Goal: Complete application form

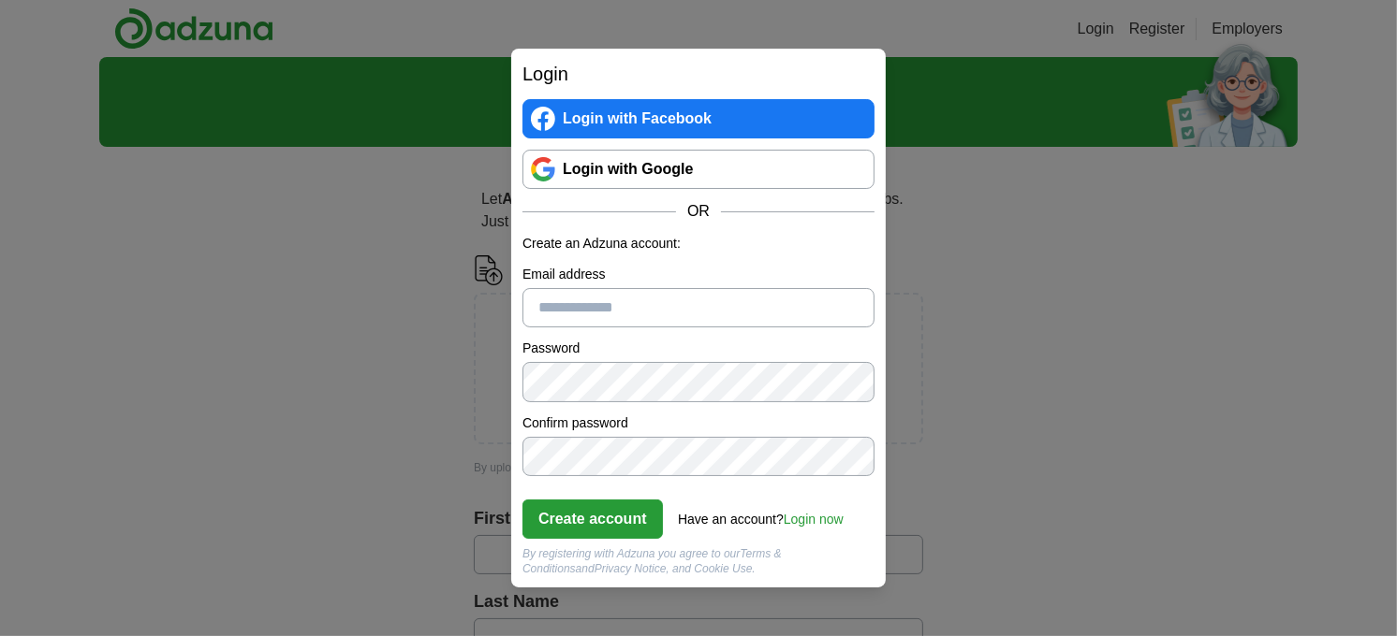
click at [661, 309] on input "Email address" at bounding box center [698, 307] width 352 height 39
type input "**********"
click at [455, 450] on div "**********" at bounding box center [698, 318] width 1397 height 636
click at [642, 524] on button "Create account" at bounding box center [592, 519] width 140 height 39
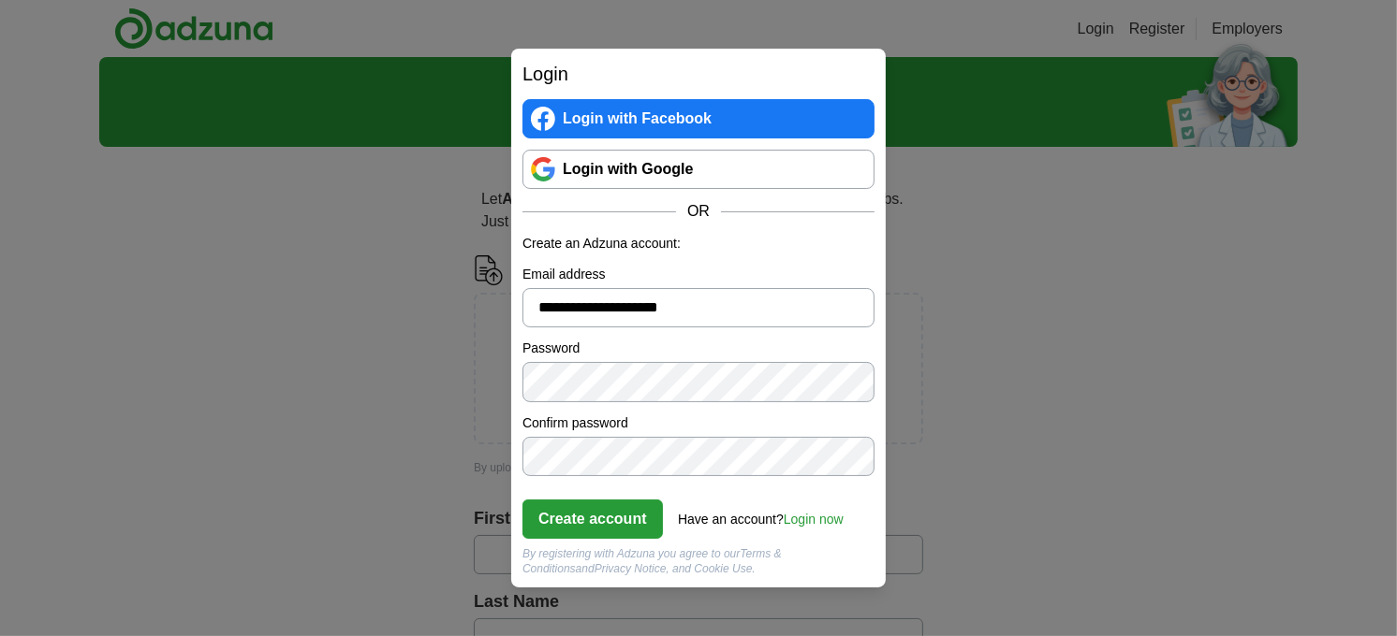
click at [642, 524] on div "**********" at bounding box center [698, 318] width 1397 height 636
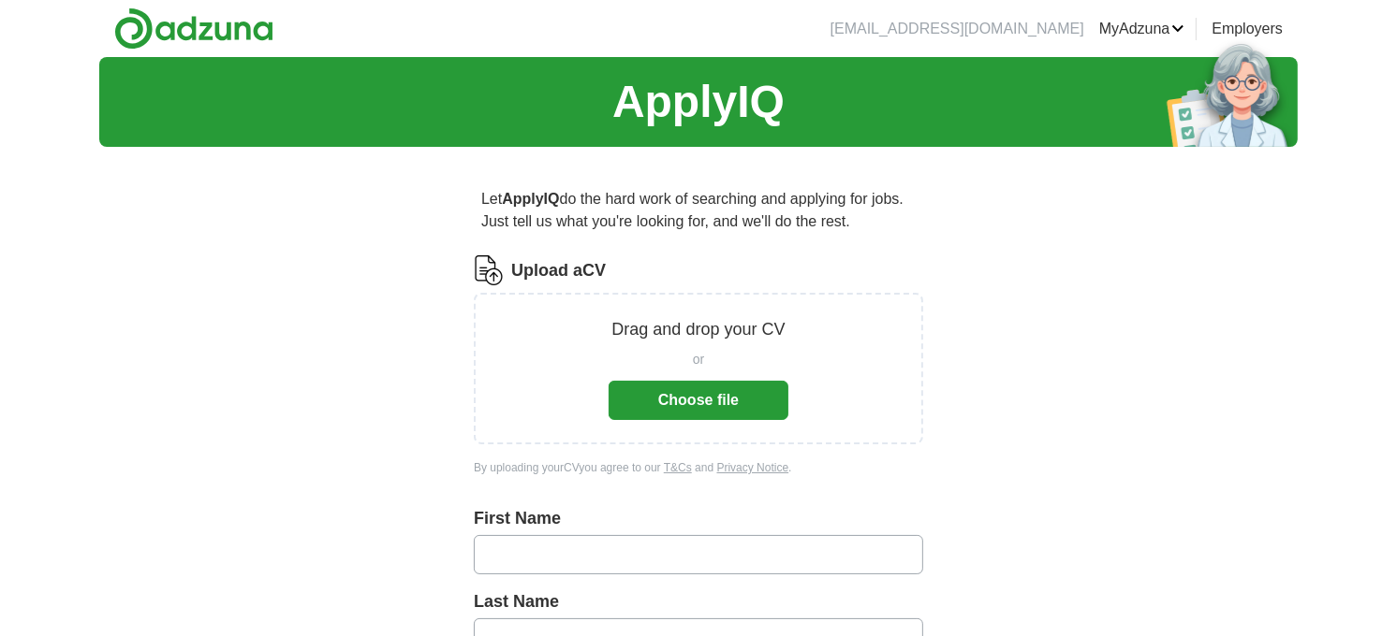
click at [706, 394] on button "Choose file" at bounding box center [698, 400] width 180 height 39
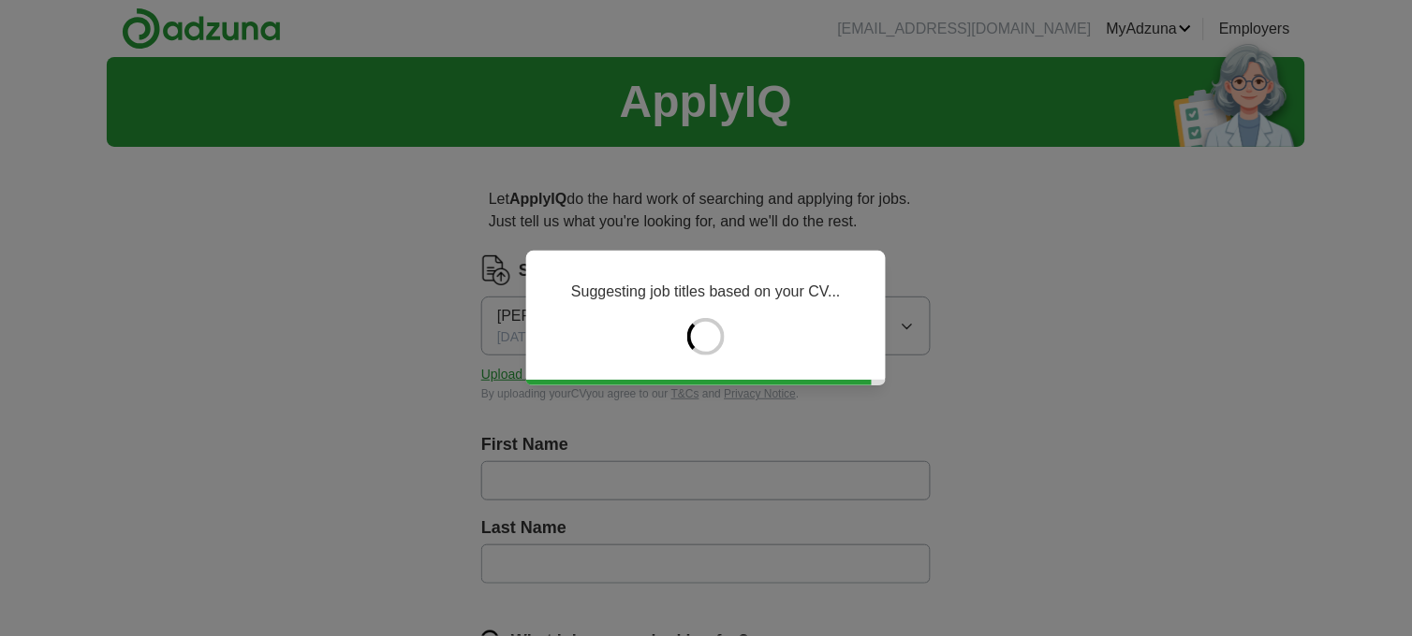
type input "**********"
type input "*********"
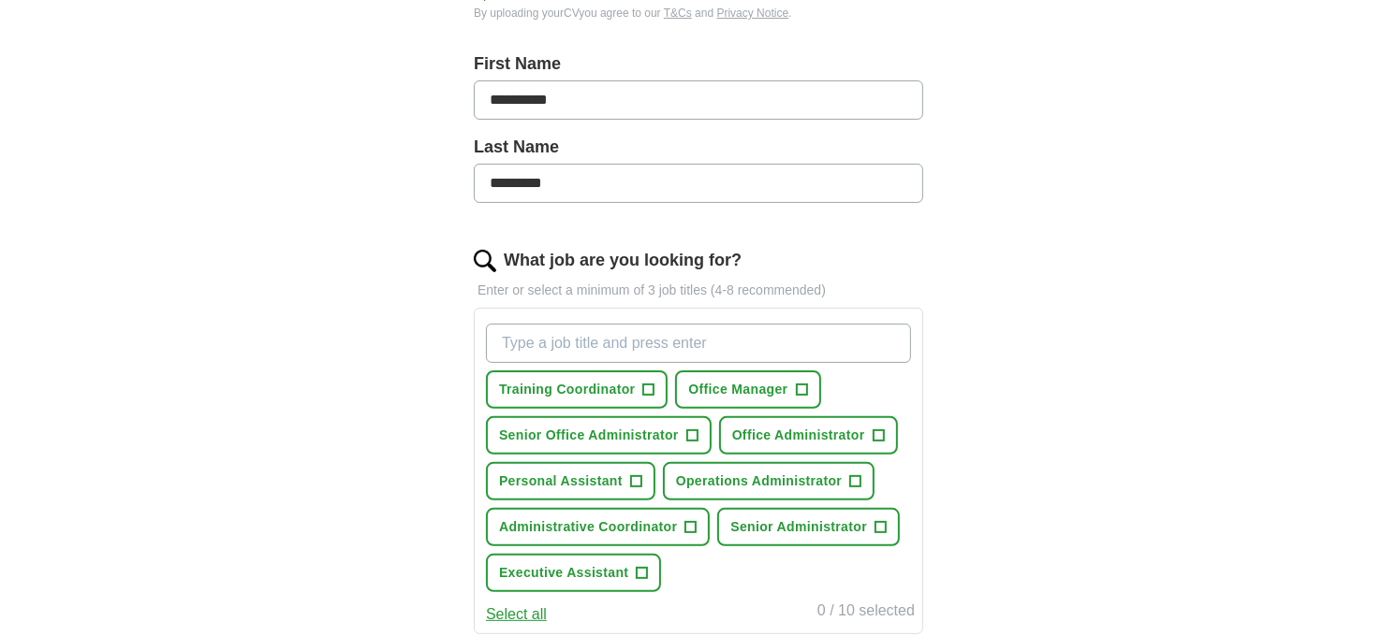
scroll to position [416, 0]
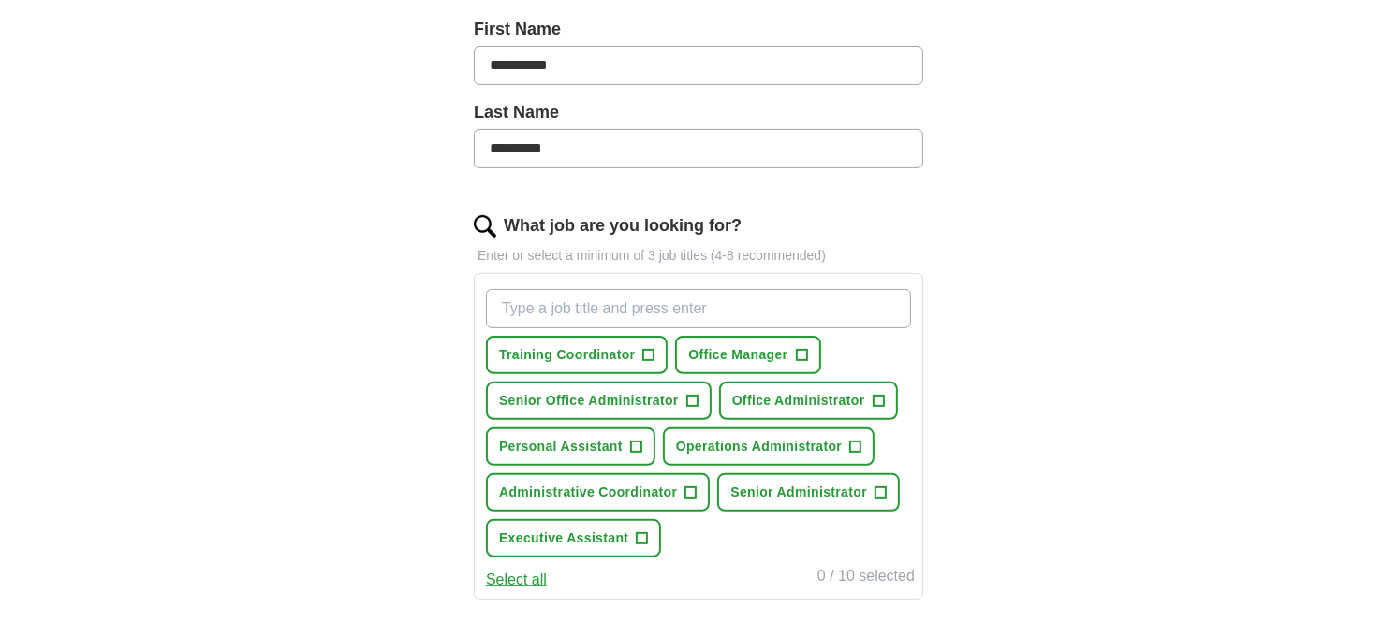
click at [613, 305] on input "What job are you looking for?" at bounding box center [698, 308] width 425 height 39
click at [587, 305] on input "Receptionist/Administrator" at bounding box center [698, 308] width 425 height 39
click at [630, 305] on input "Receptionist and/orAdministrator" at bounding box center [698, 308] width 425 height 39
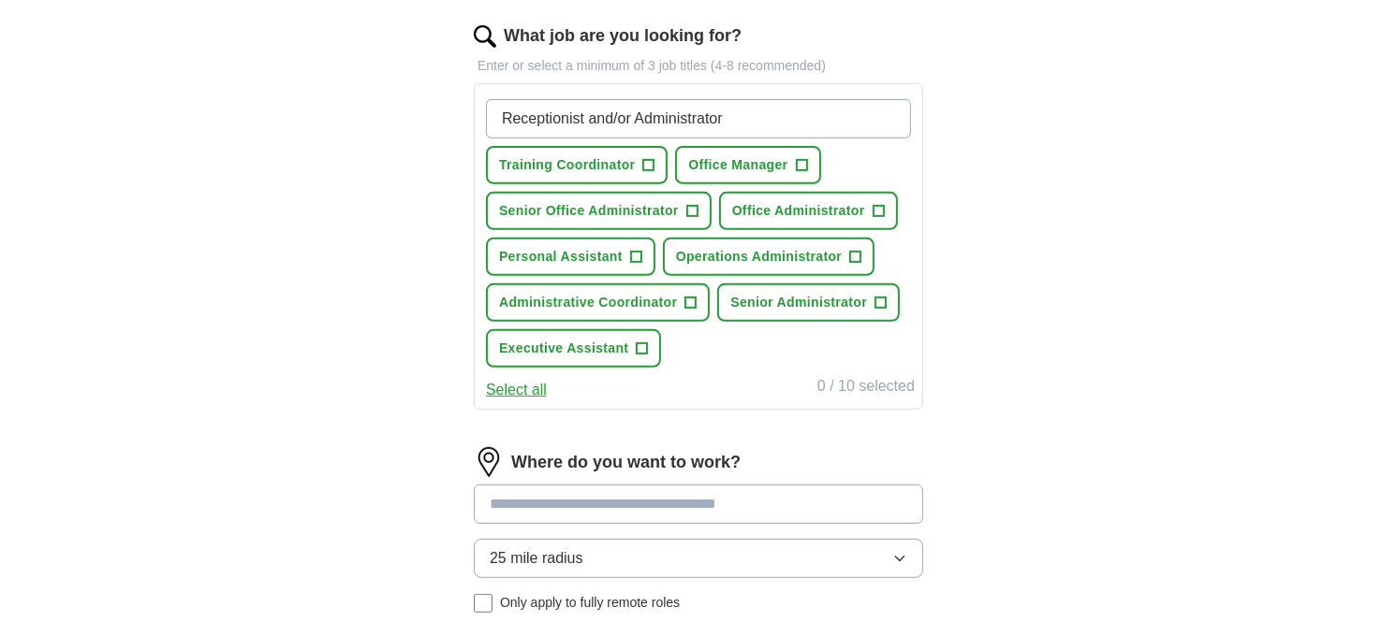
scroll to position [623, 0]
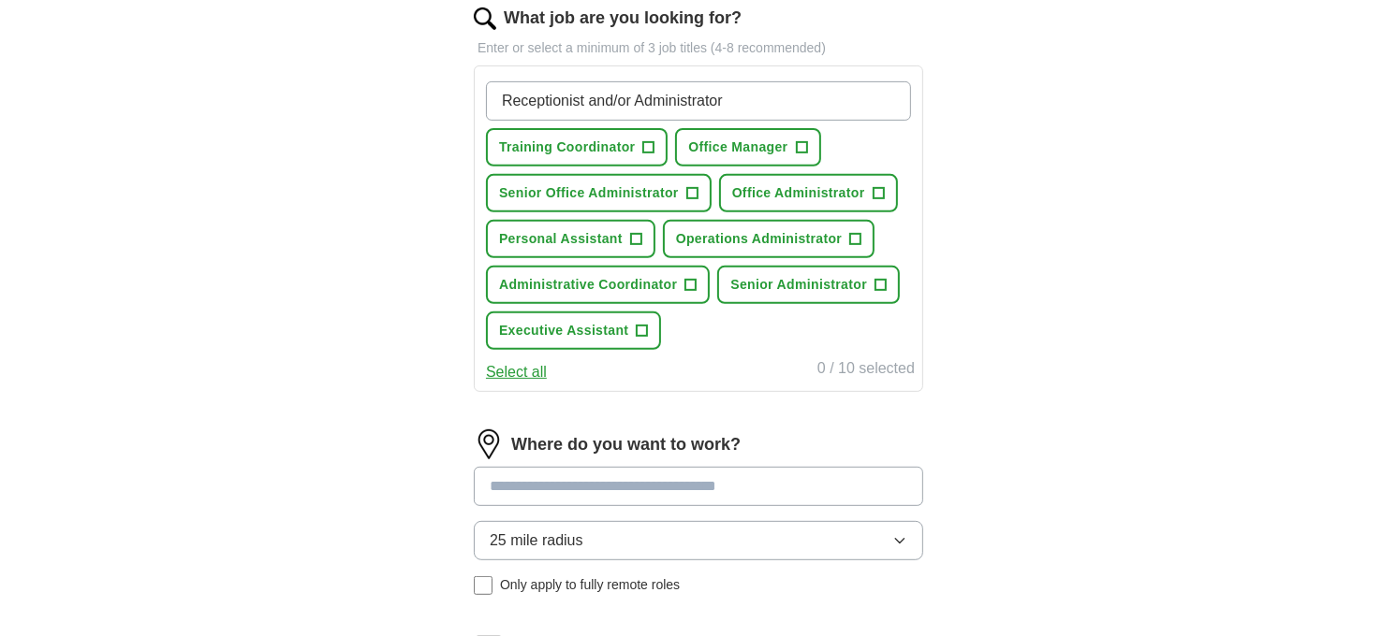
type input "Receptionist and/or Administrator"
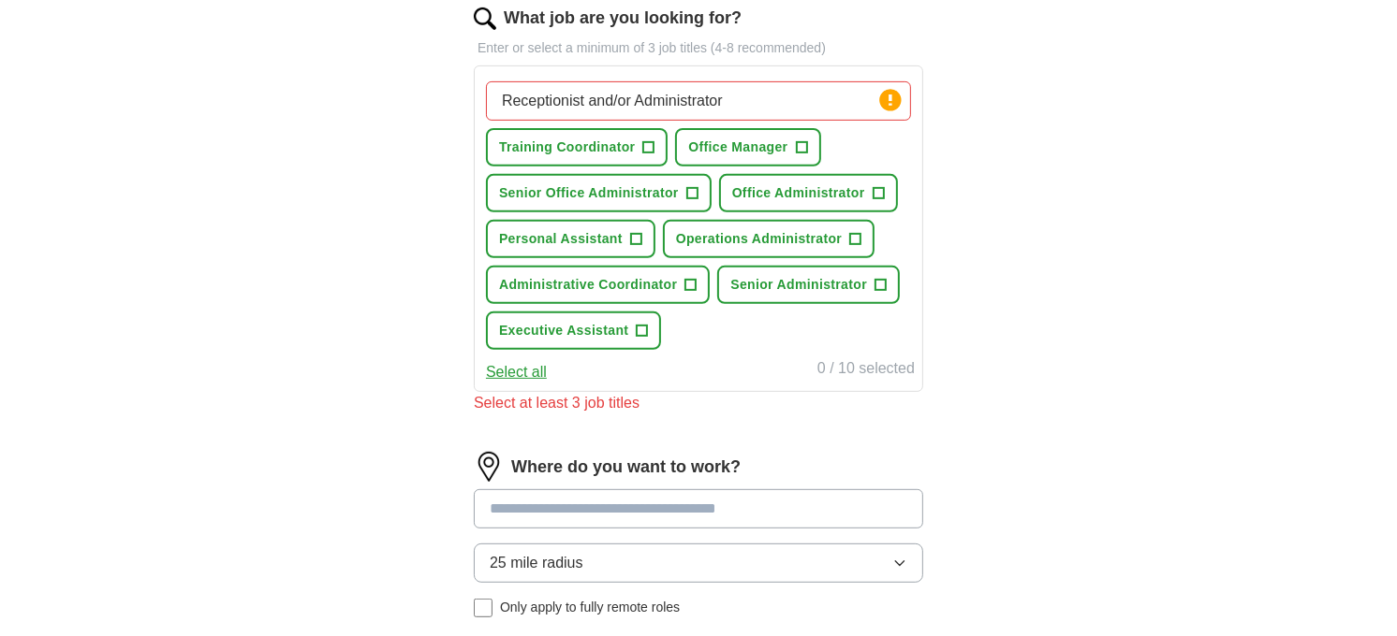
click at [728, 490] on input at bounding box center [698, 509] width 449 height 39
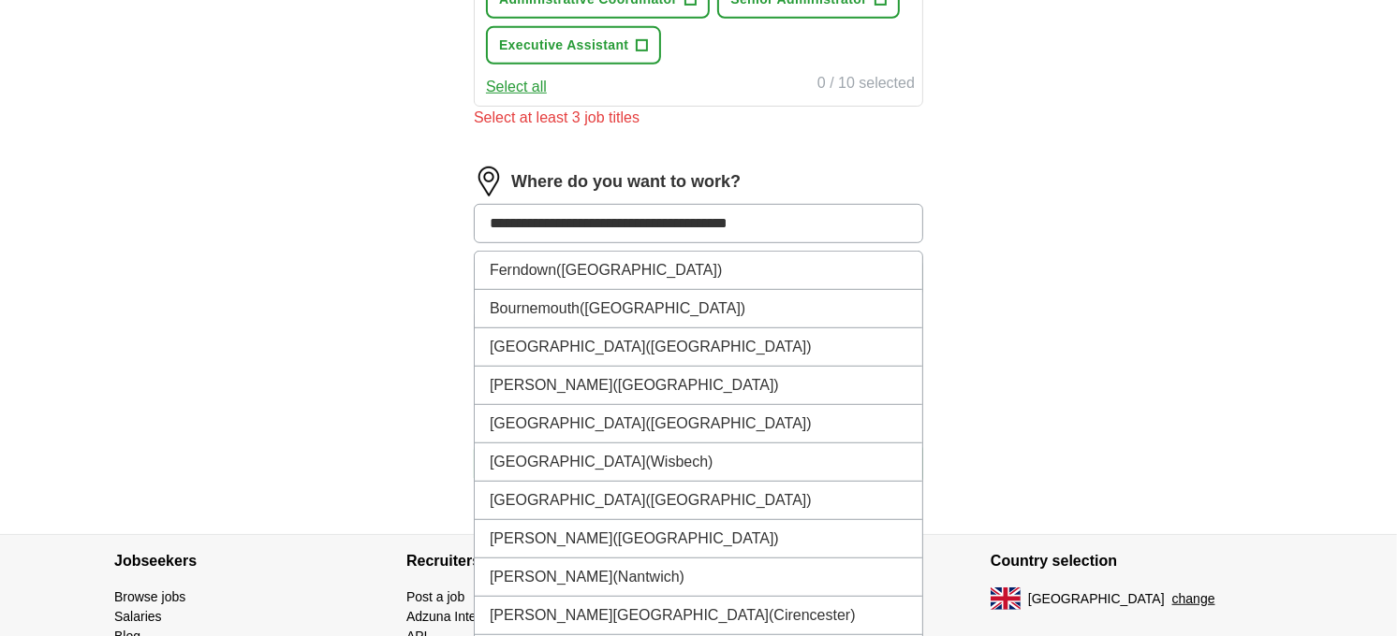
scroll to position [1017, 0]
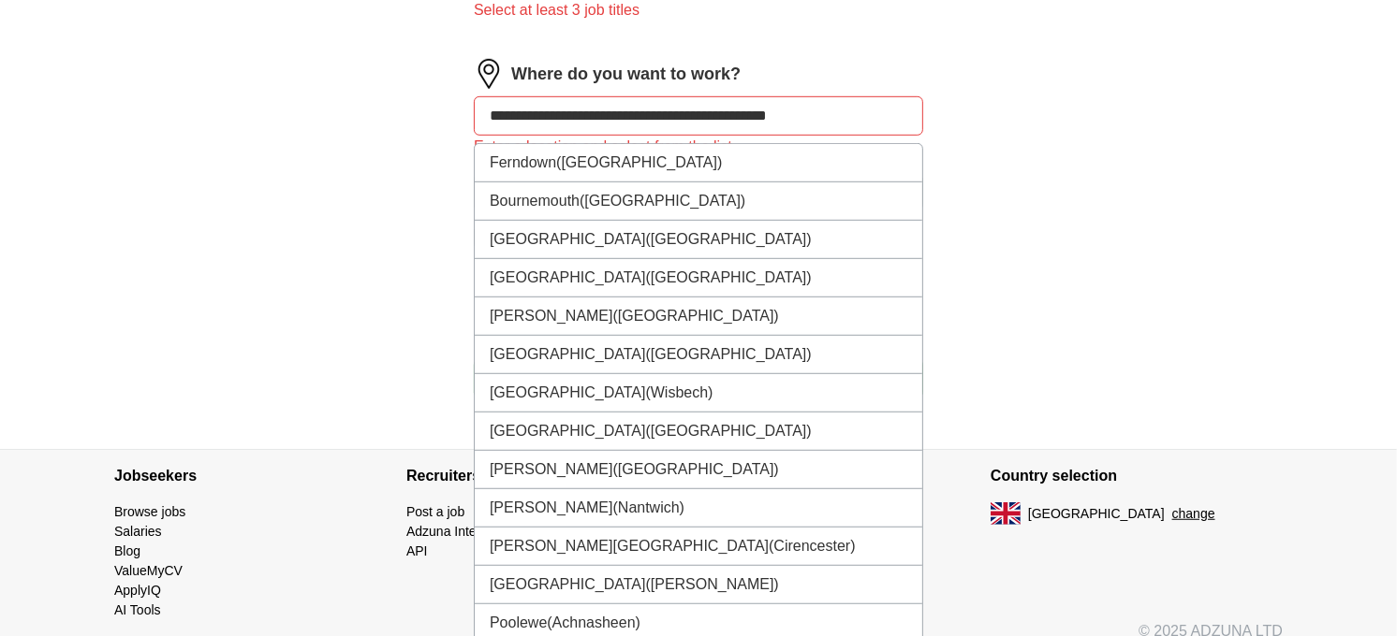
drag, startPoint x: 975, startPoint y: 475, endPoint x: 964, endPoint y: 477, distance: 11.4
click at [964, 477] on div "Jobseekers Browse jobs Salaries Blog ValueMyCV ApplyIQ AI Tools Recruiters" at bounding box center [698, 535] width 1198 height 170
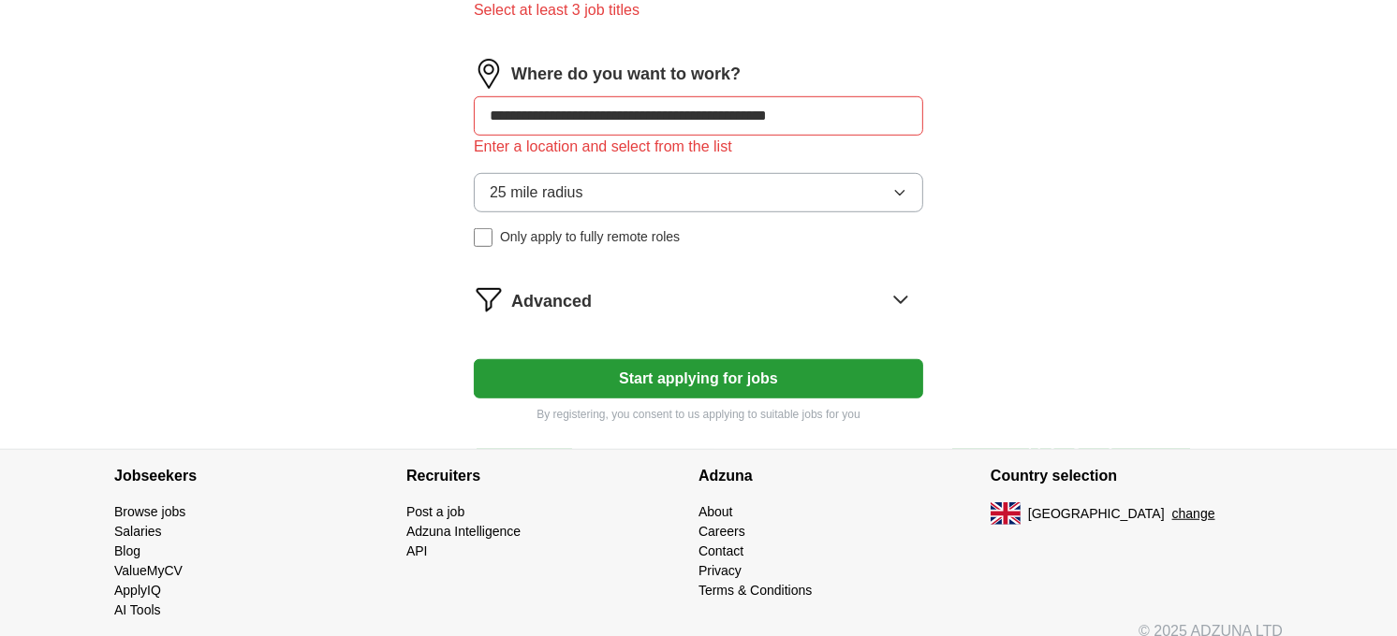
click at [792, 108] on input "**********" at bounding box center [698, 115] width 449 height 39
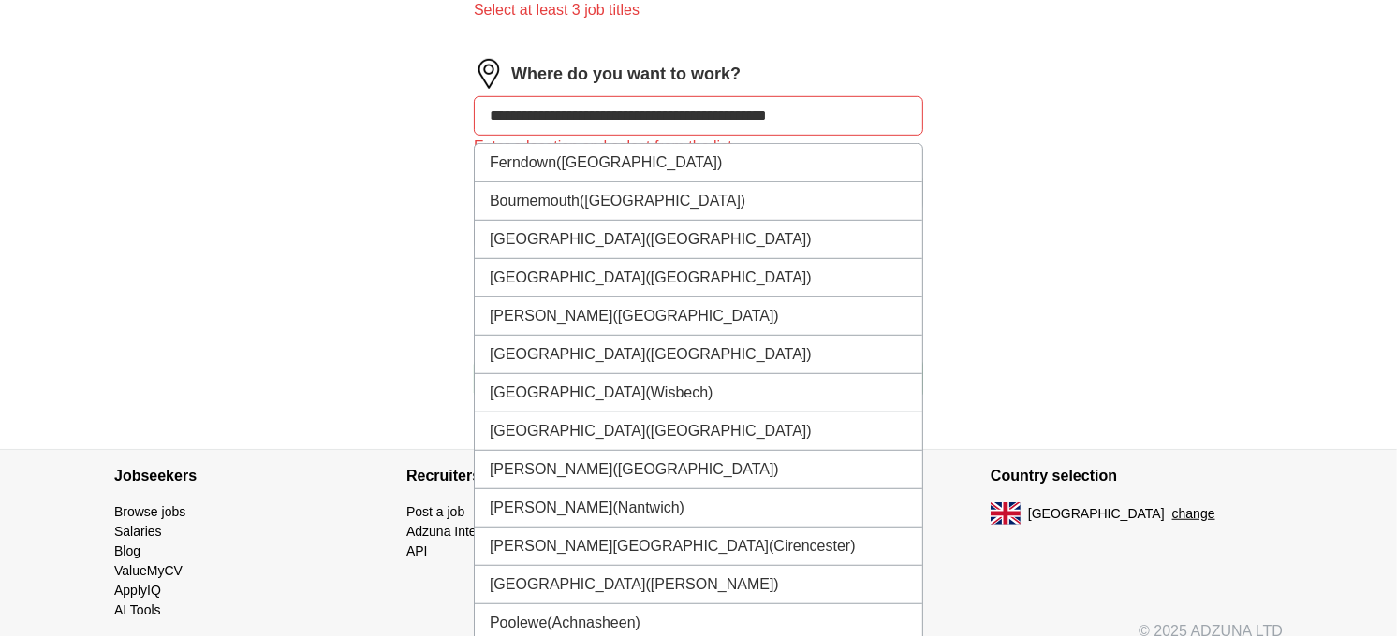
type input "**********"
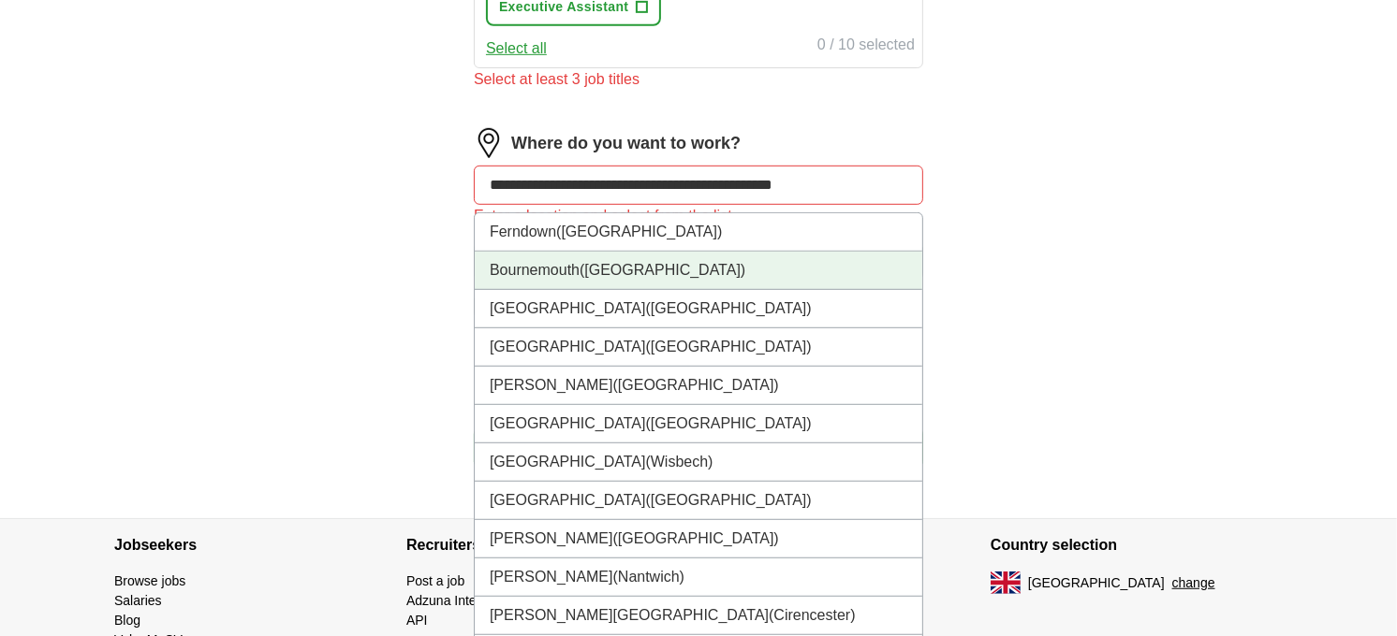
scroll to position [913, 0]
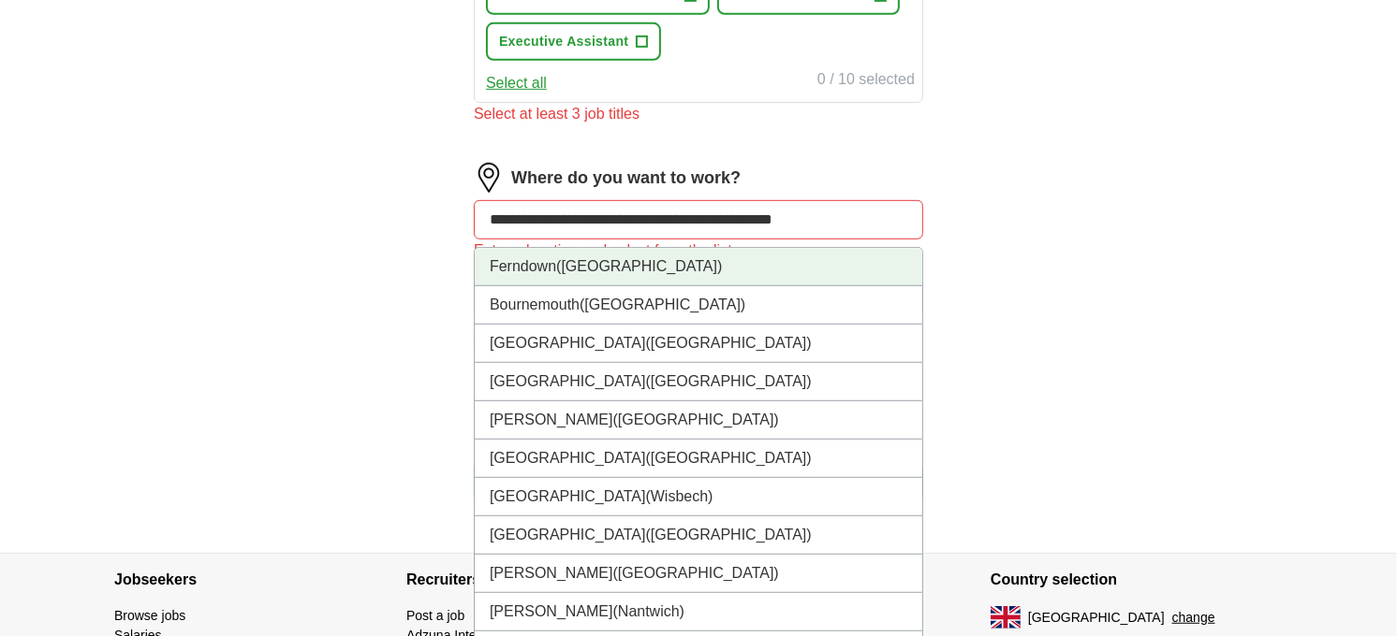
click at [690, 255] on li "Ferndown (Dorset)" at bounding box center [698, 267] width 447 height 38
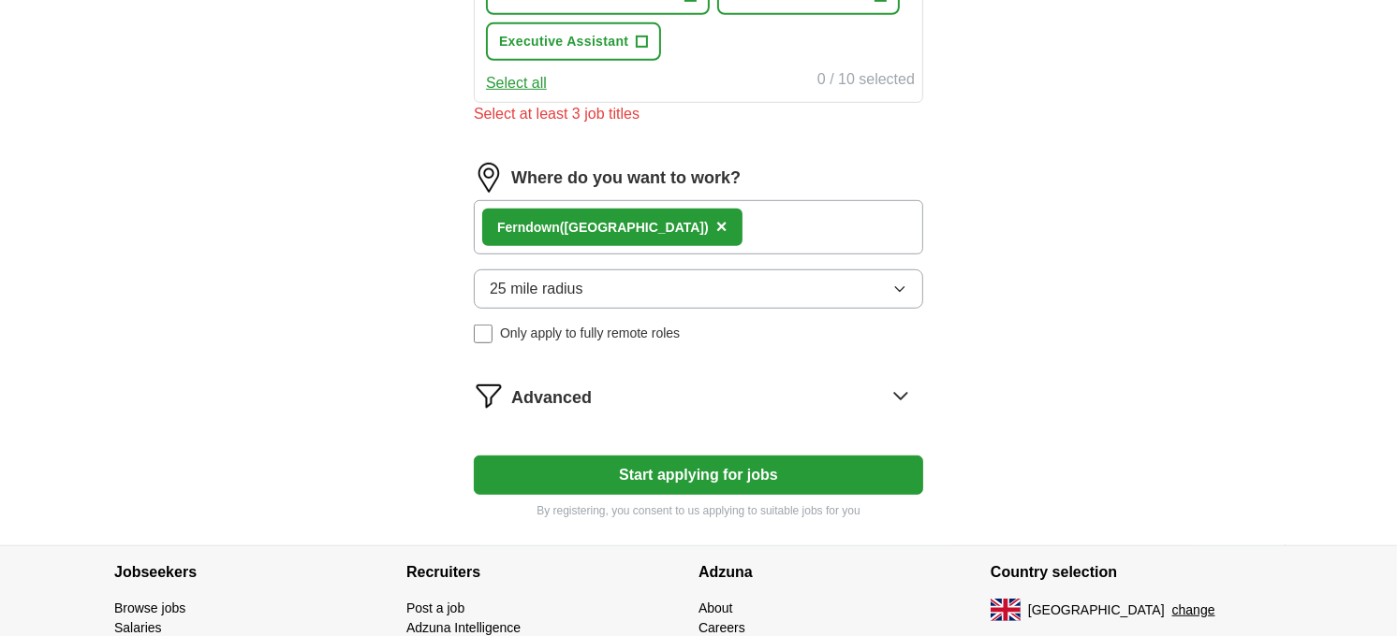
click at [716, 216] on span "×" at bounding box center [721, 226] width 11 height 21
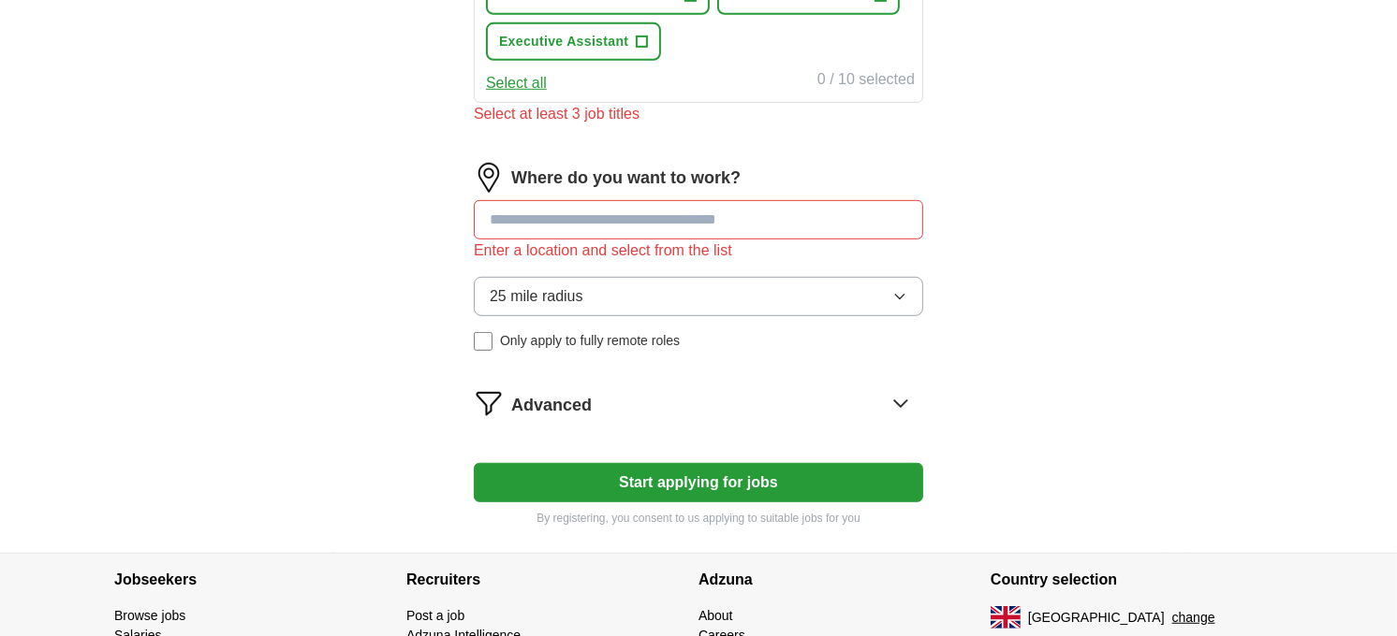
click at [614, 241] on div "Enter a location and select from the list" at bounding box center [698, 251] width 449 height 22
drag, startPoint x: 614, startPoint y: 241, endPoint x: 717, endPoint y: 247, distance: 103.1
click at [717, 247] on div "Enter a location and select from the list" at bounding box center [698, 251] width 449 height 22
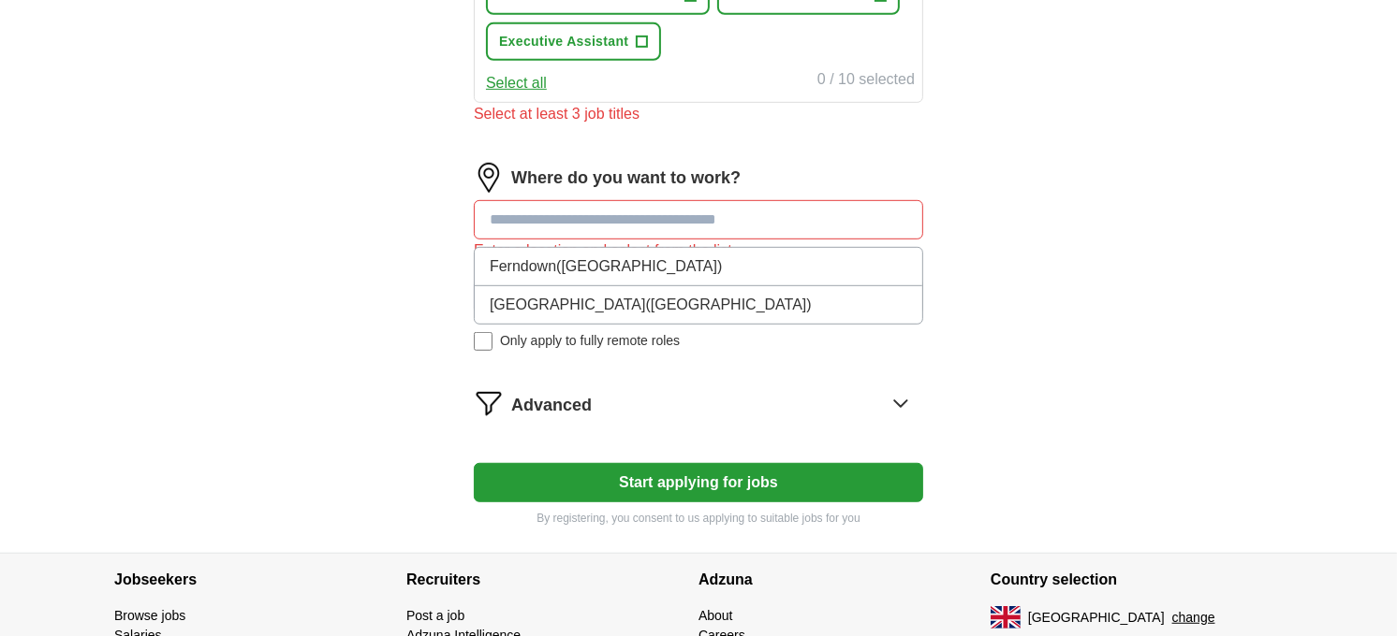
click at [780, 203] on input at bounding box center [698, 219] width 449 height 39
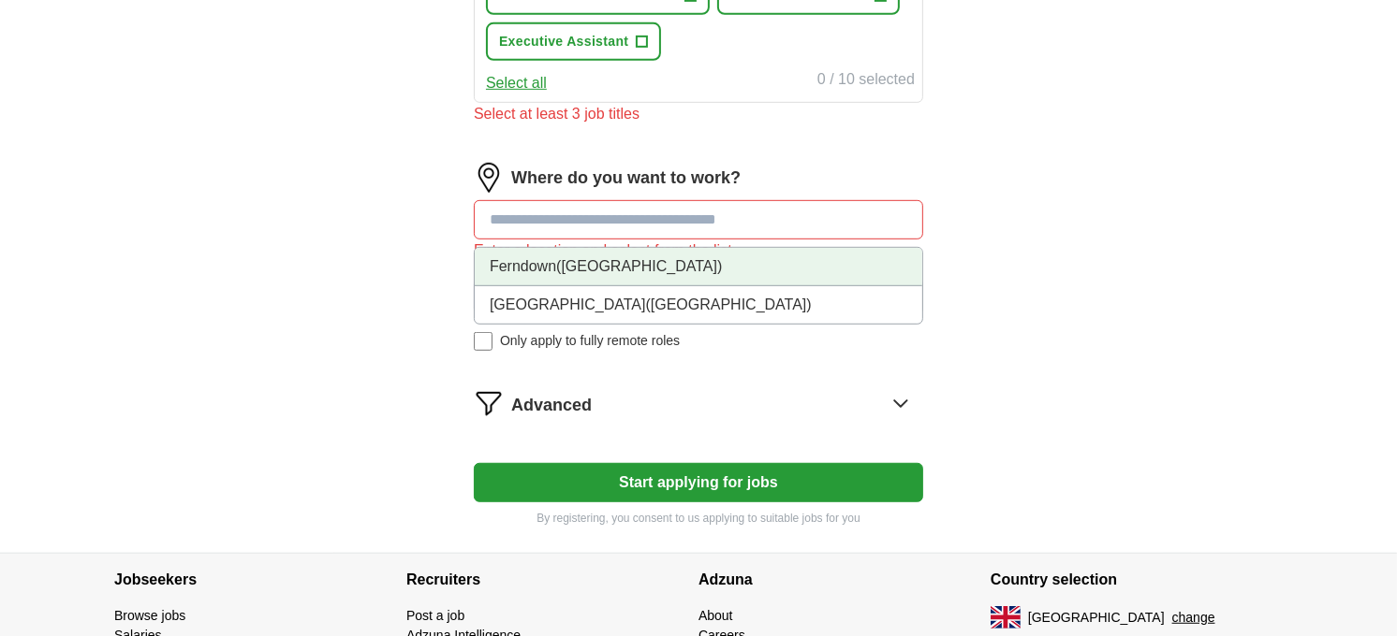
click at [631, 256] on li "Ferndown (Dorset)" at bounding box center [698, 267] width 447 height 38
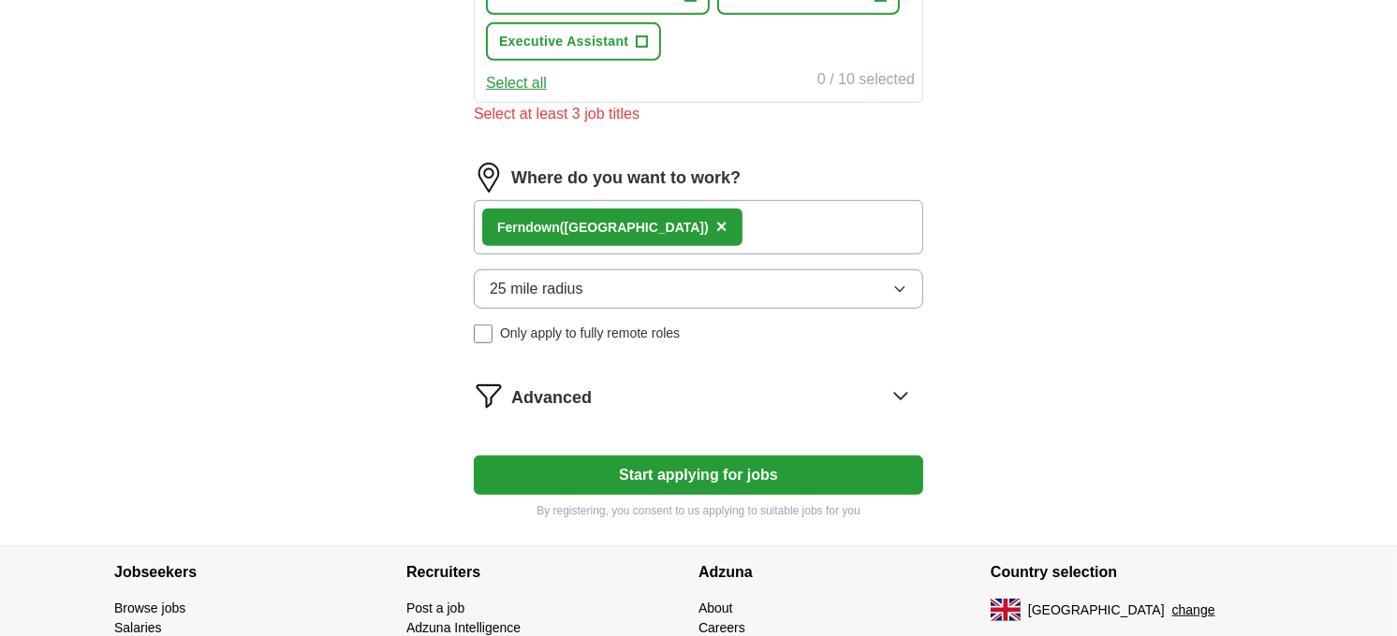
click at [716, 216] on span "×" at bounding box center [721, 226] width 11 height 21
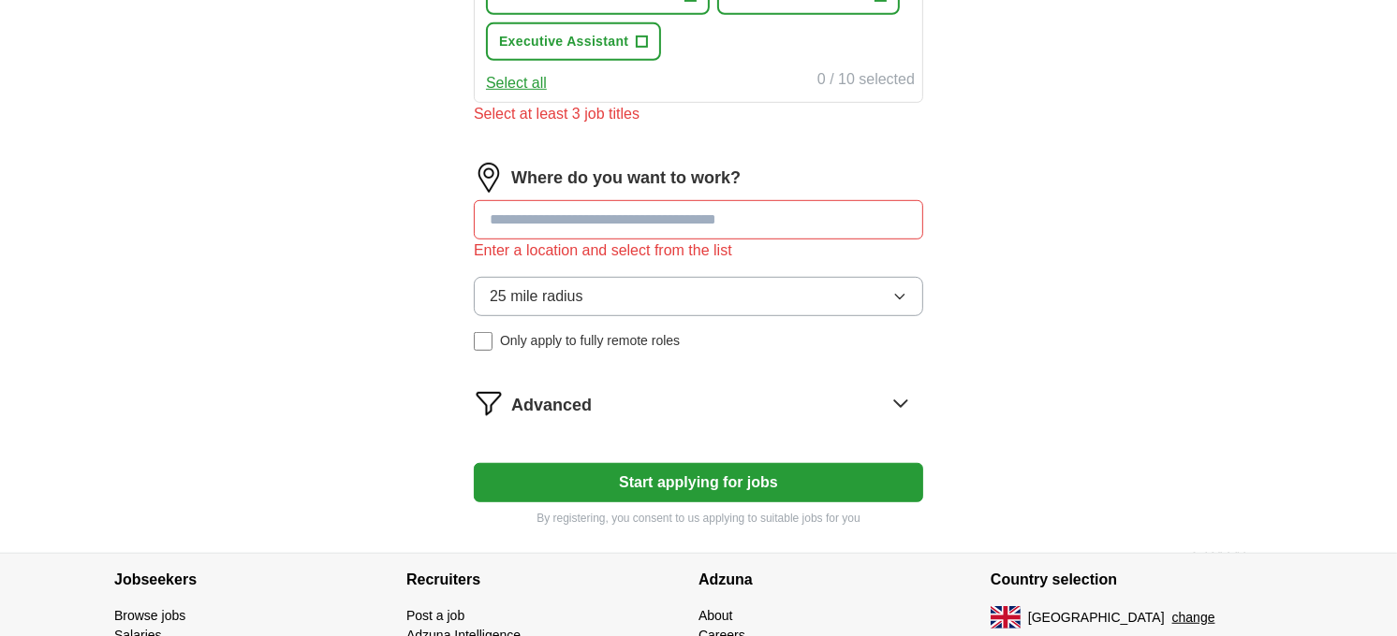
click at [877, 212] on input at bounding box center [698, 219] width 449 height 39
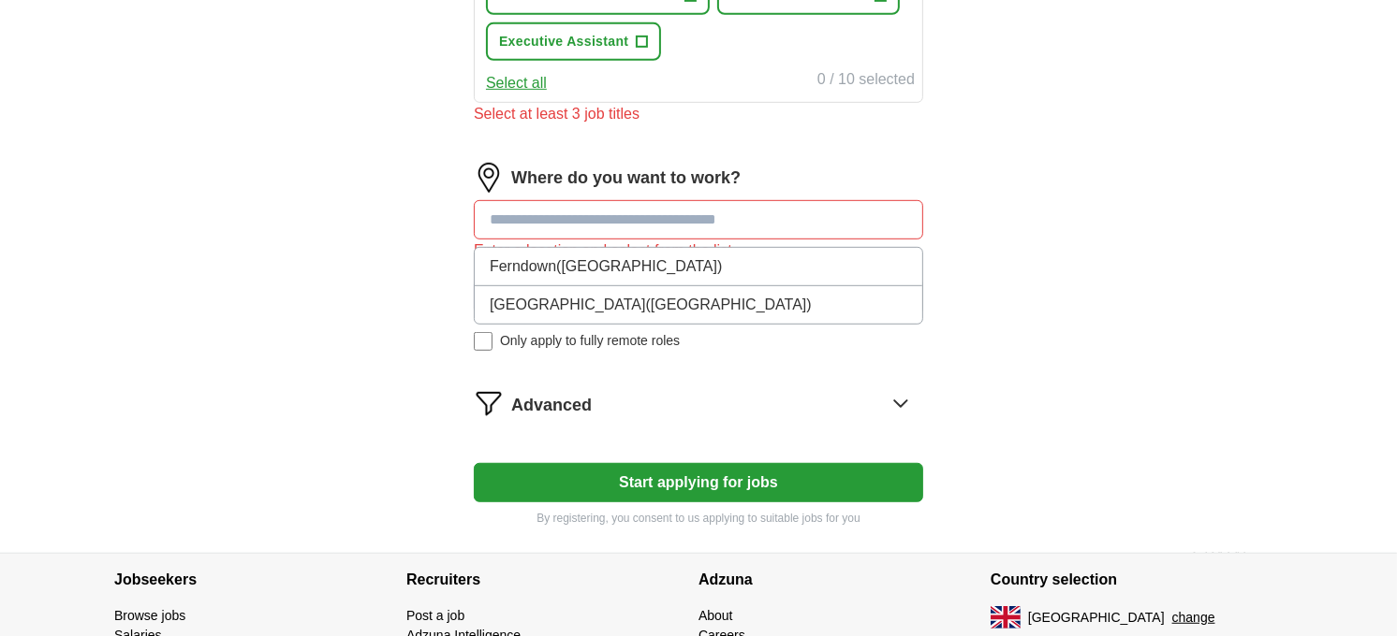
click at [877, 212] on input at bounding box center [698, 219] width 449 height 39
click at [490, 163] on img at bounding box center [489, 178] width 30 height 30
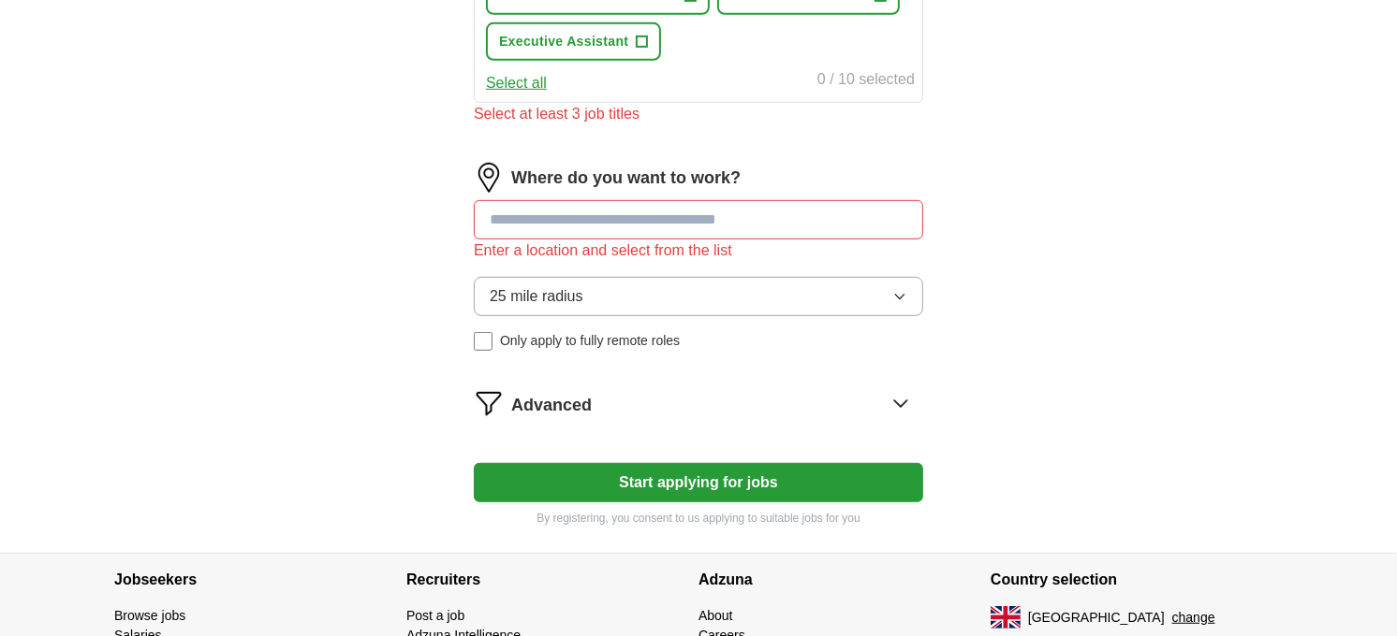
click at [490, 163] on img at bounding box center [489, 178] width 30 height 30
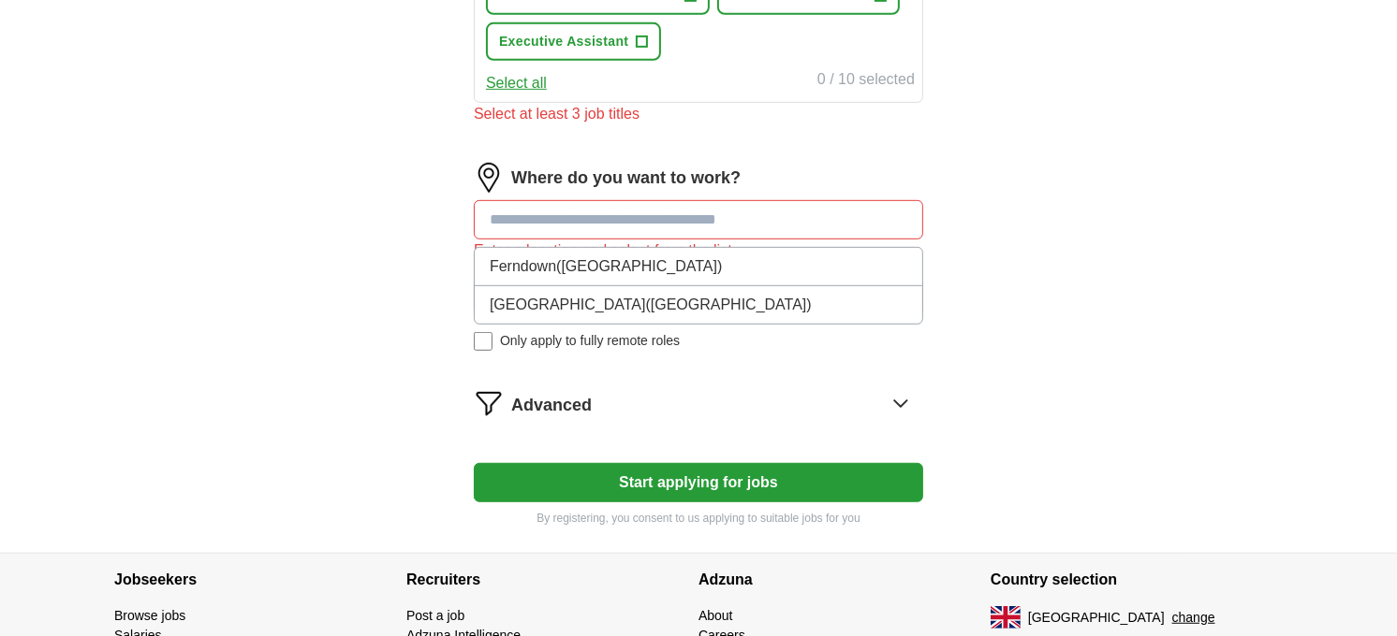
click at [507, 206] on input at bounding box center [698, 219] width 449 height 39
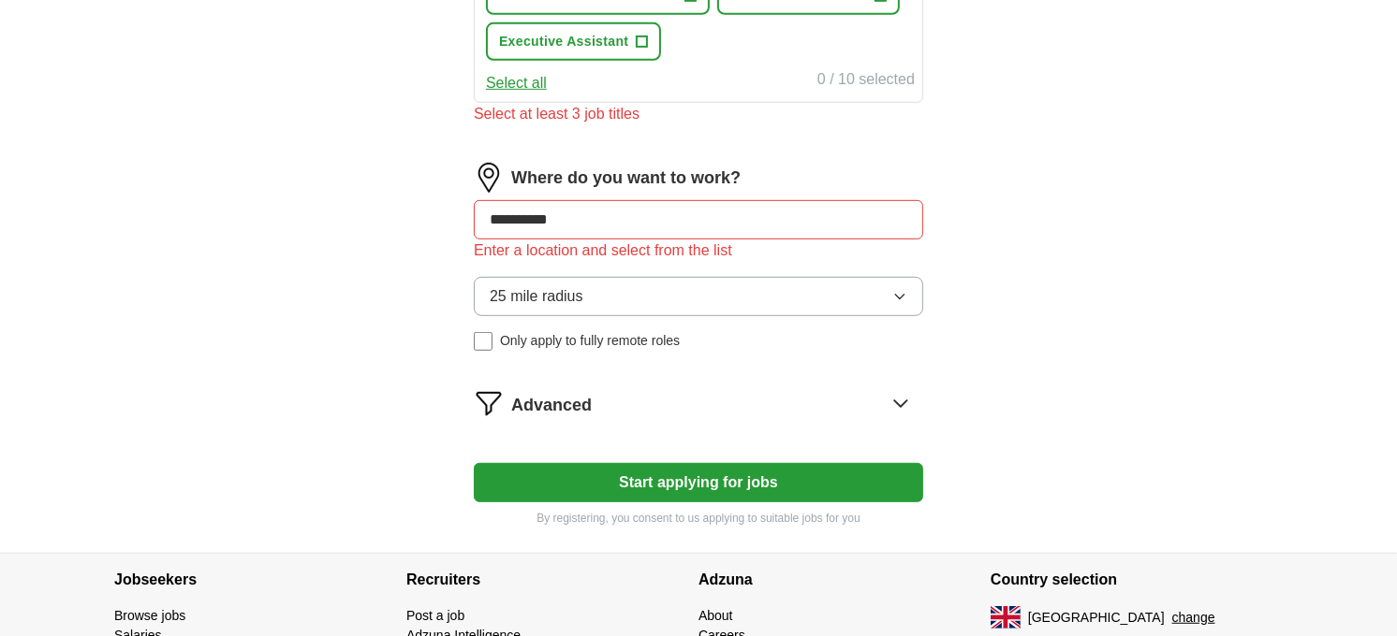
type input "**********"
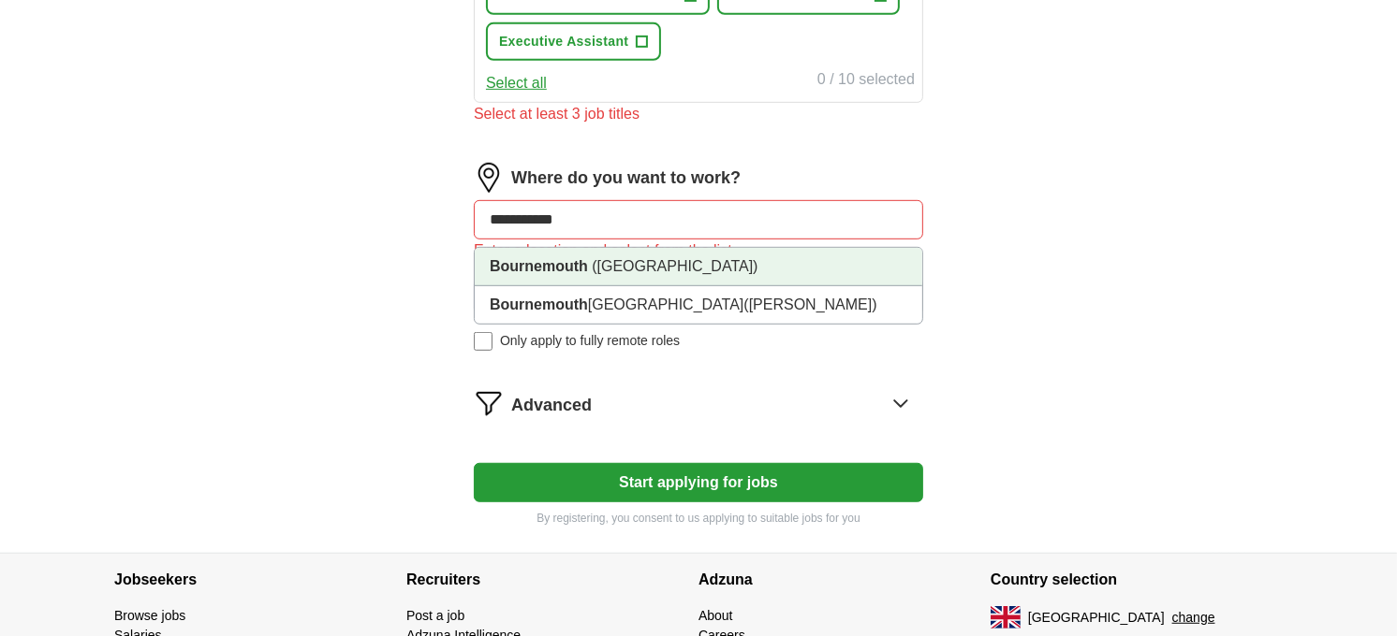
click at [538, 260] on strong "Bournemouth" at bounding box center [539, 266] width 98 height 16
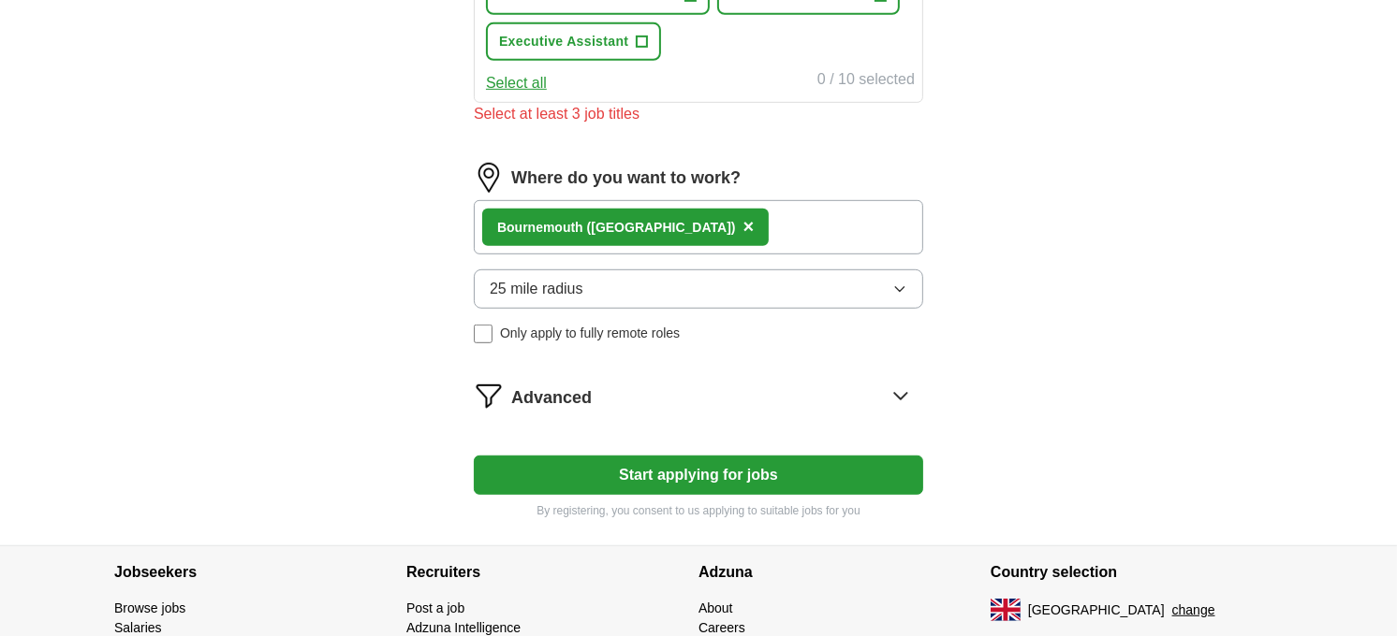
click at [902, 282] on icon "button" at bounding box center [899, 289] width 15 height 15
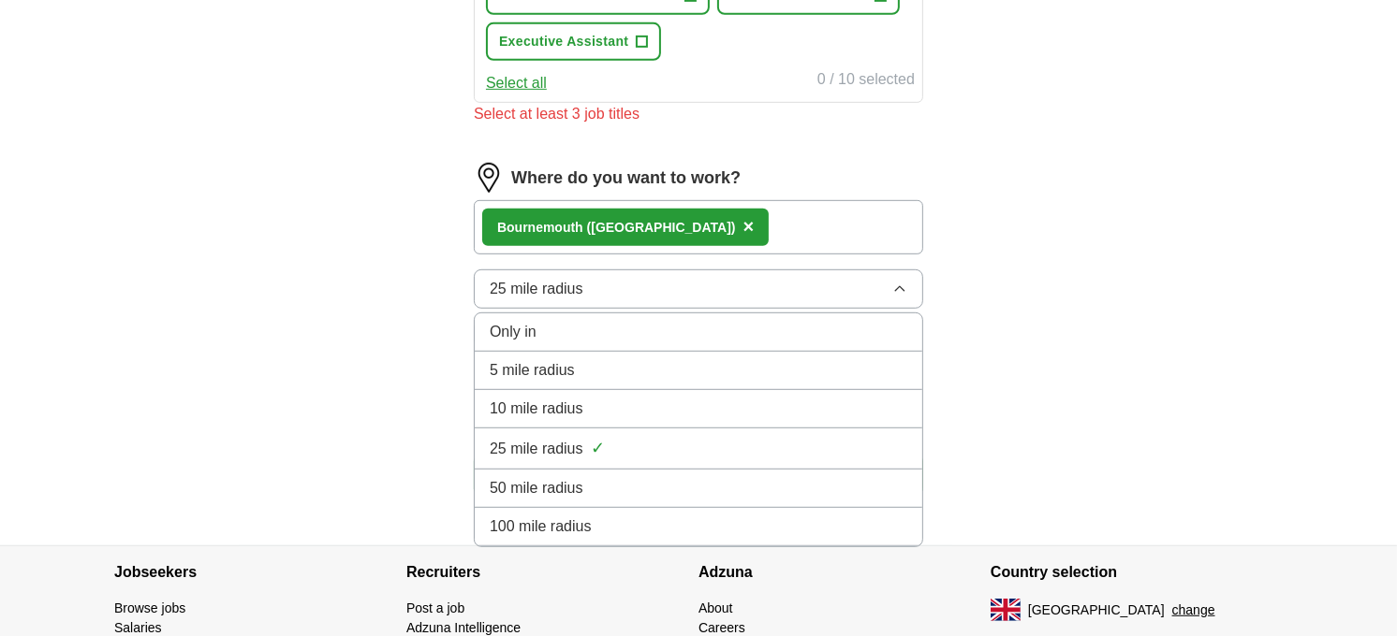
click at [597, 408] on div "10 mile radius" at bounding box center [698, 409] width 417 height 22
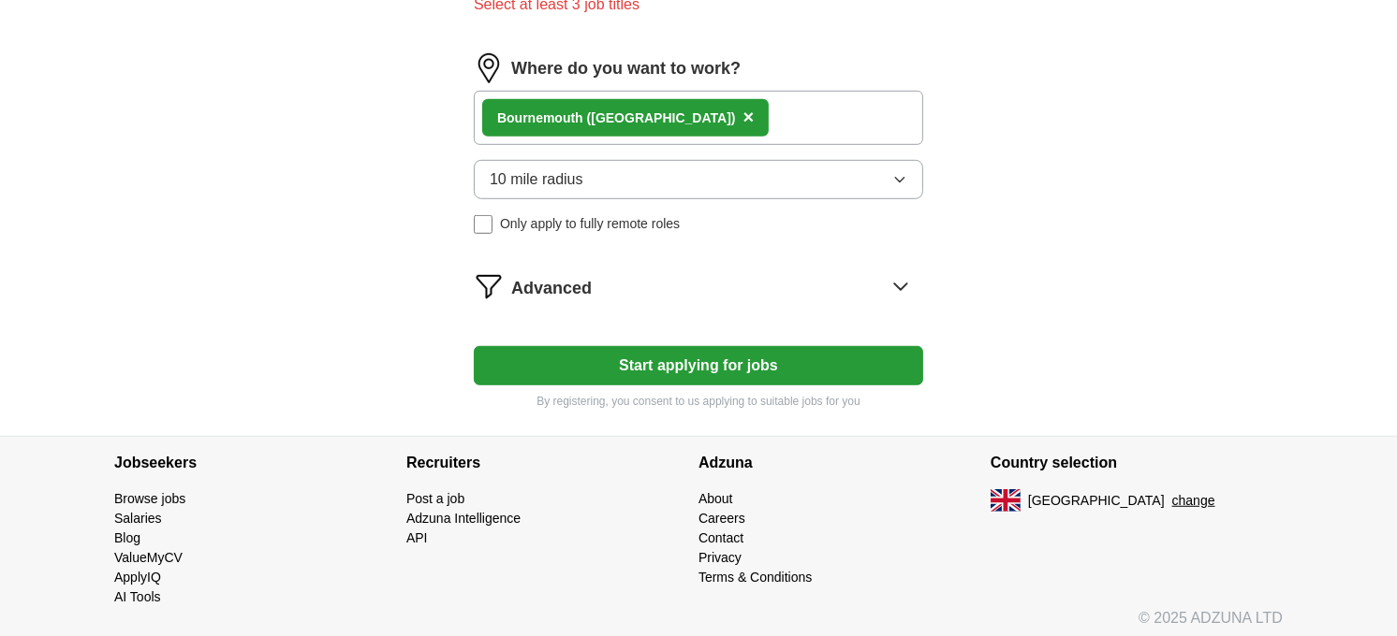
scroll to position [1023, 0]
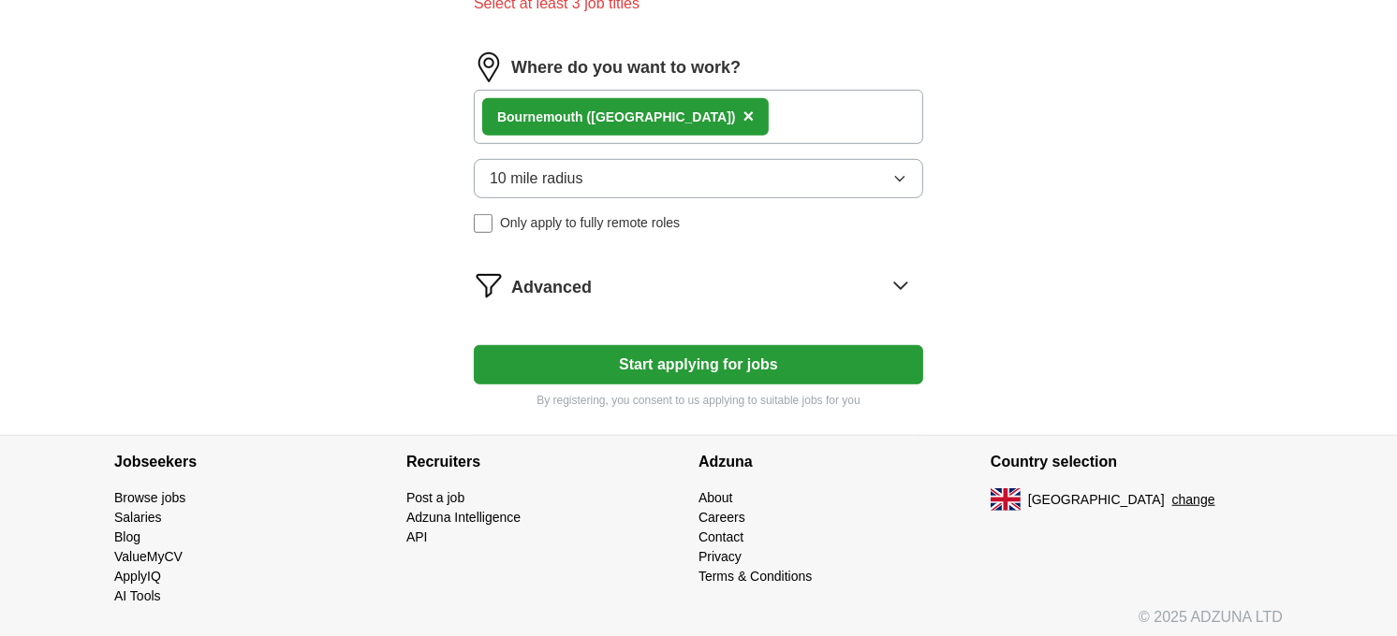
click at [526, 285] on span "Advanced" at bounding box center [551, 287] width 80 height 25
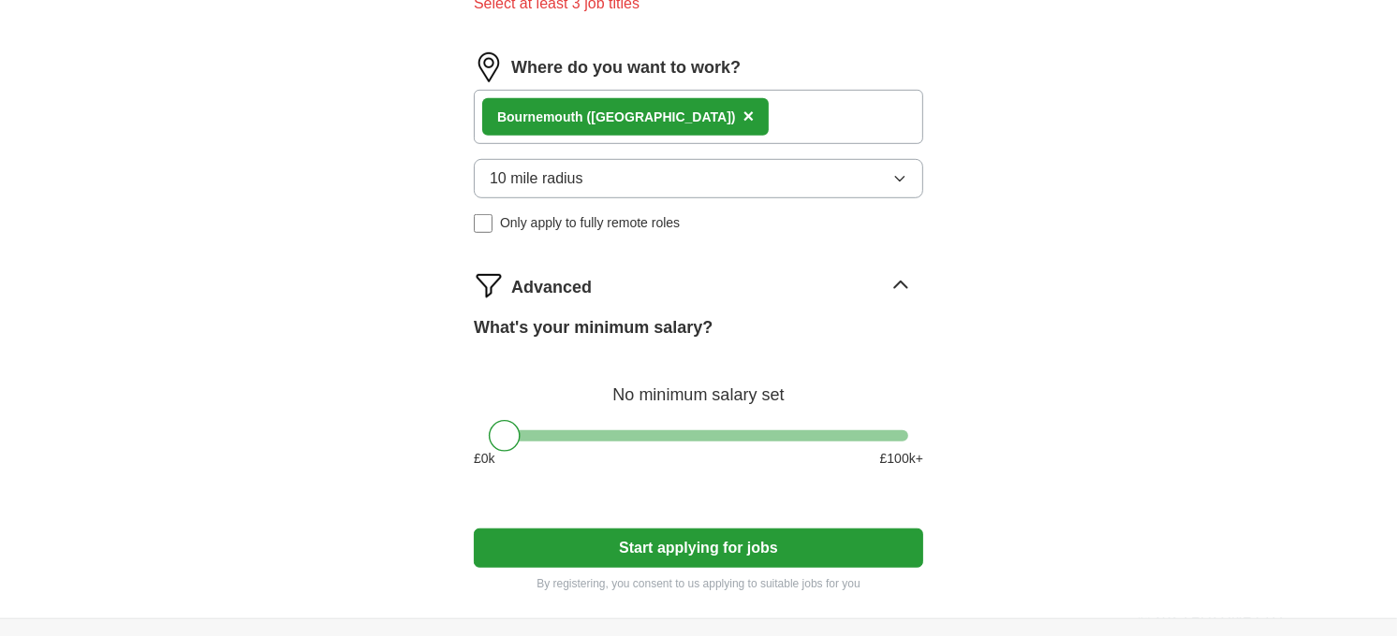
click at [725, 394] on div "No minimum salary set" at bounding box center [698, 385] width 449 height 45
click at [655, 315] on label "What's your minimum salary?" at bounding box center [593, 327] width 239 height 25
drag, startPoint x: 655, startPoint y: 313, endPoint x: 622, endPoint y: 277, distance: 49.0
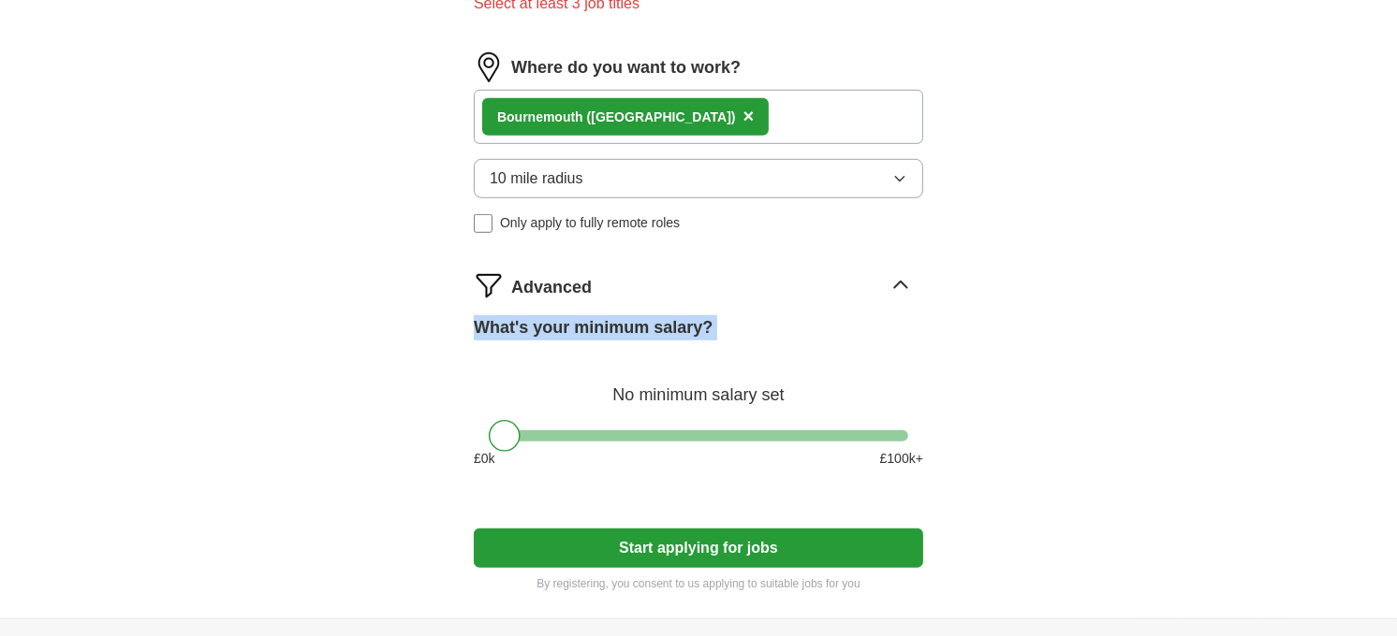
click at [622, 277] on div "Advanced" at bounding box center [717, 286] width 412 height 30
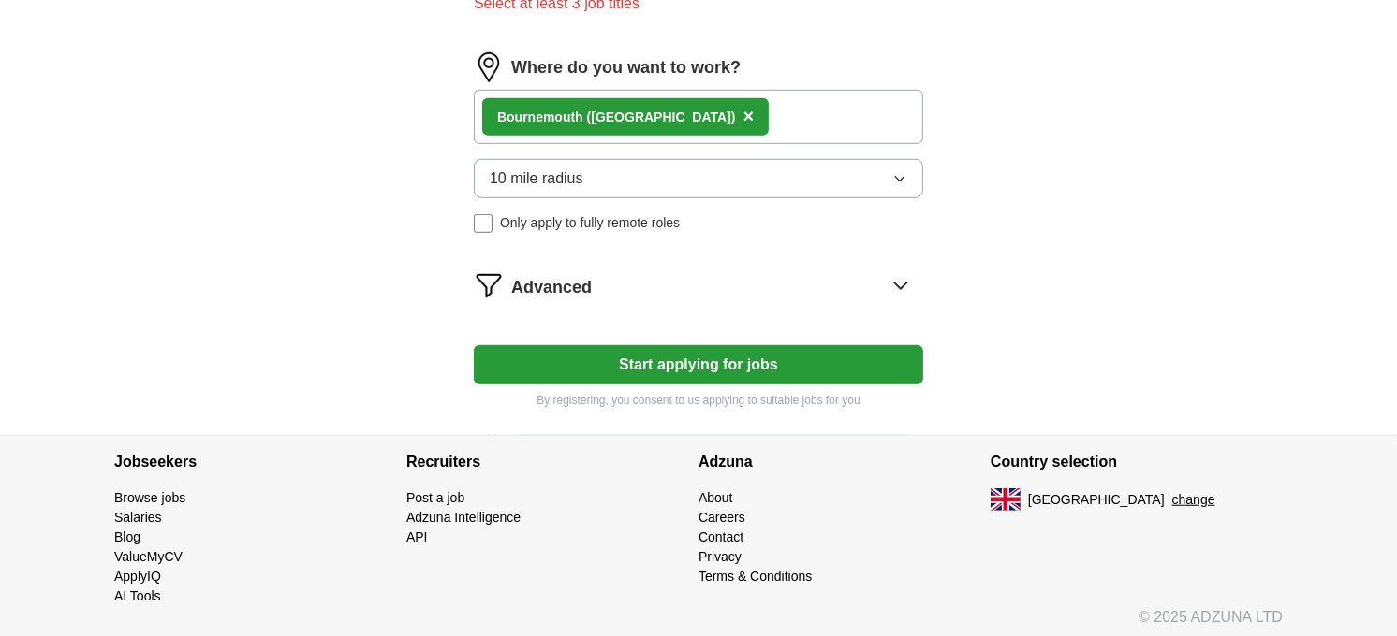
click at [622, 277] on div "Advanced" at bounding box center [717, 286] width 412 height 30
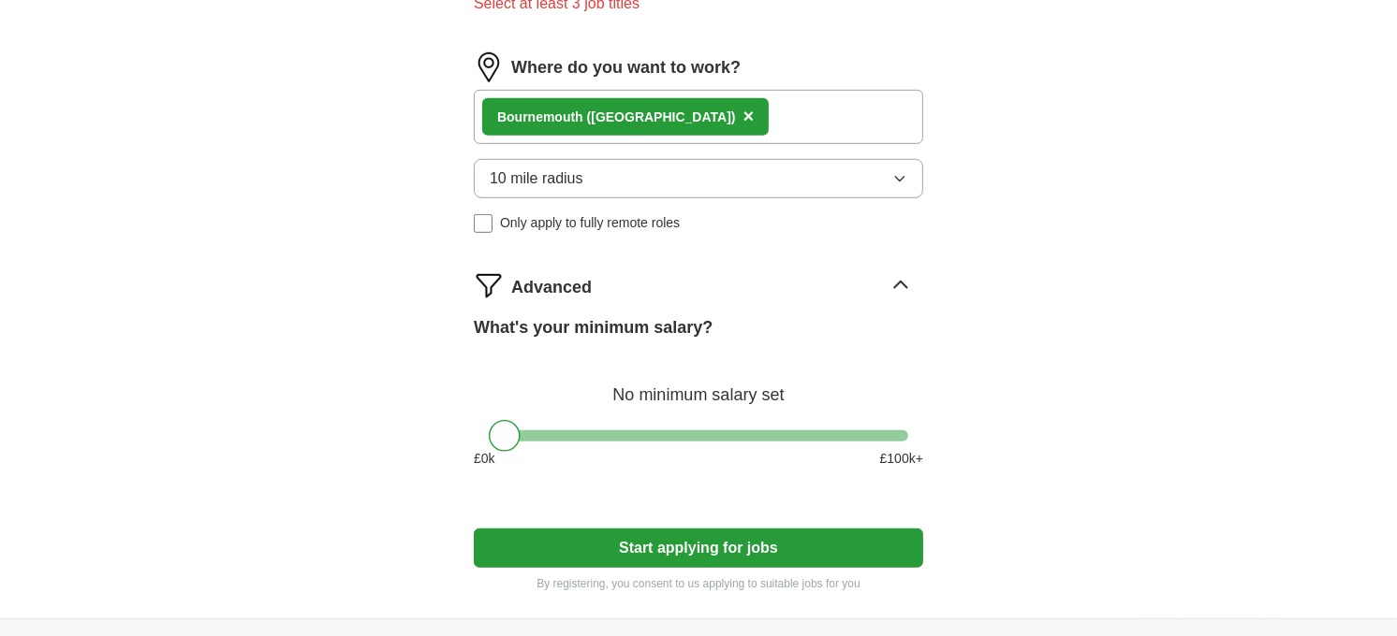
click at [900, 277] on icon at bounding box center [900, 286] width 30 height 30
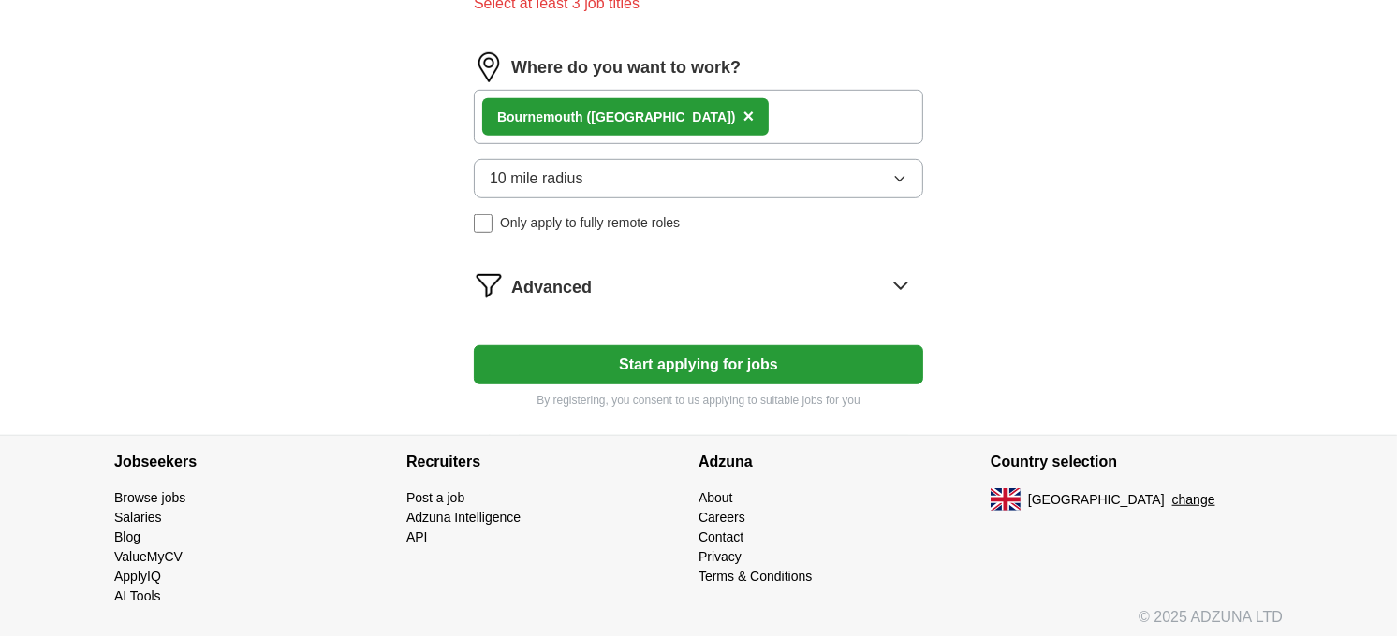
click at [492, 271] on img at bounding box center [489, 286] width 30 height 30
click at [524, 275] on span "Advanced" at bounding box center [551, 287] width 80 height 25
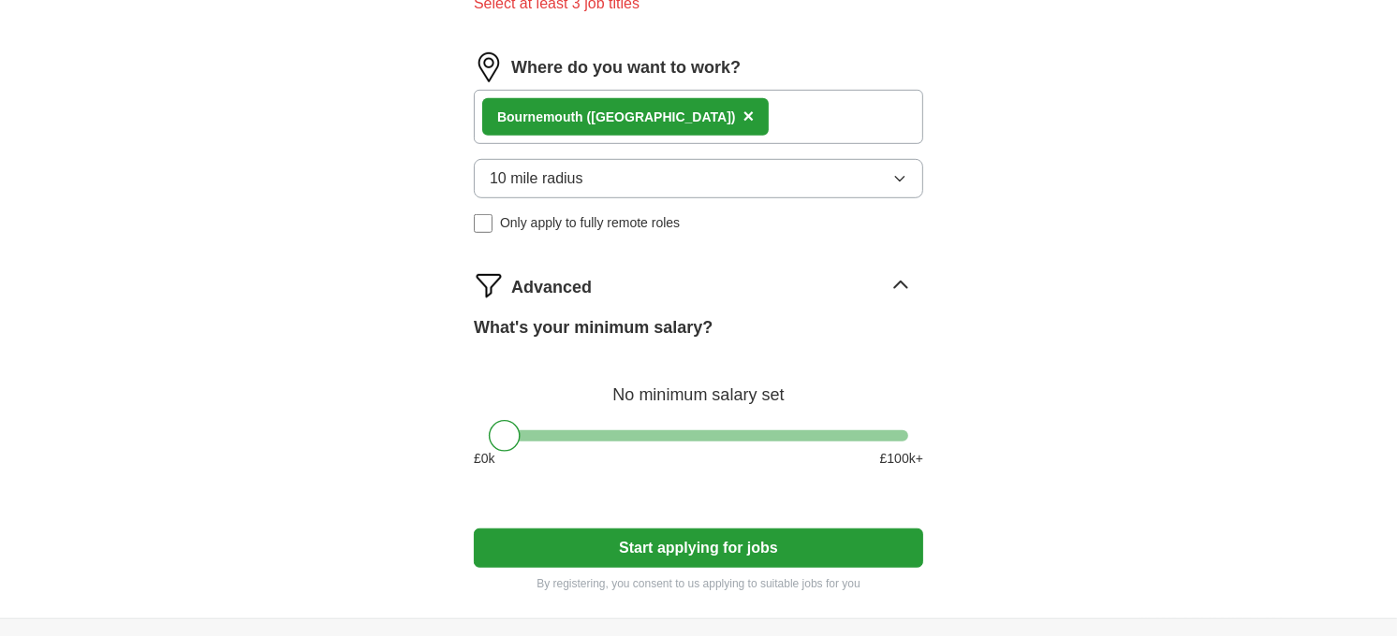
click at [505, 432] on div at bounding box center [505, 436] width 32 height 32
drag, startPoint x: 505, startPoint y: 432, endPoint x: 601, endPoint y: 424, distance: 95.8
click at [605, 425] on div at bounding box center [610, 436] width 32 height 32
click at [597, 424] on div at bounding box center [610, 436] width 32 height 32
click at [596, 424] on div at bounding box center [600, 436] width 32 height 32
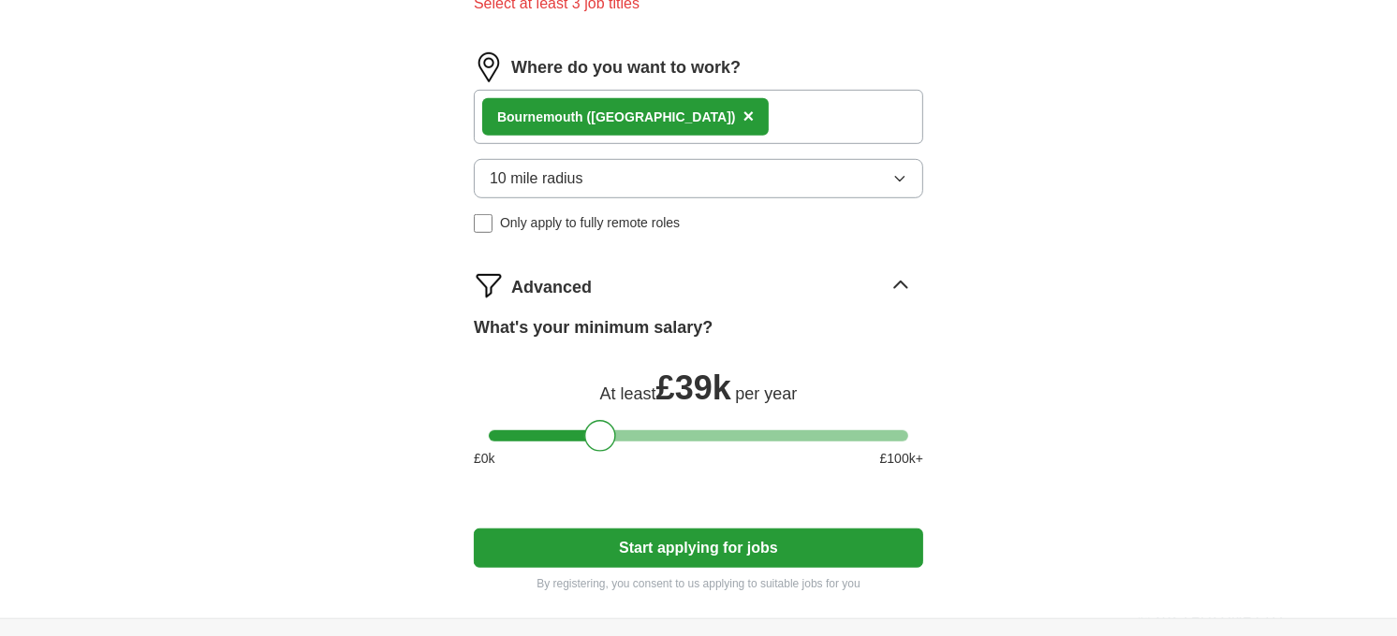
drag, startPoint x: 596, startPoint y: 424, endPoint x: 581, endPoint y: 424, distance: 15.0
click at [584, 424] on div at bounding box center [600, 436] width 32 height 32
click at [578, 423] on div at bounding box center [586, 436] width 32 height 32
drag, startPoint x: 569, startPoint y: 422, endPoint x: 535, endPoint y: 426, distance: 33.9
click at [535, 426] on div at bounding box center [543, 436] width 32 height 32
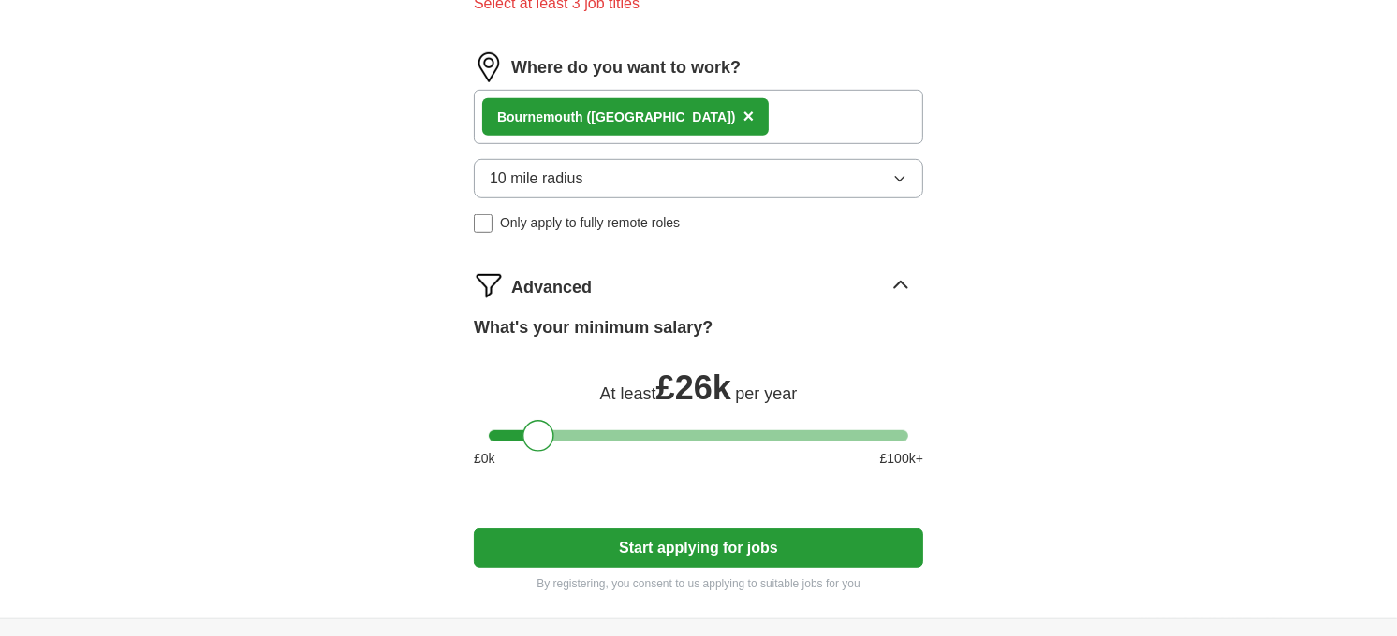
click at [530, 427] on div at bounding box center [538, 436] width 32 height 32
click at [710, 538] on button "Start applying for jobs" at bounding box center [698, 548] width 449 height 39
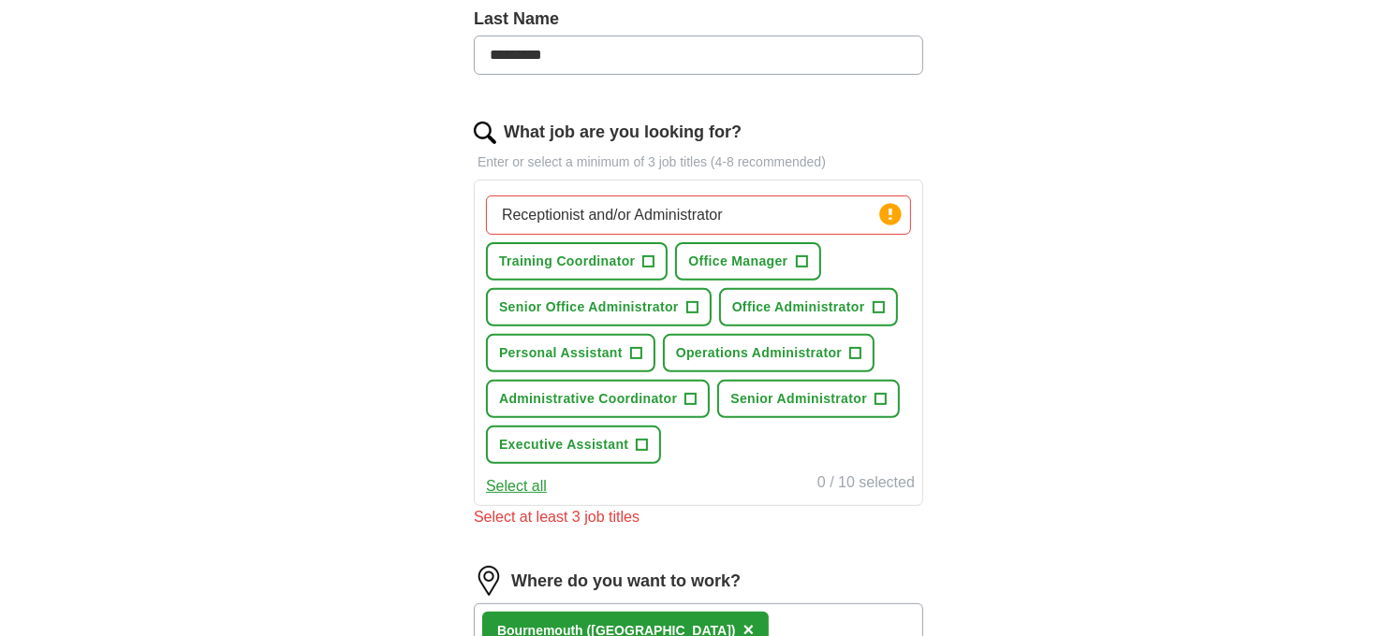
scroll to position [503, 0]
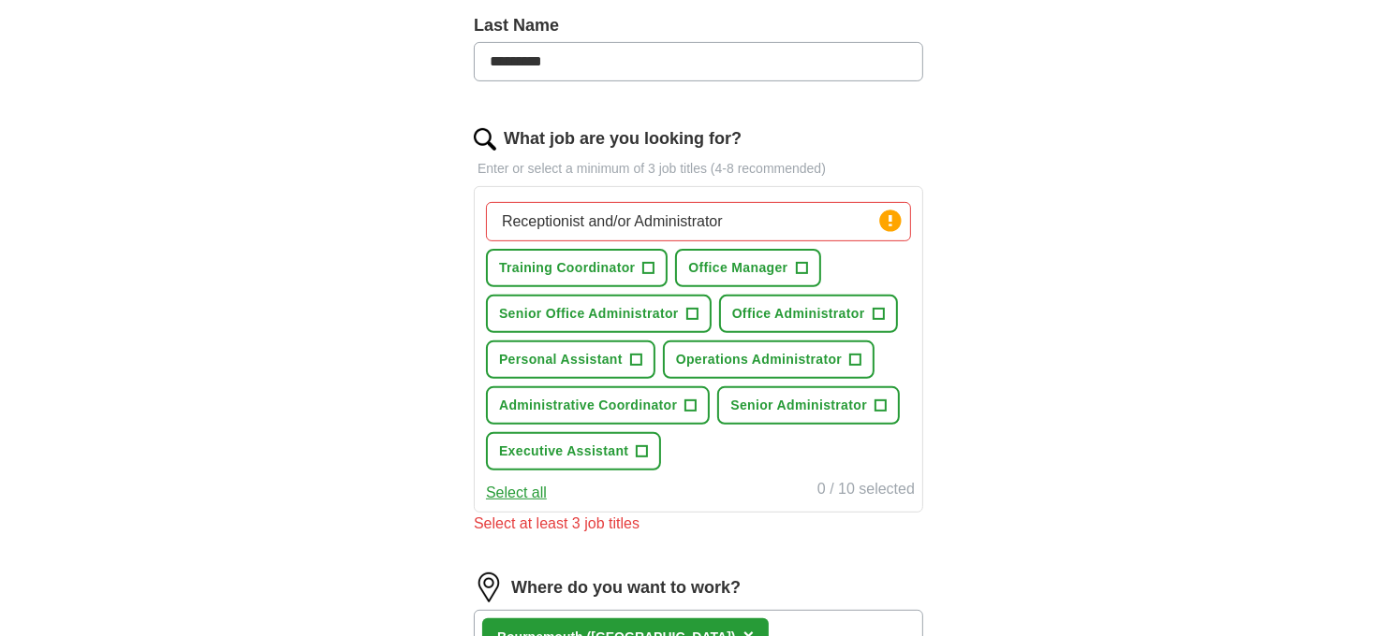
click at [737, 215] on input "Receptionist and/or Administrator" at bounding box center [698, 221] width 425 height 39
drag, startPoint x: 737, startPoint y: 215, endPoint x: 267, endPoint y: 227, distance: 470.0
click at [267, 227] on div "**********" at bounding box center [698, 388] width 1198 height 1669
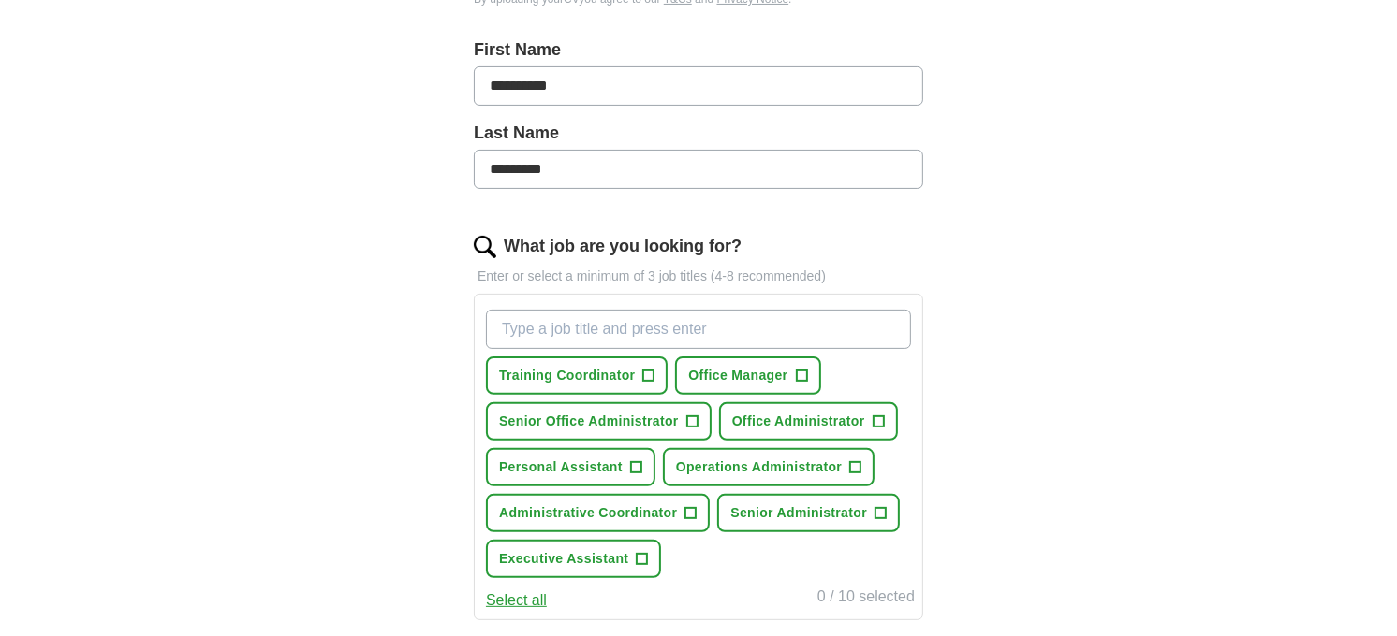
scroll to position [399, 0]
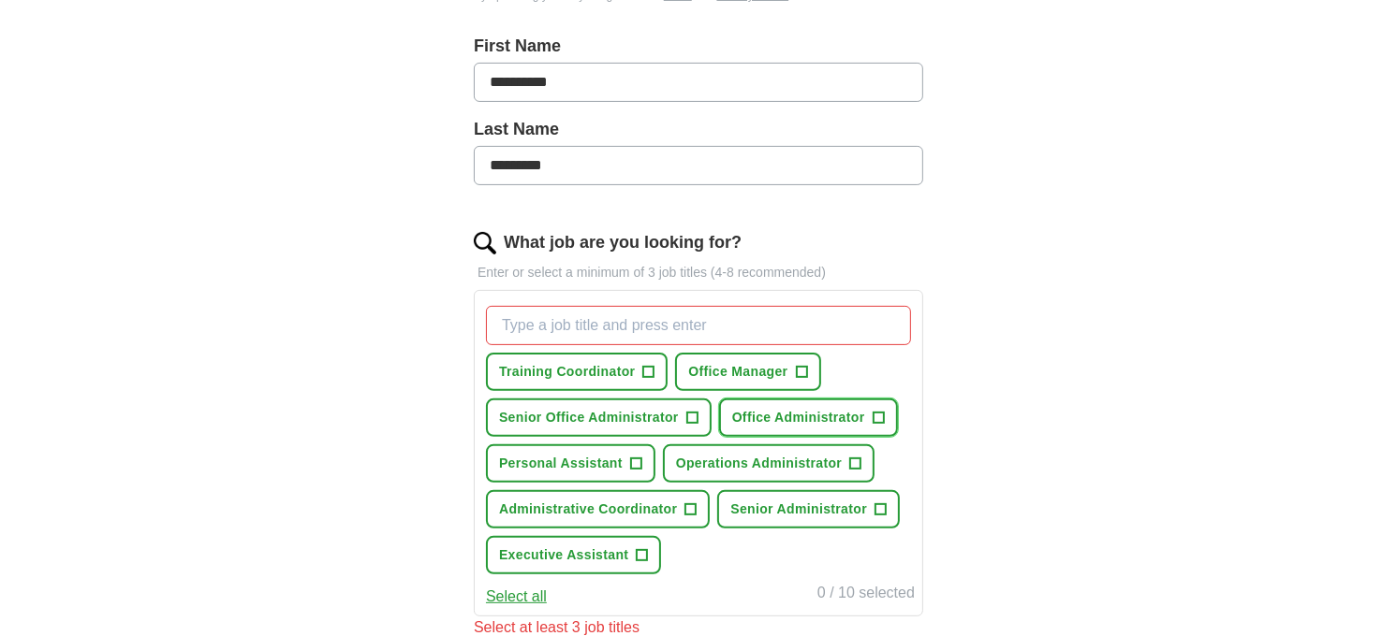
click at [874, 416] on span "+" at bounding box center [877, 418] width 11 height 15
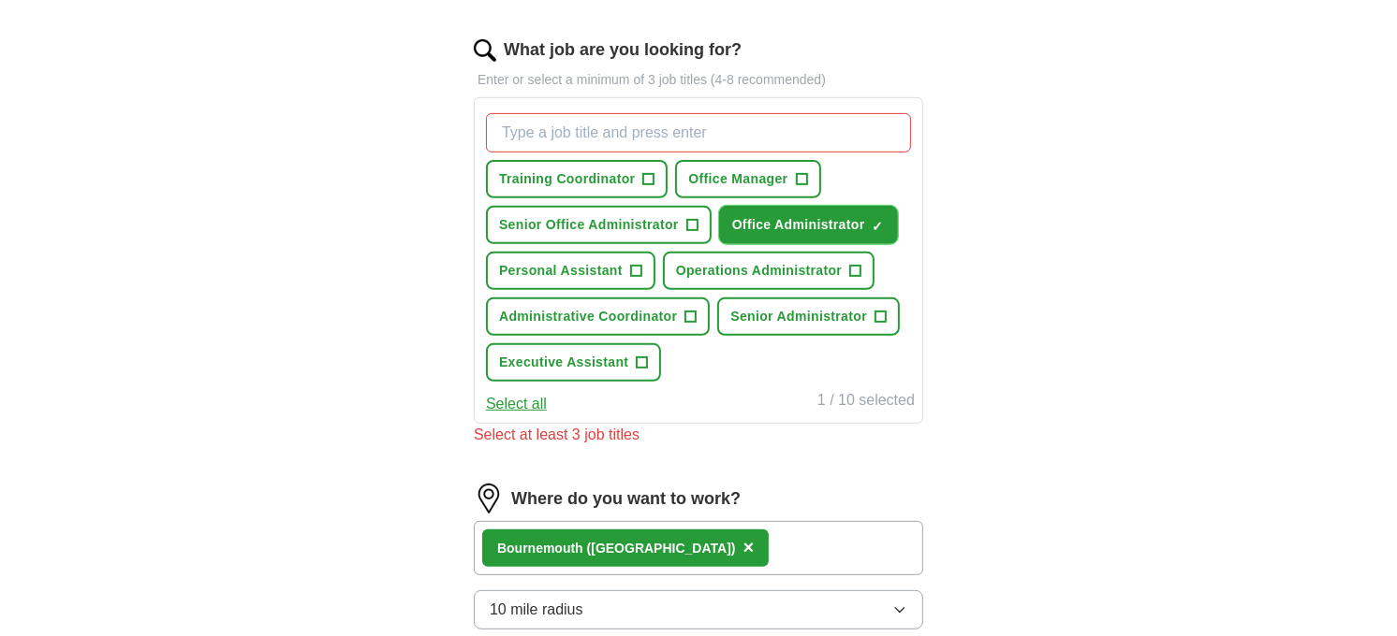
scroll to position [607, 0]
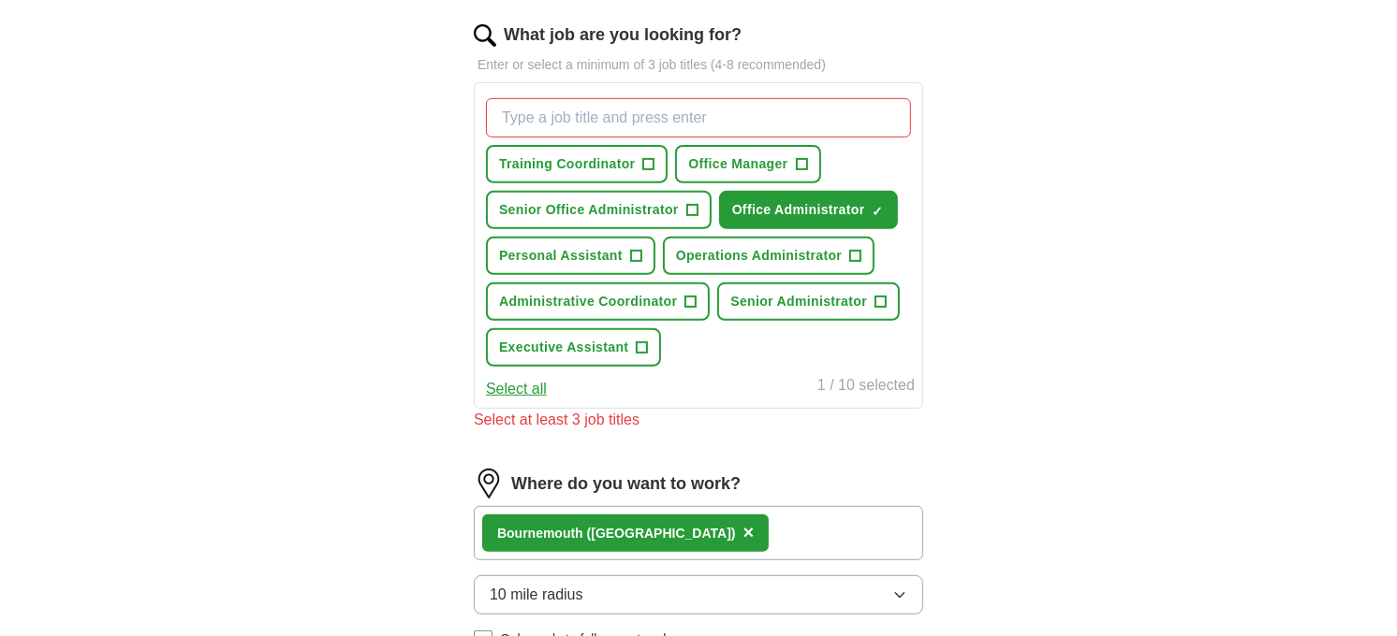
click at [507, 122] on input "What job are you looking for?" at bounding box center [698, 117] width 425 height 39
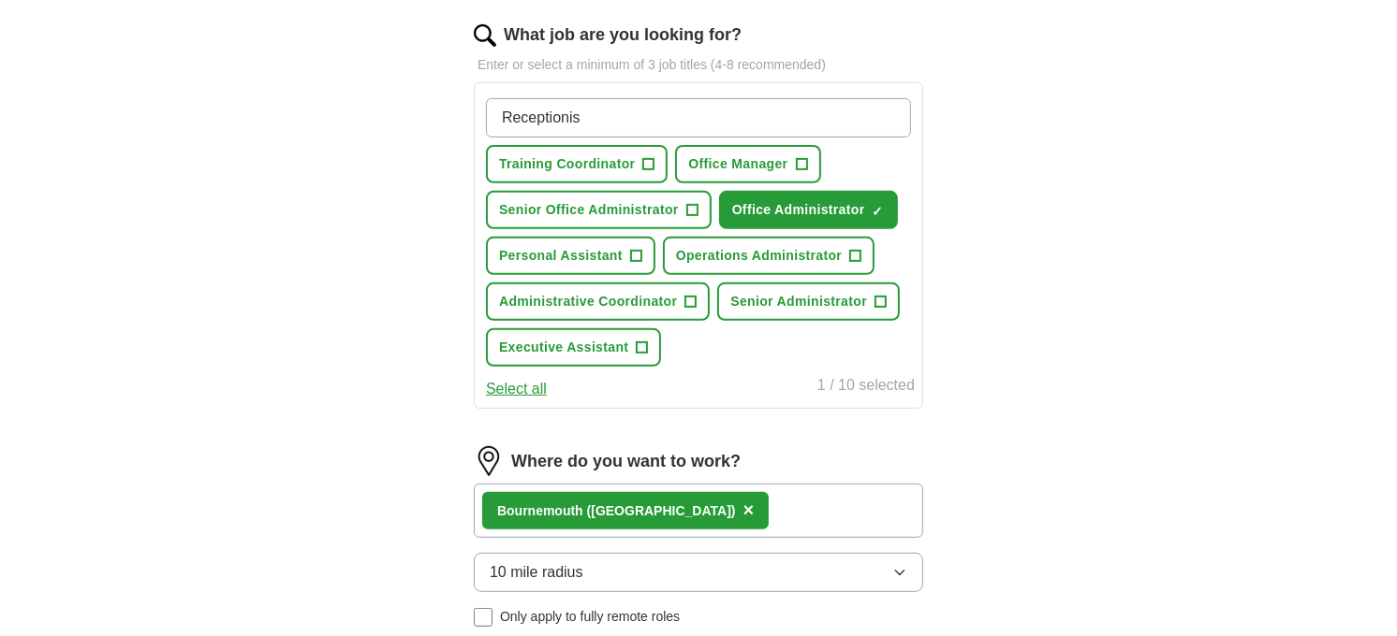
type input "Receptionist"
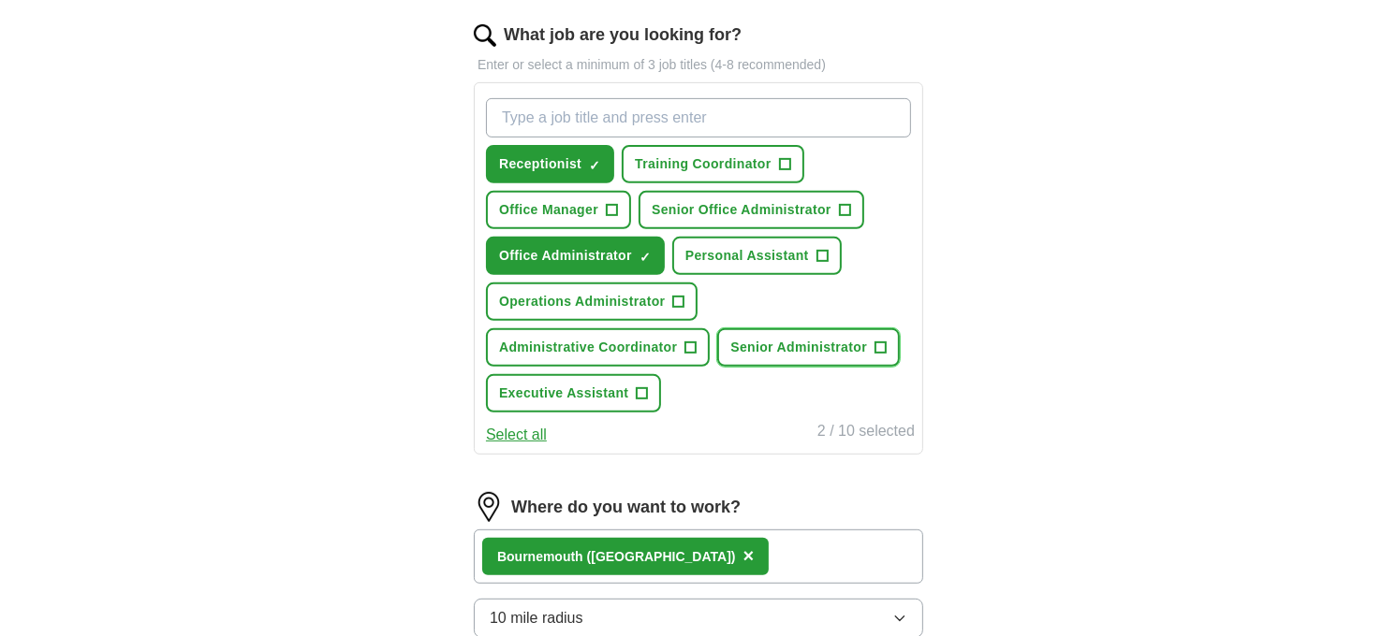
click at [875, 341] on span "+" at bounding box center [880, 348] width 11 height 15
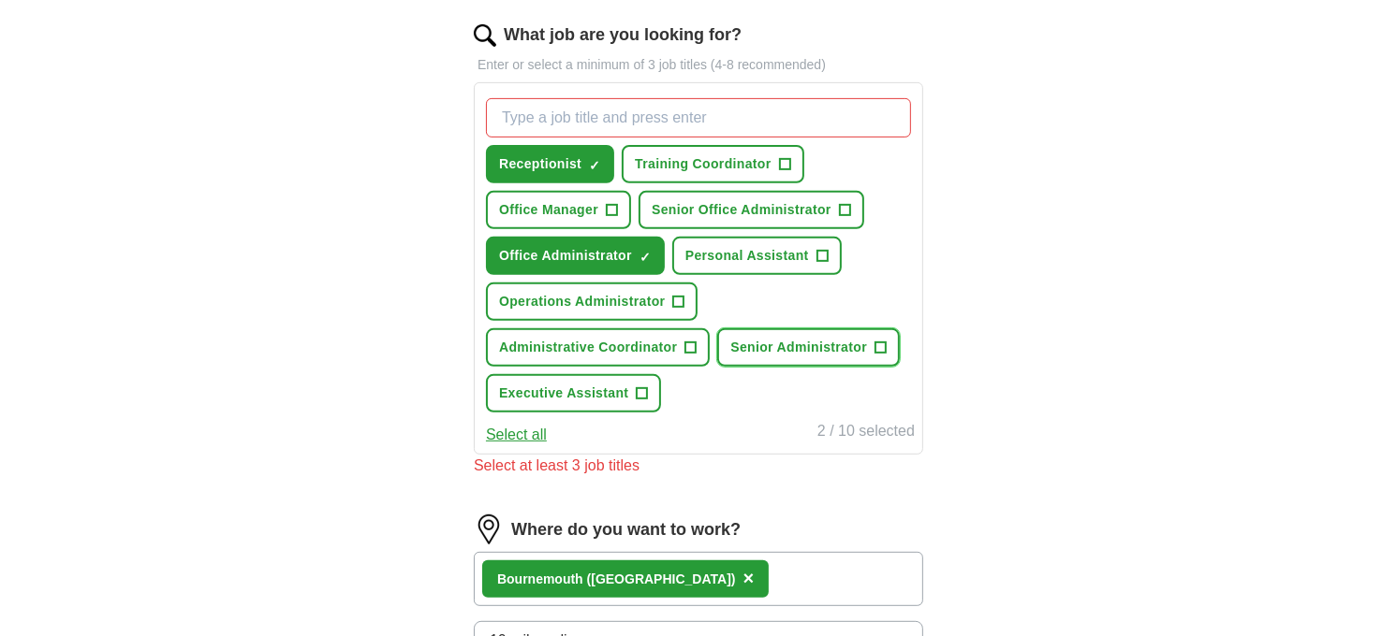
click at [875, 341] on span "+" at bounding box center [880, 348] width 11 height 15
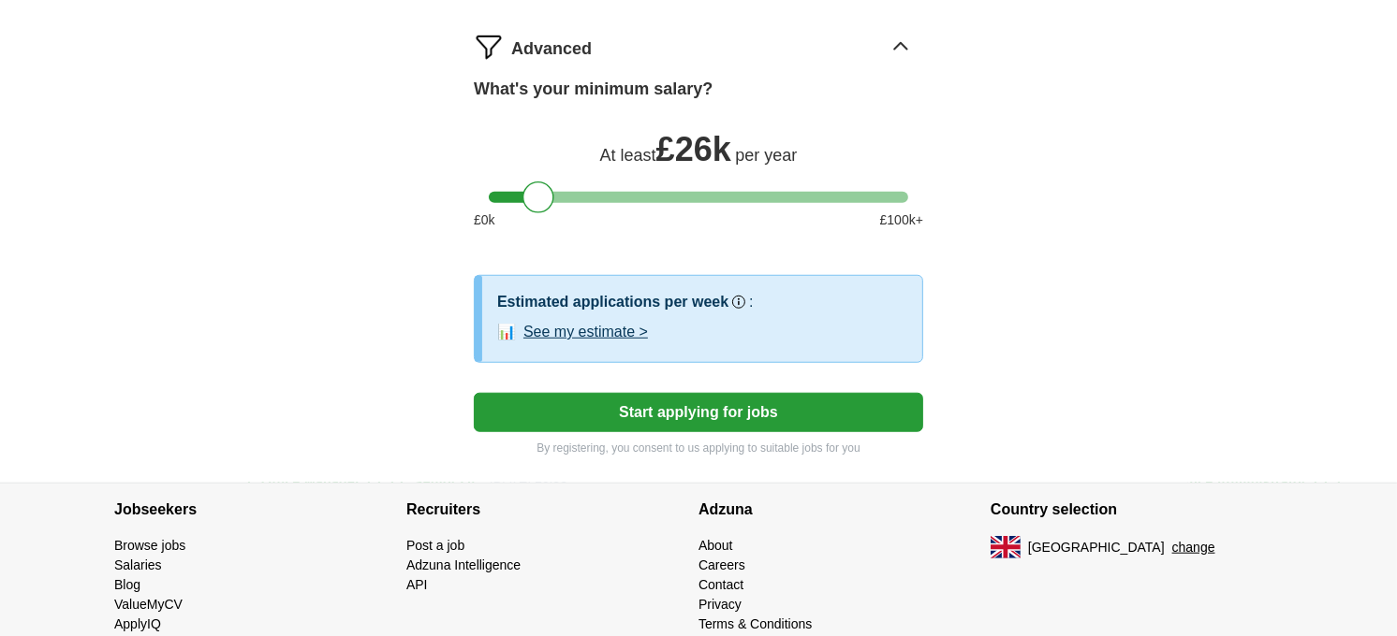
scroll to position [1331, 0]
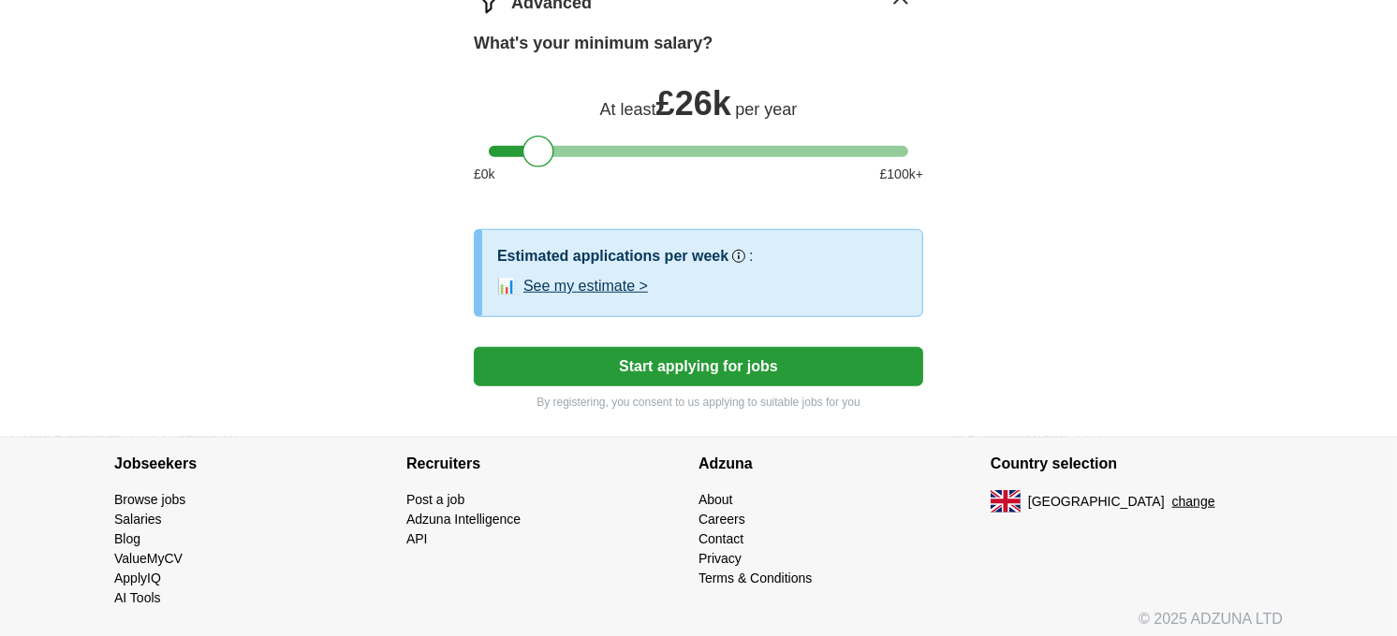
click at [706, 353] on button "Start applying for jobs" at bounding box center [698, 366] width 449 height 39
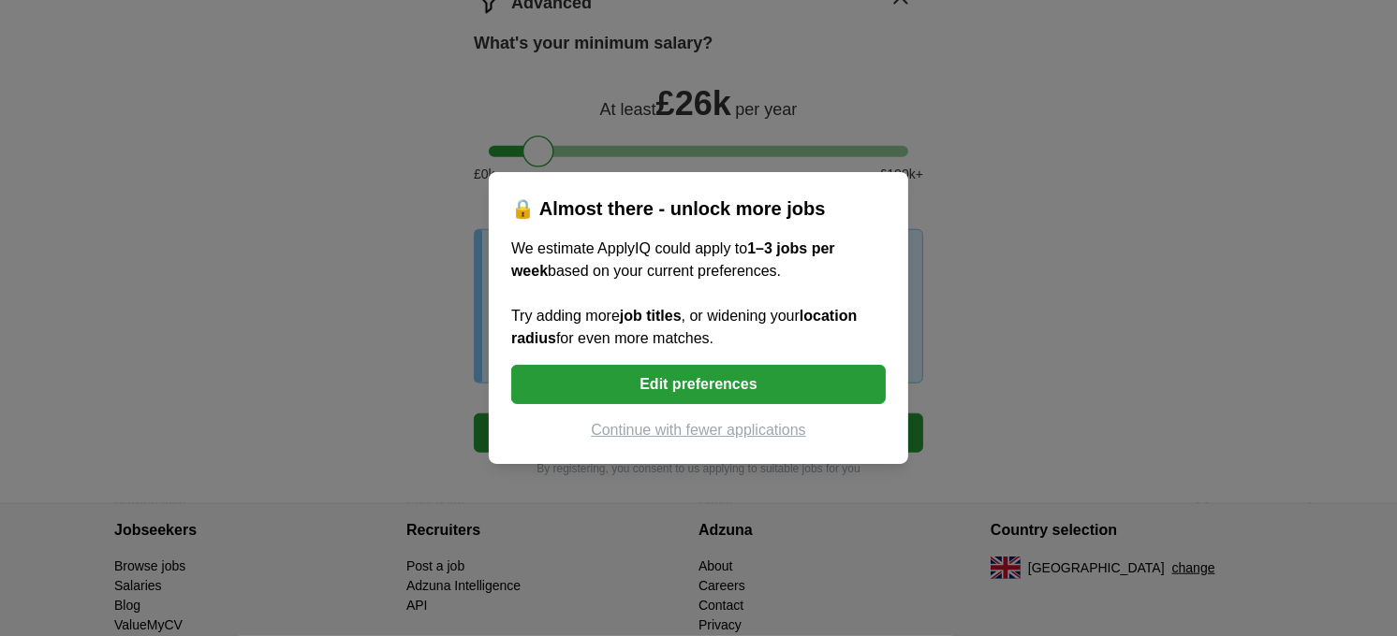
click at [680, 385] on button "Edit preferences" at bounding box center [698, 384] width 374 height 39
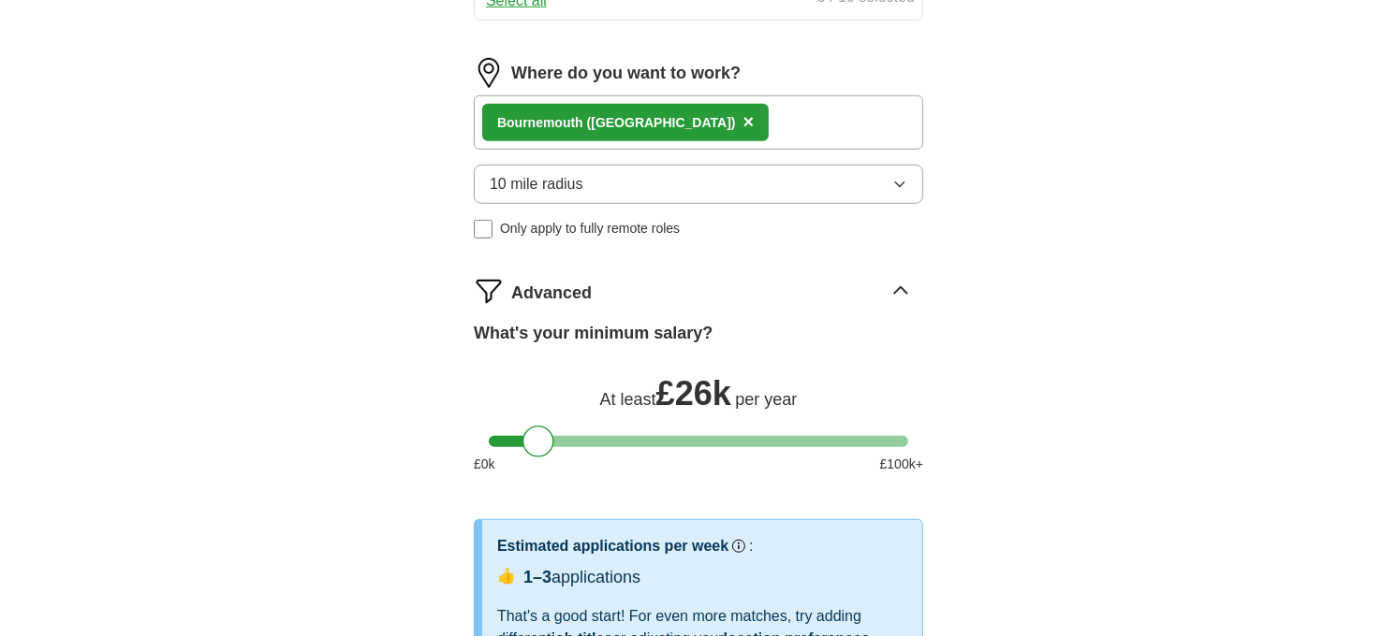
scroll to position [1018, 0]
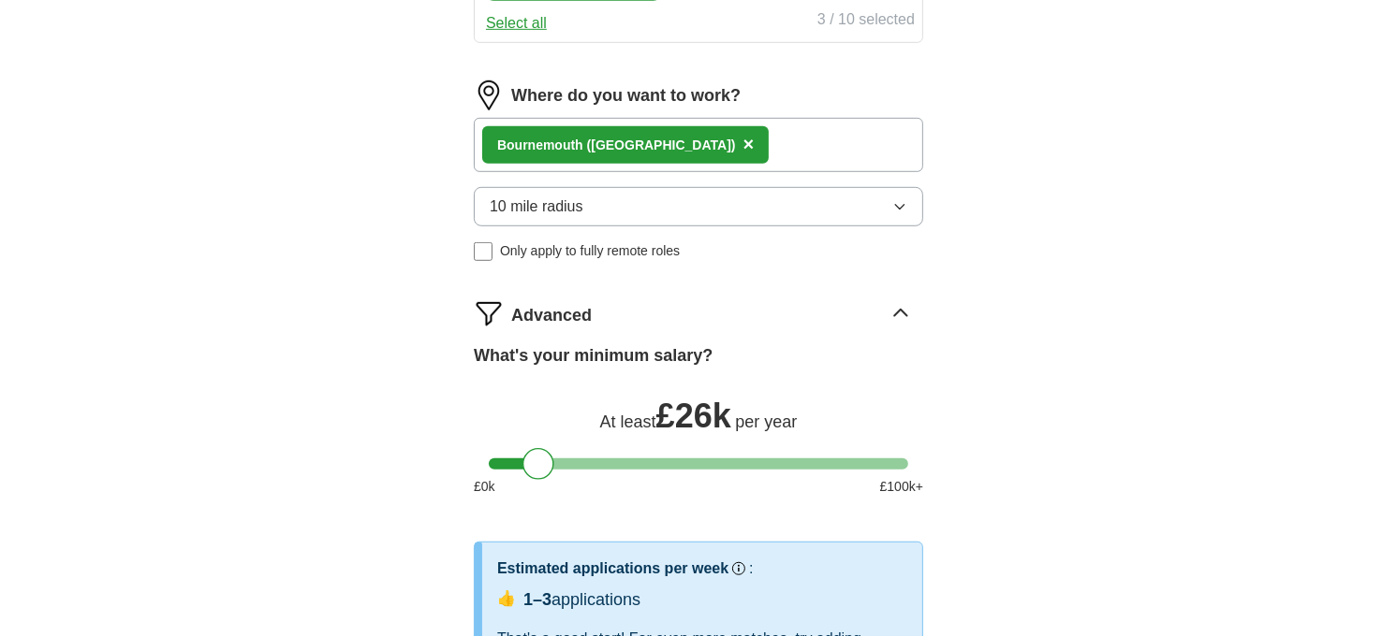
click at [900, 199] on icon "button" at bounding box center [899, 206] width 15 height 15
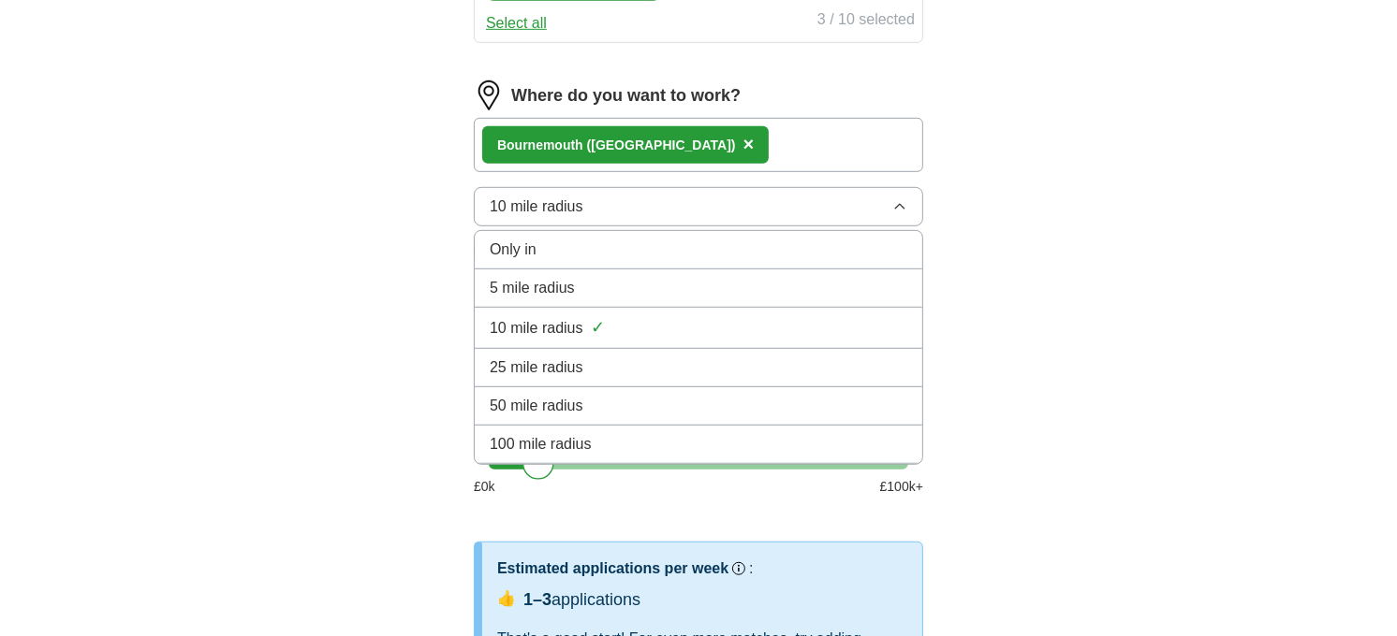
click at [900, 199] on icon "button" at bounding box center [899, 206] width 15 height 15
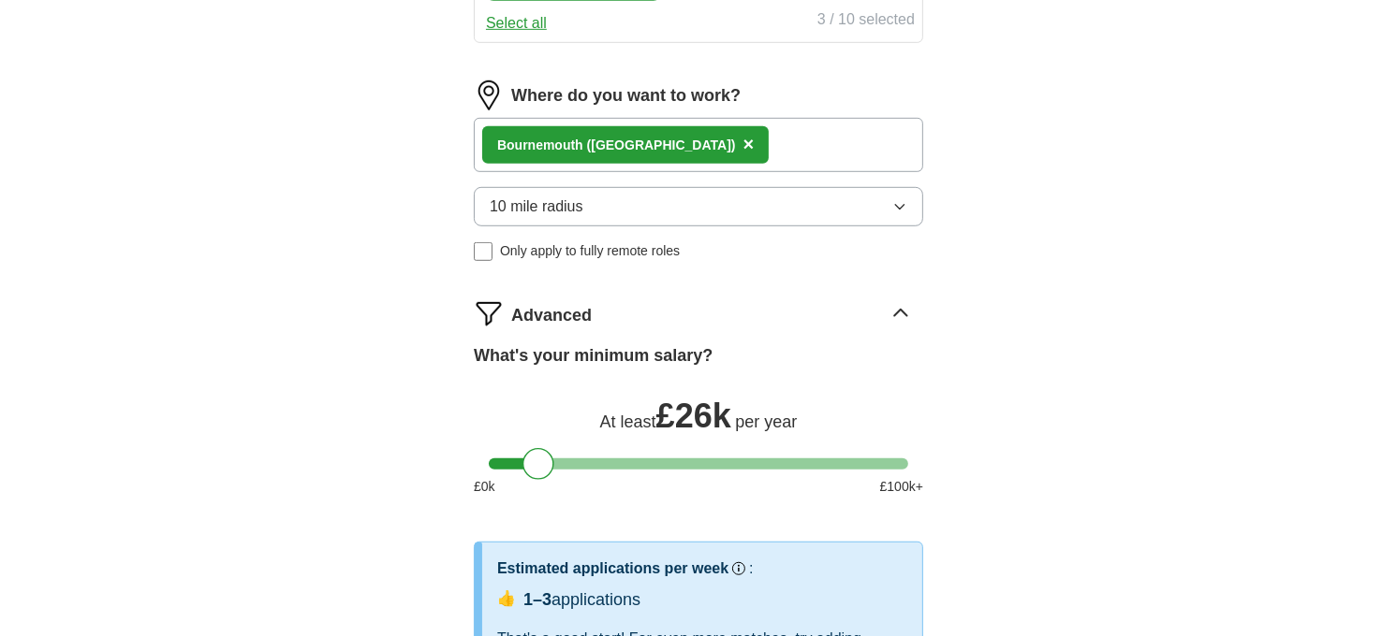
click at [900, 199] on icon "button" at bounding box center [899, 206] width 15 height 15
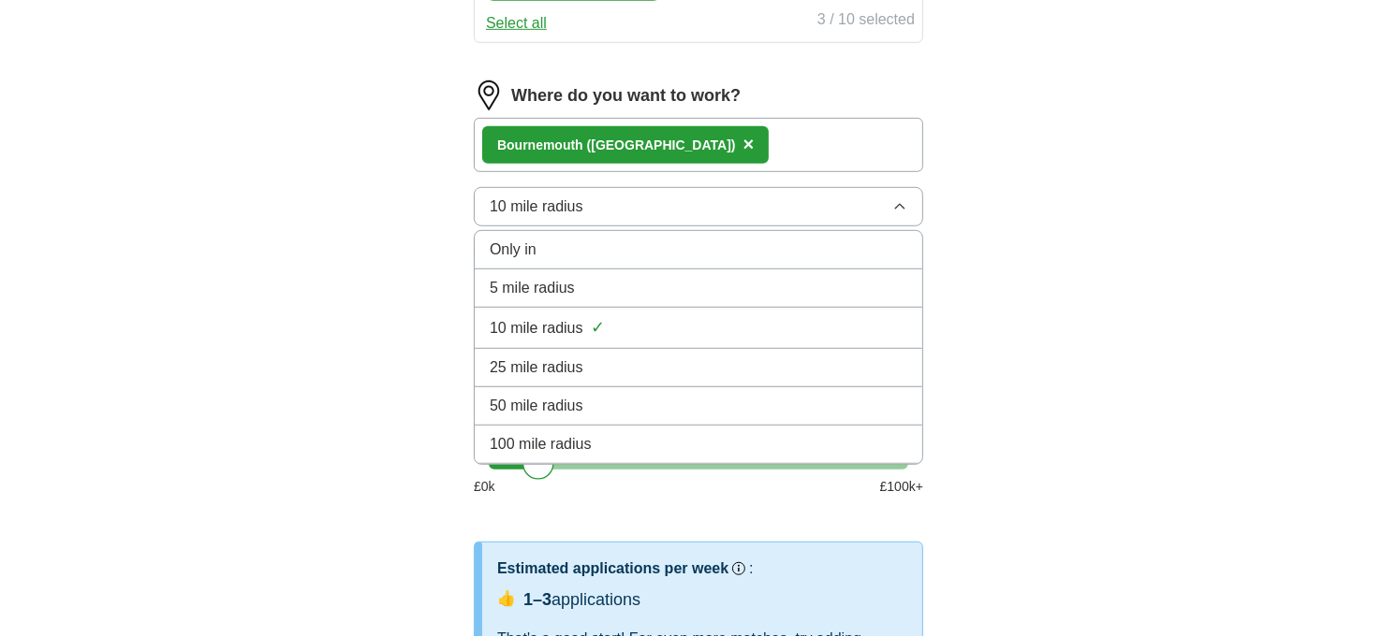
click at [900, 199] on icon "button" at bounding box center [899, 206] width 15 height 15
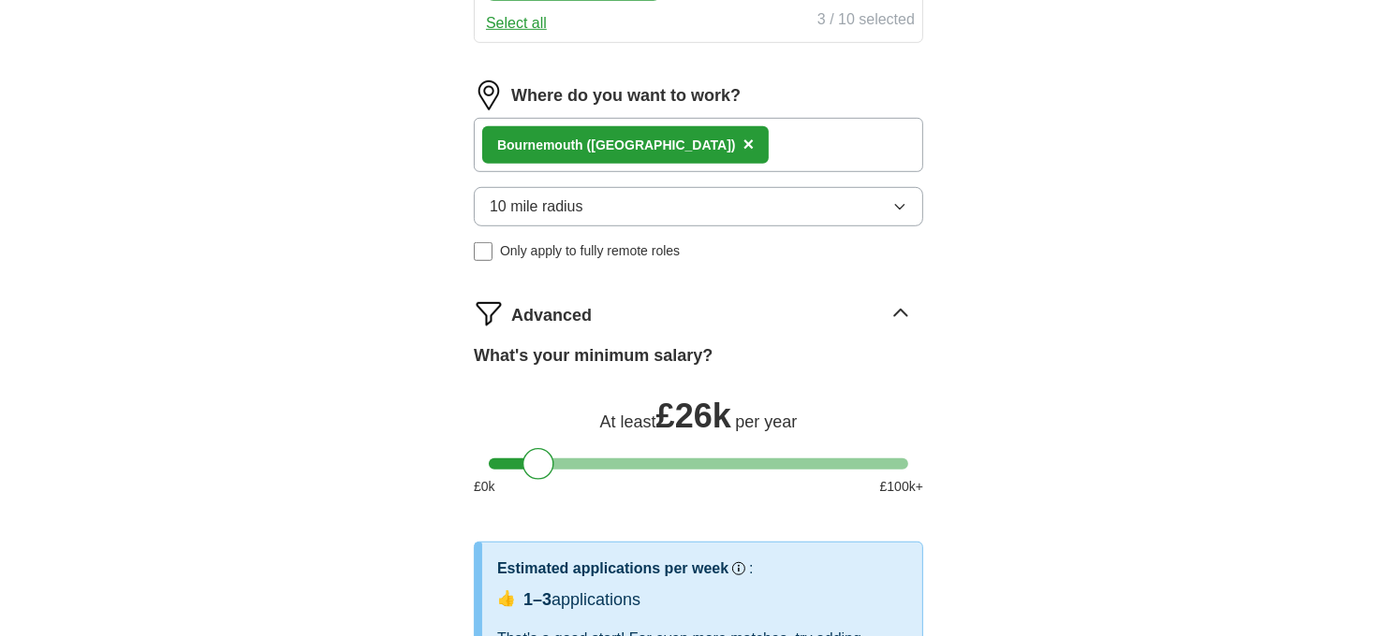
click at [900, 199] on icon "button" at bounding box center [899, 206] width 15 height 15
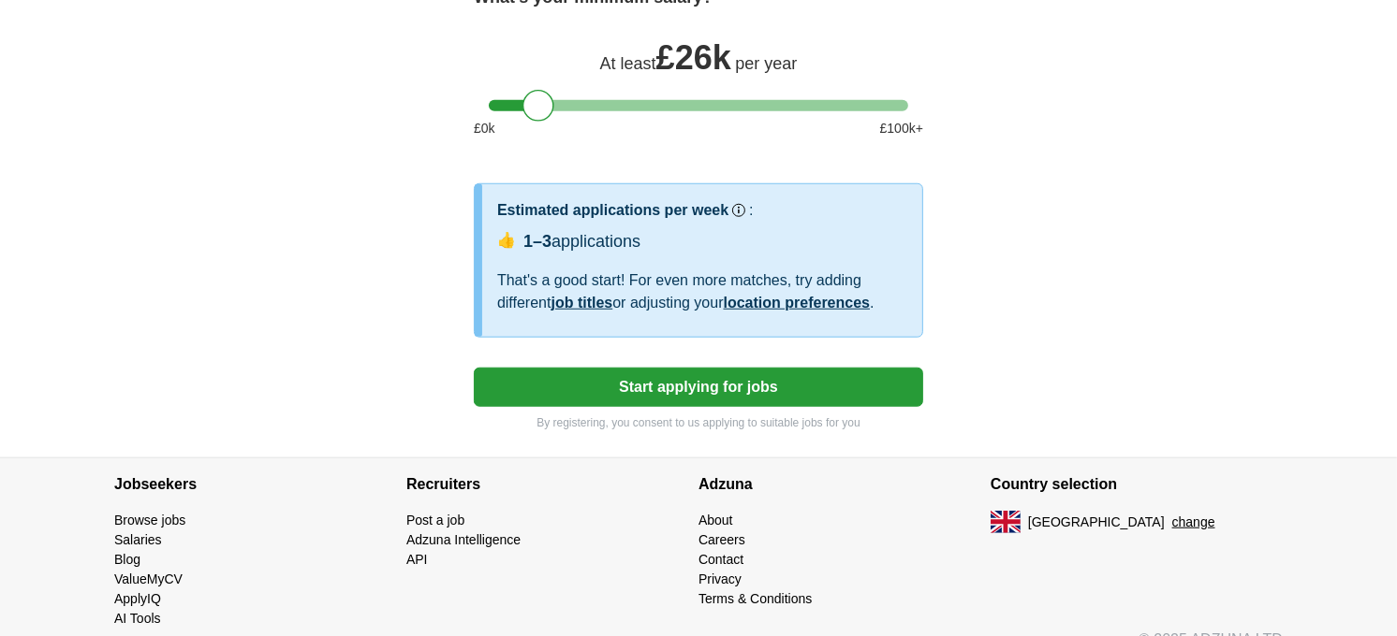
scroll to position [1397, 0]
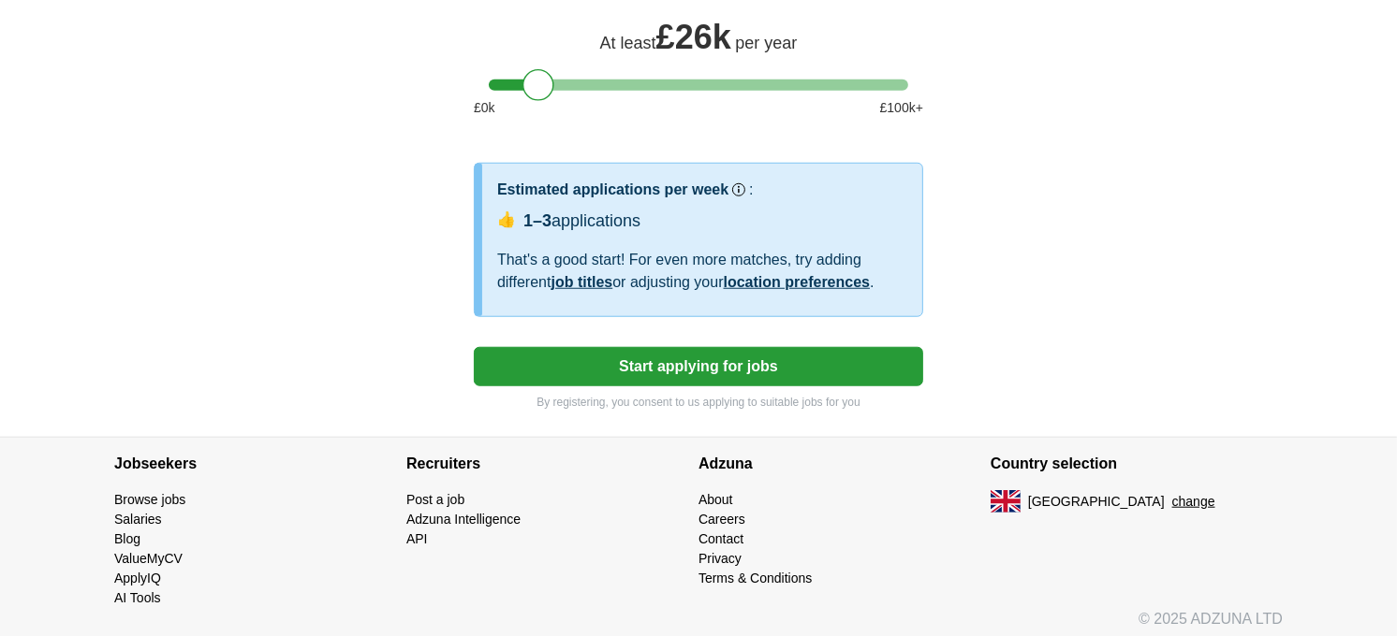
click at [730, 360] on button "Start applying for jobs" at bounding box center [698, 366] width 449 height 39
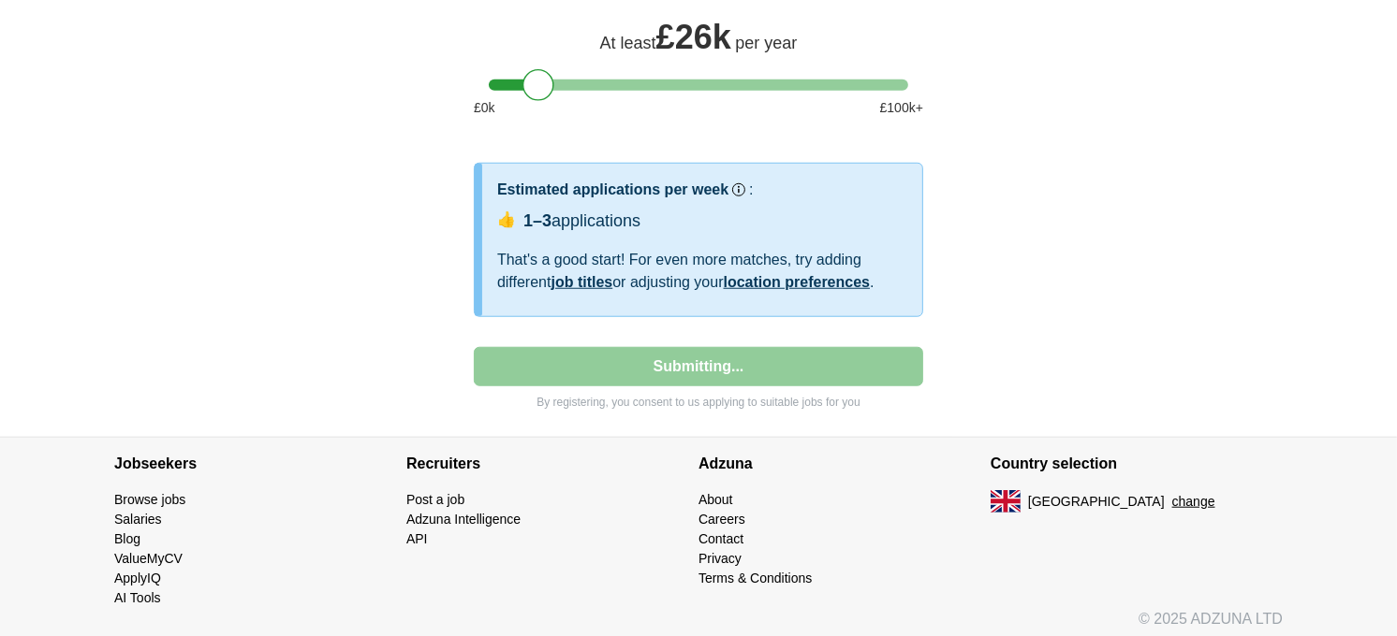
select select "**"
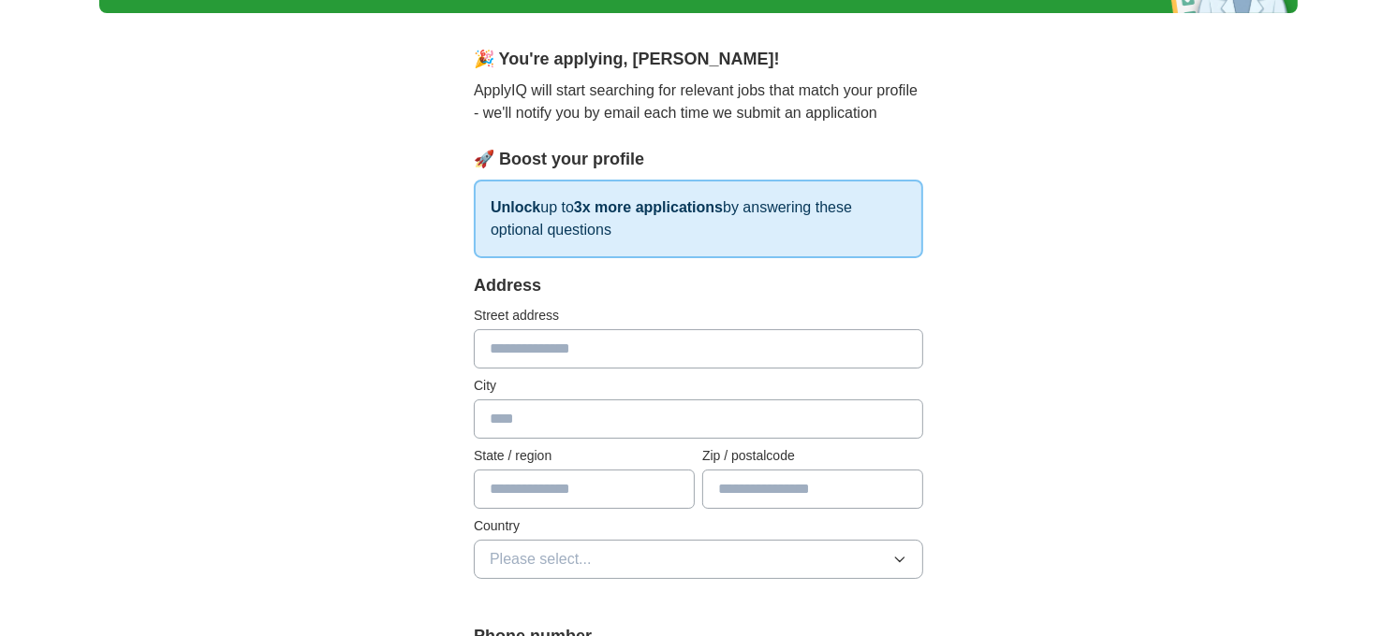
scroll to position [0, 0]
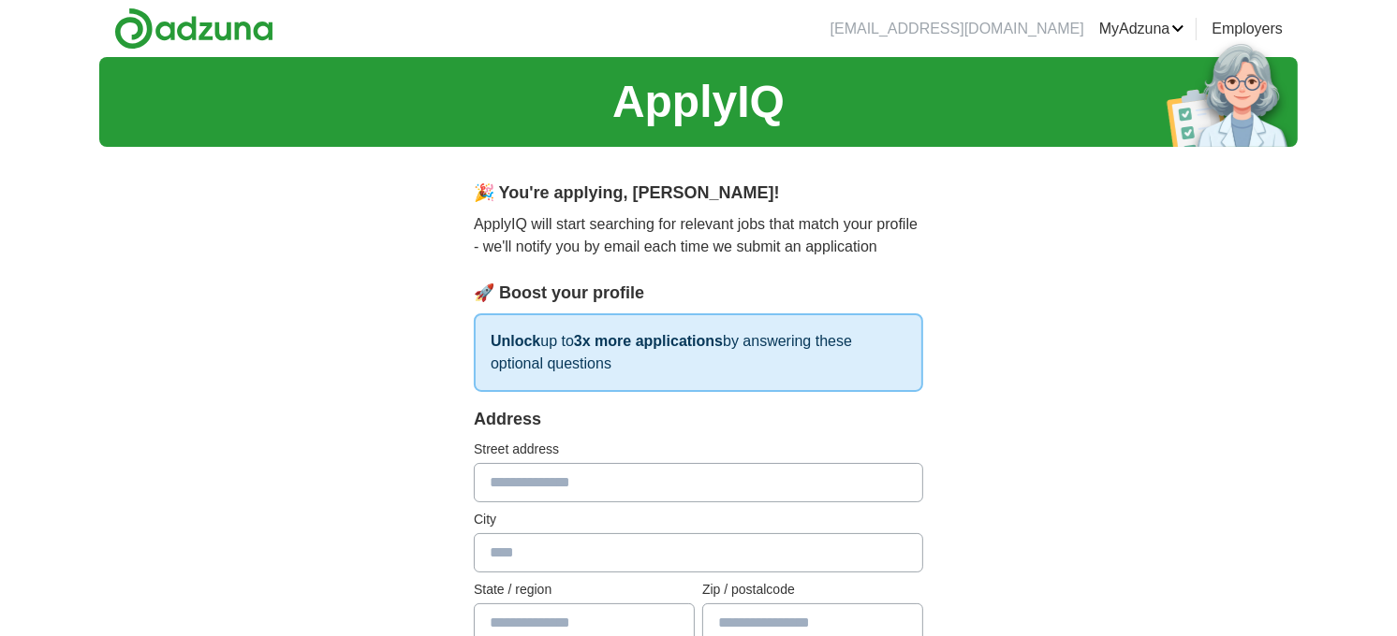
click at [623, 485] on input "text" at bounding box center [698, 482] width 449 height 39
type input "*"
type input "**********"
click at [553, 547] on input "text" at bounding box center [698, 553] width 449 height 39
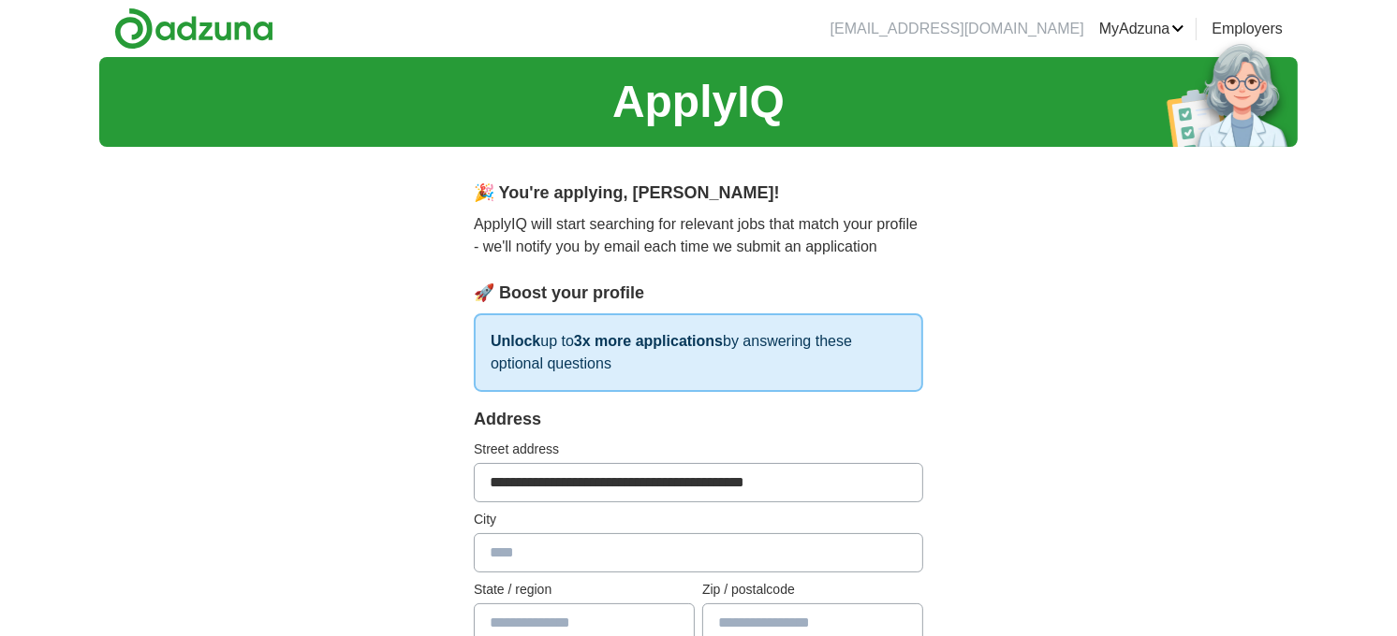
click at [553, 547] on input "text" at bounding box center [698, 553] width 449 height 39
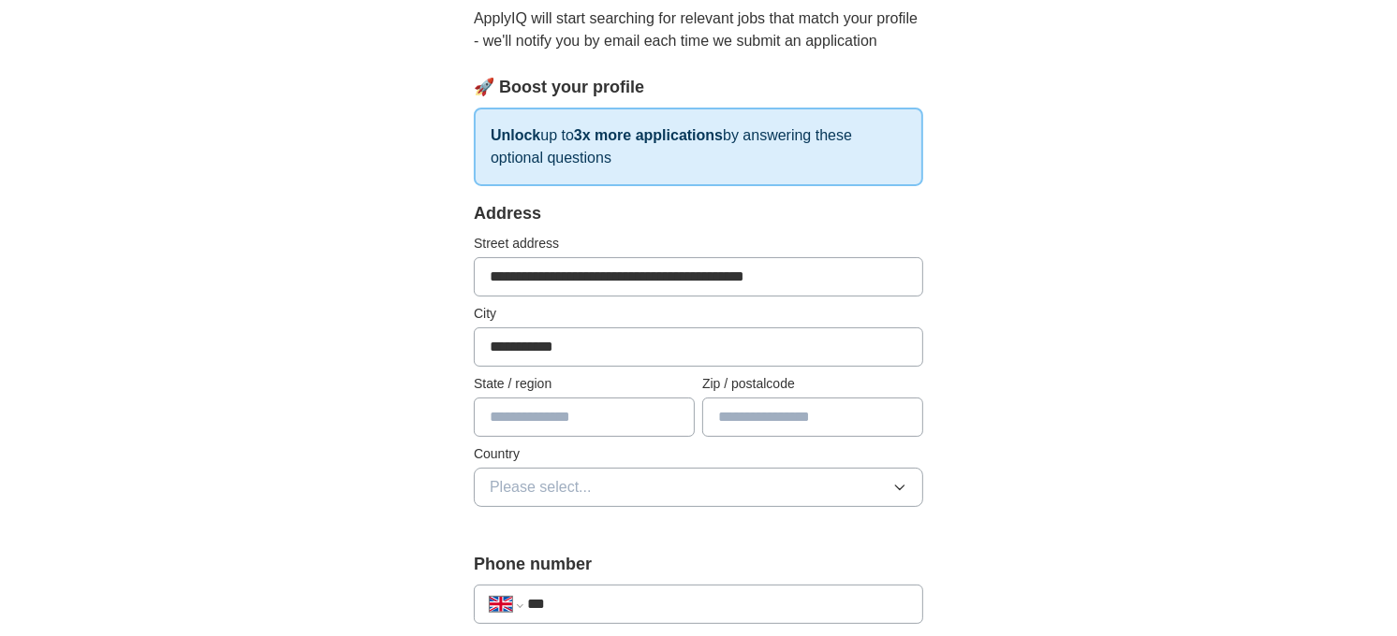
scroll to position [208, 0]
type input "**********"
click at [575, 410] on input "text" at bounding box center [584, 415] width 221 height 39
click at [583, 426] on input "text" at bounding box center [584, 415] width 221 height 39
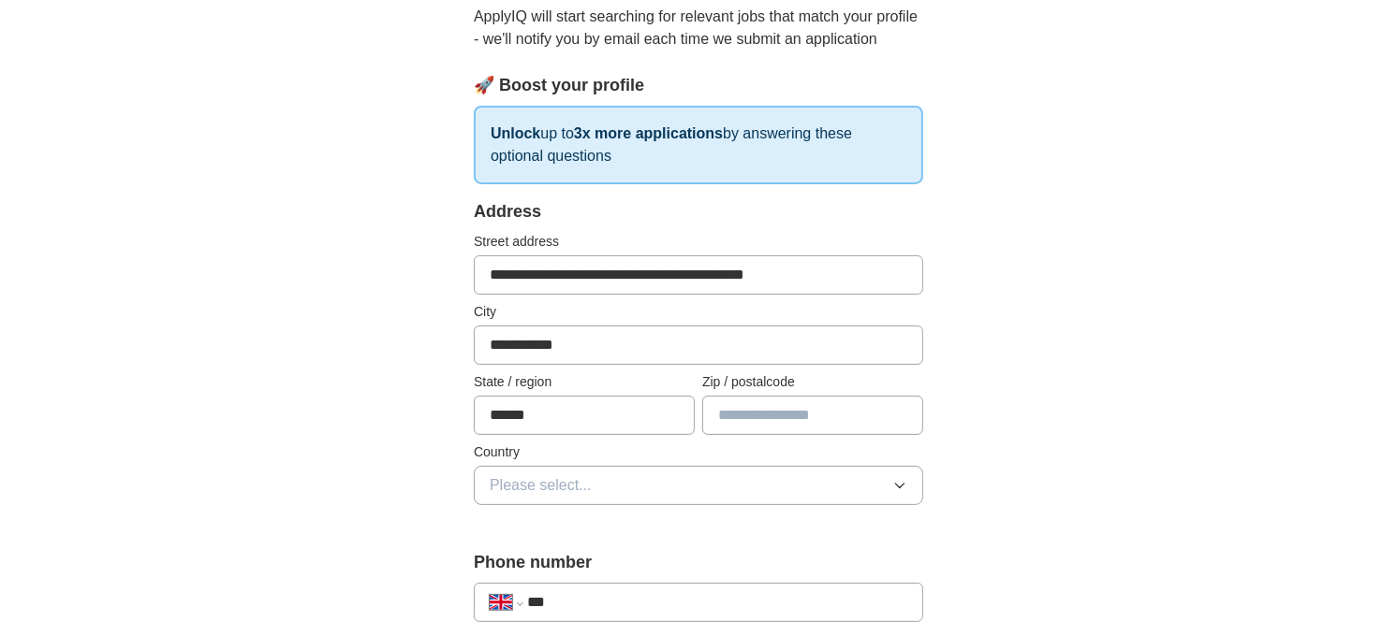
type input "******"
click at [768, 414] on input "text" at bounding box center [812, 415] width 221 height 39
type input "*******"
click at [896, 484] on icon "button" at bounding box center [899, 486] width 8 height 5
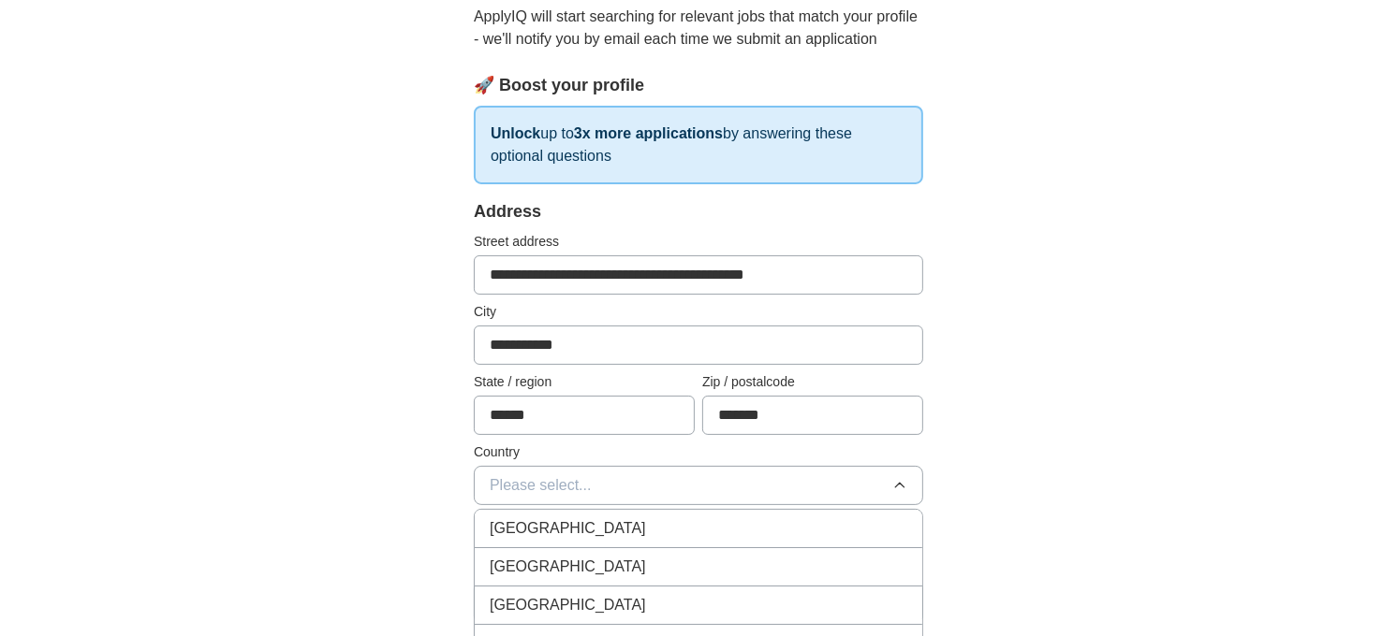
click at [896, 483] on icon "button" at bounding box center [899, 485] width 15 height 15
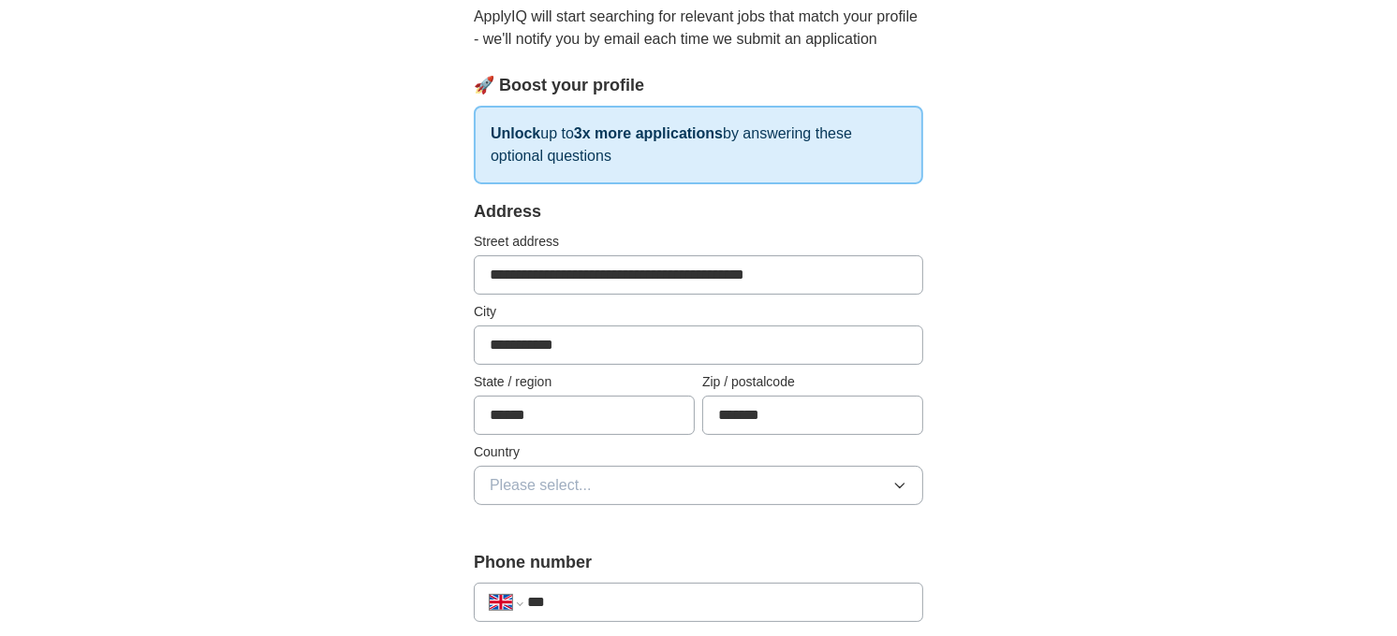
click at [896, 484] on icon "button" at bounding box center [899, 486] width 8 height 5
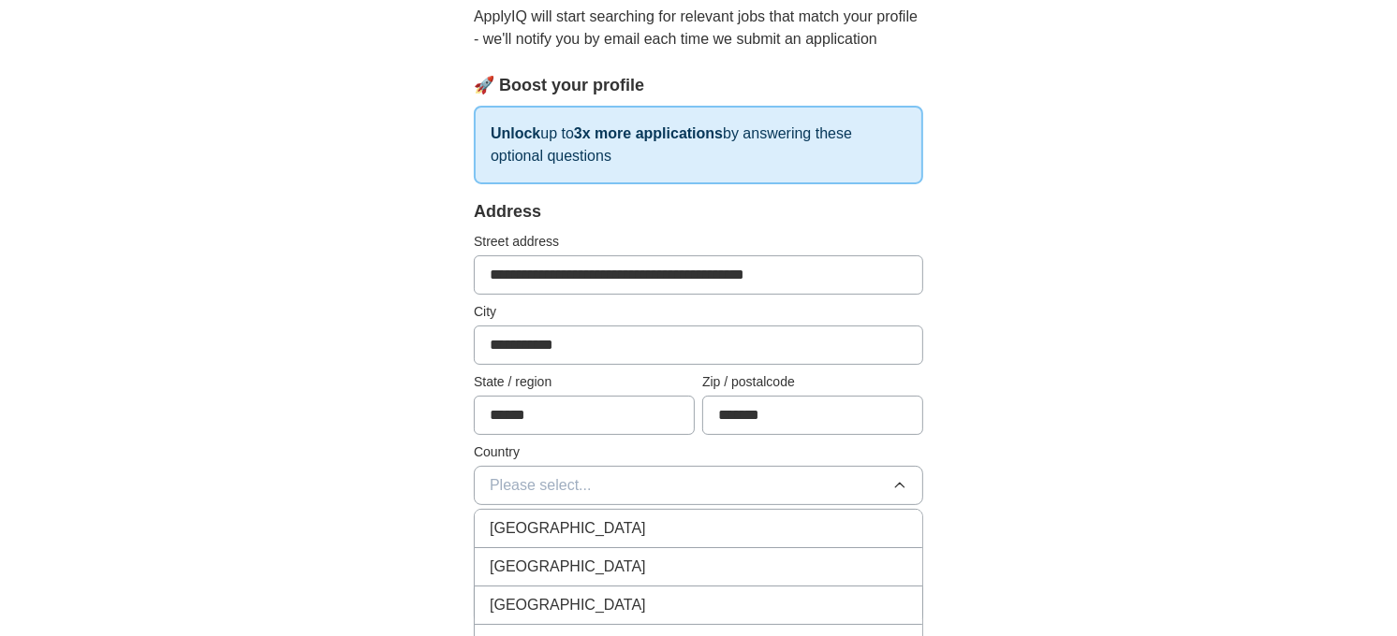
click at [802, 527] on div "[GEOGRAPHIC_DATA]" at bounding box center [698, 529] width 417 height 22
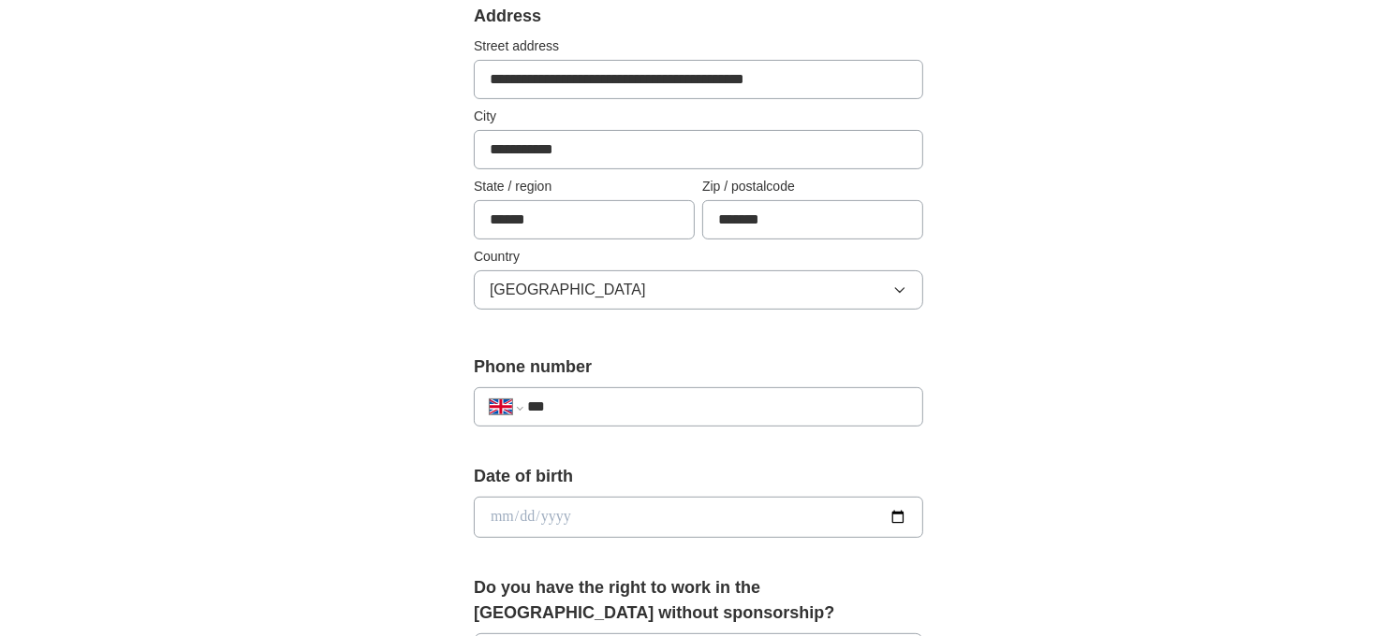
scroll to position [416, 0]
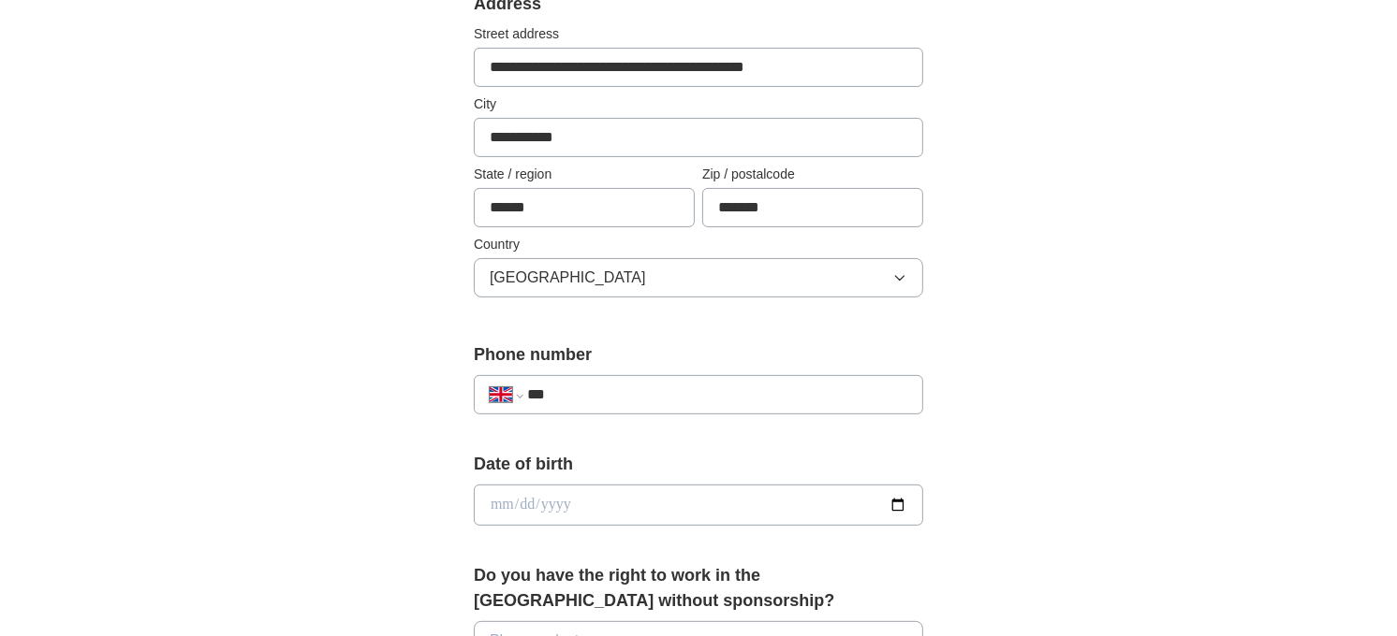
click at [622, 390] on input "***" at bounding box center [717, 395] width 380 height 22
select select "**"
type input "*"
click at [751, 500] on input "date" at bounding box center [698, 505] width 449 height 41
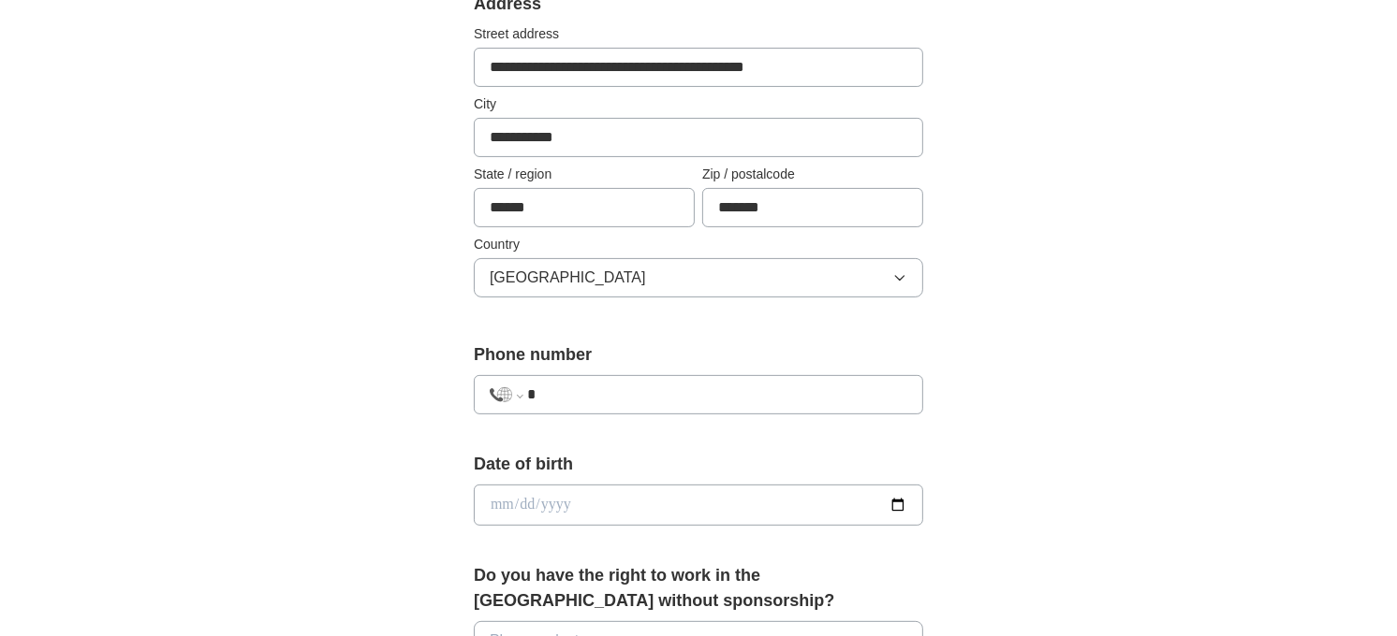
click at [751, 500] on input "date" at bounding box center [698, 505] width 449 height 41
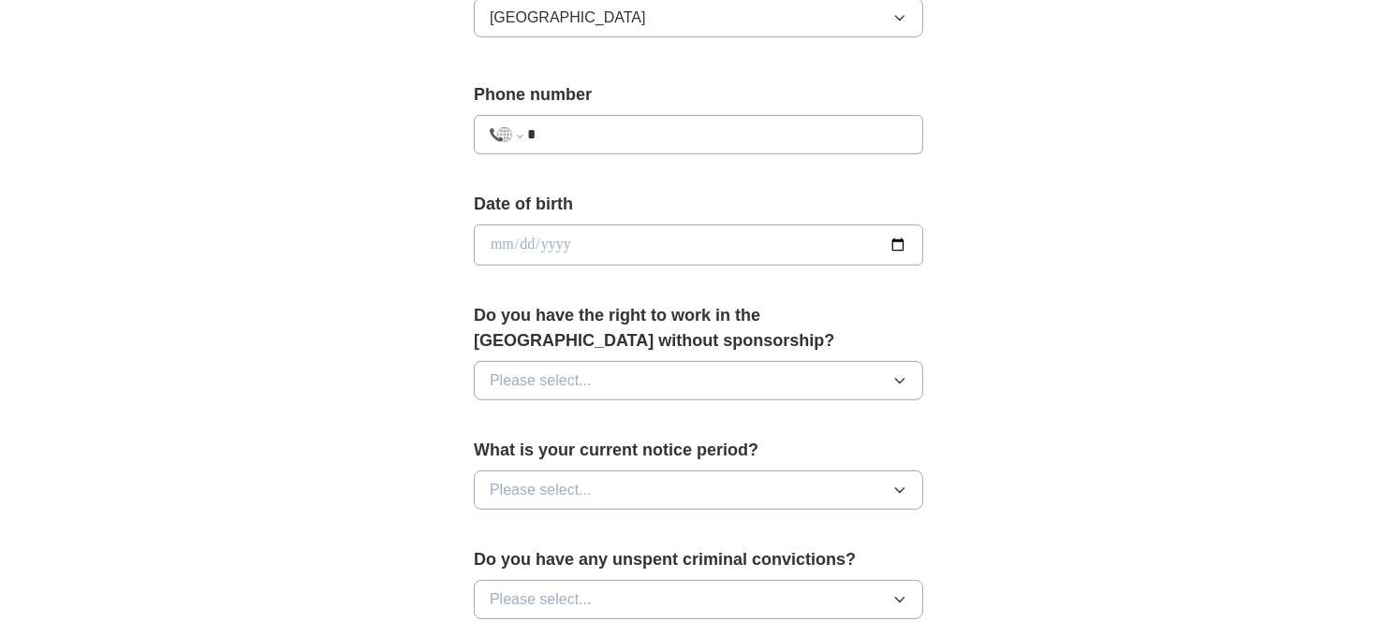
scroll to position [727, 0]
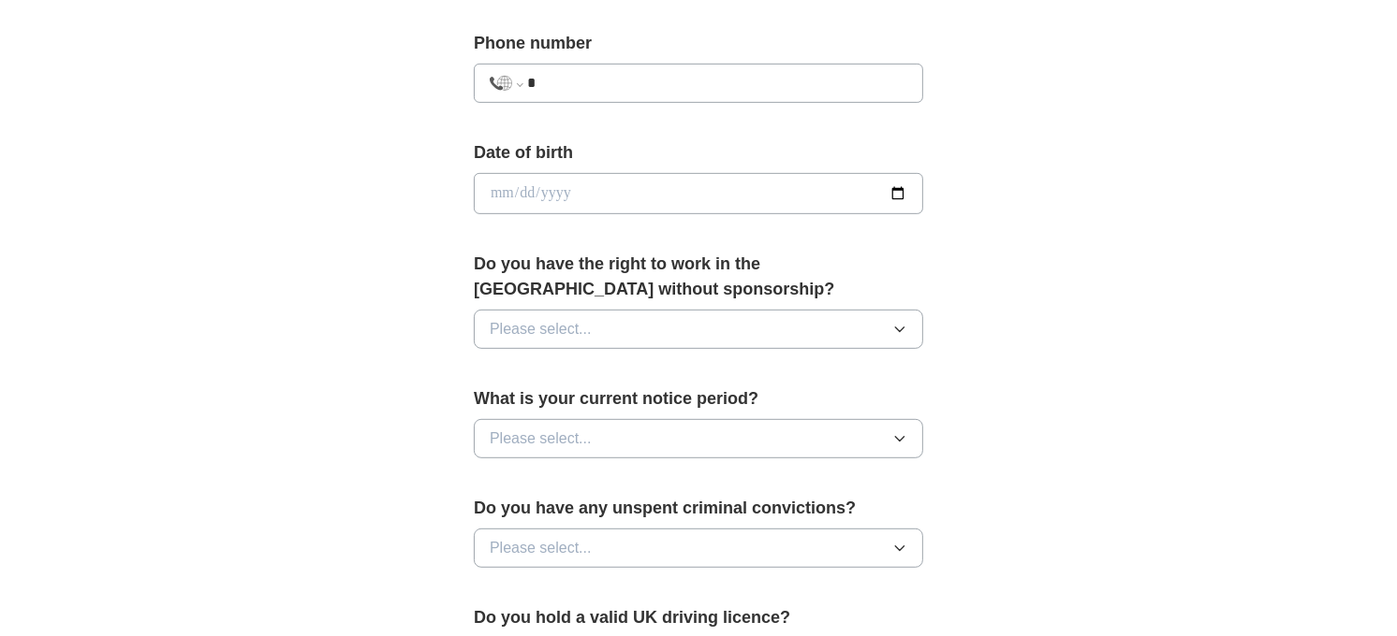
click at [576, 324] on span "Please select..." at bounding box center [541, 329] width 102 height 22
click at [903, 328] on icon "button" at bounding box center [899, 330] width 8 height 5
click at [872, 367] on div "Yes" at bounding box center [698, 372] width 417 height 22
click at [872, 367] on form "**********" at bounding box center [698, 335] width 449 height 1310
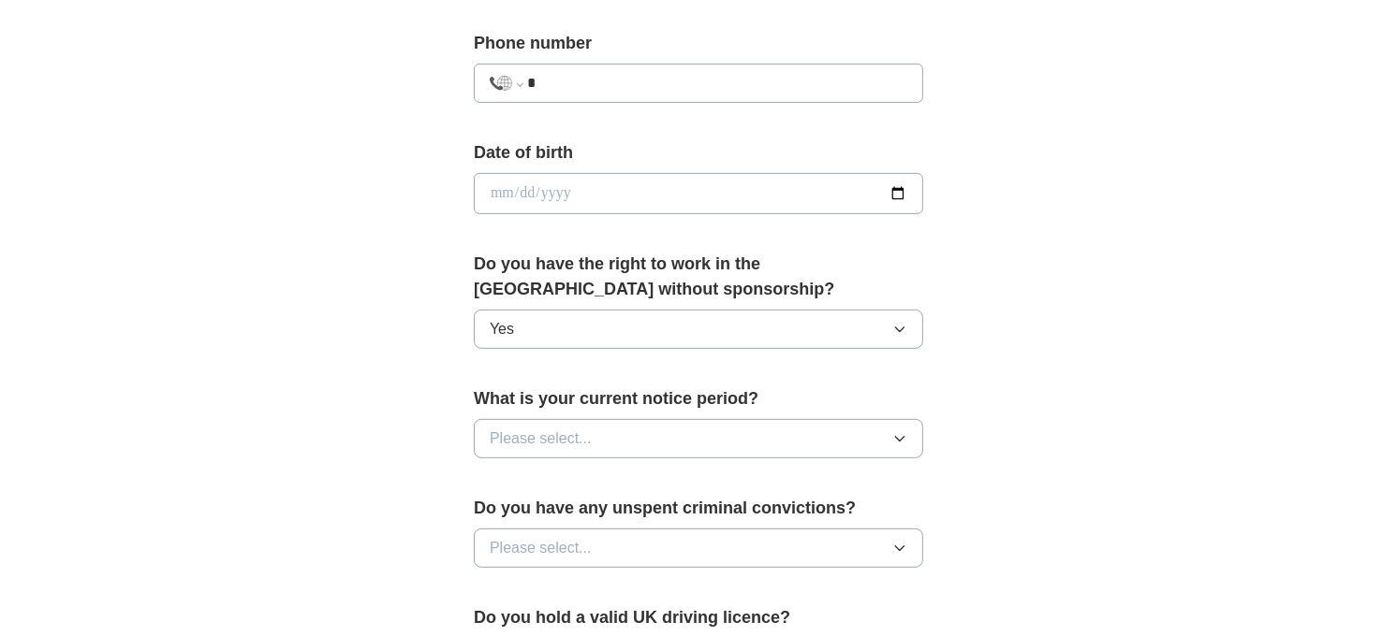
drag, startPoint x: 872, startPoint y: 367, endPoint x: 902, endPoint y: 191, distance: 178.5
click at [902, 191] on input "date" at bounding box center [698, 193] width 449 height 41
click at [896, 191] on input "date" at bounding box center [698, 193] width 449 height 41
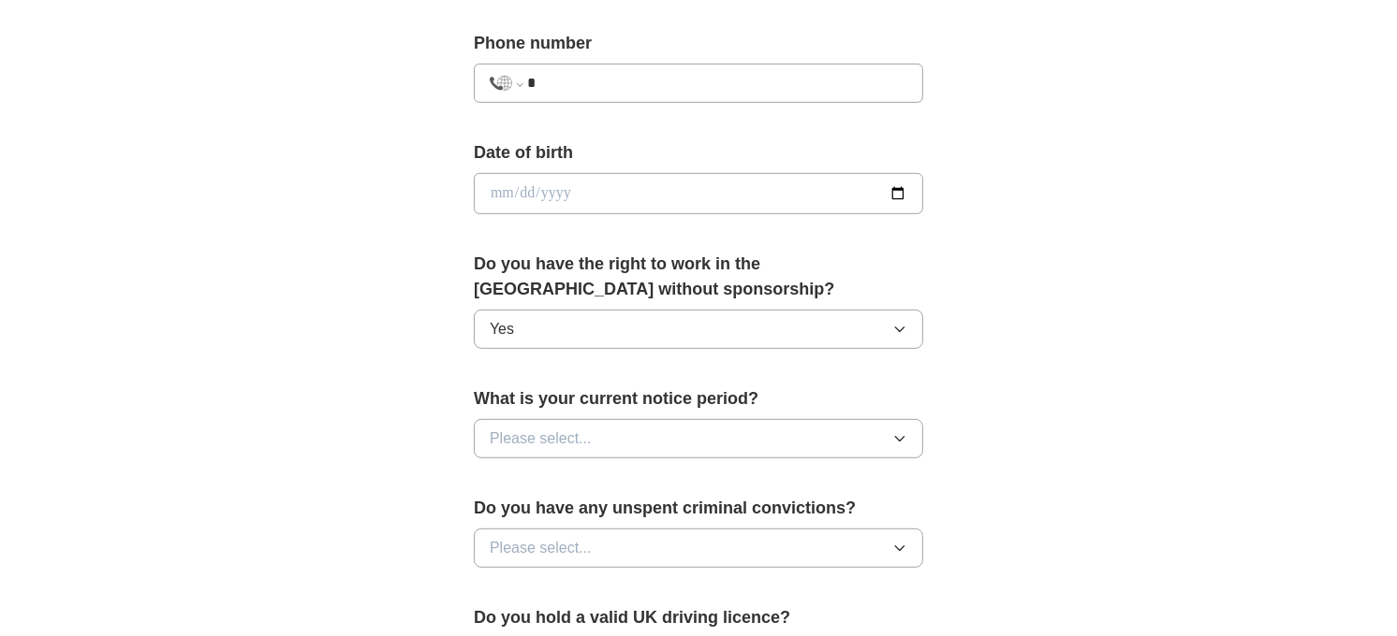
click at [1073, 358] on div "**********" at bounding box center [698, 169] width 1198 height 1679
click at [900, 438] on icon "button" at bounding box center [899, 439] width 15 height 15
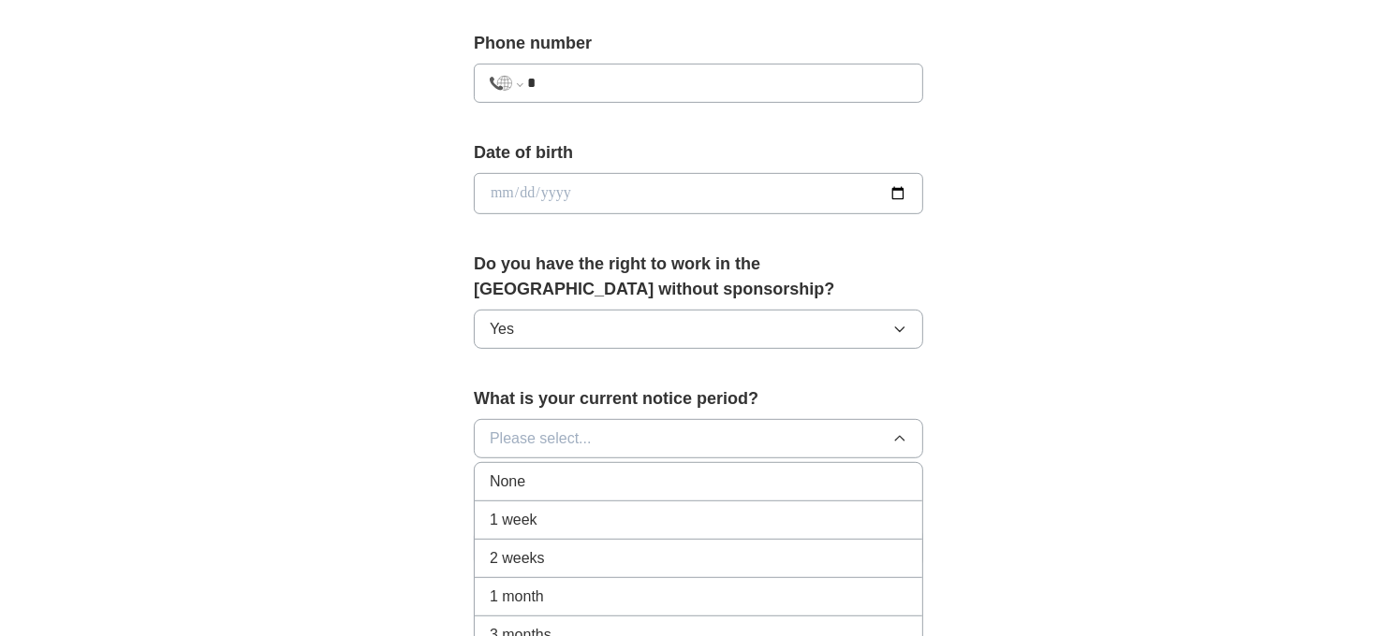
click at [900, 438] on icon "button" at bounding box center [899, 439] width 15 height 15
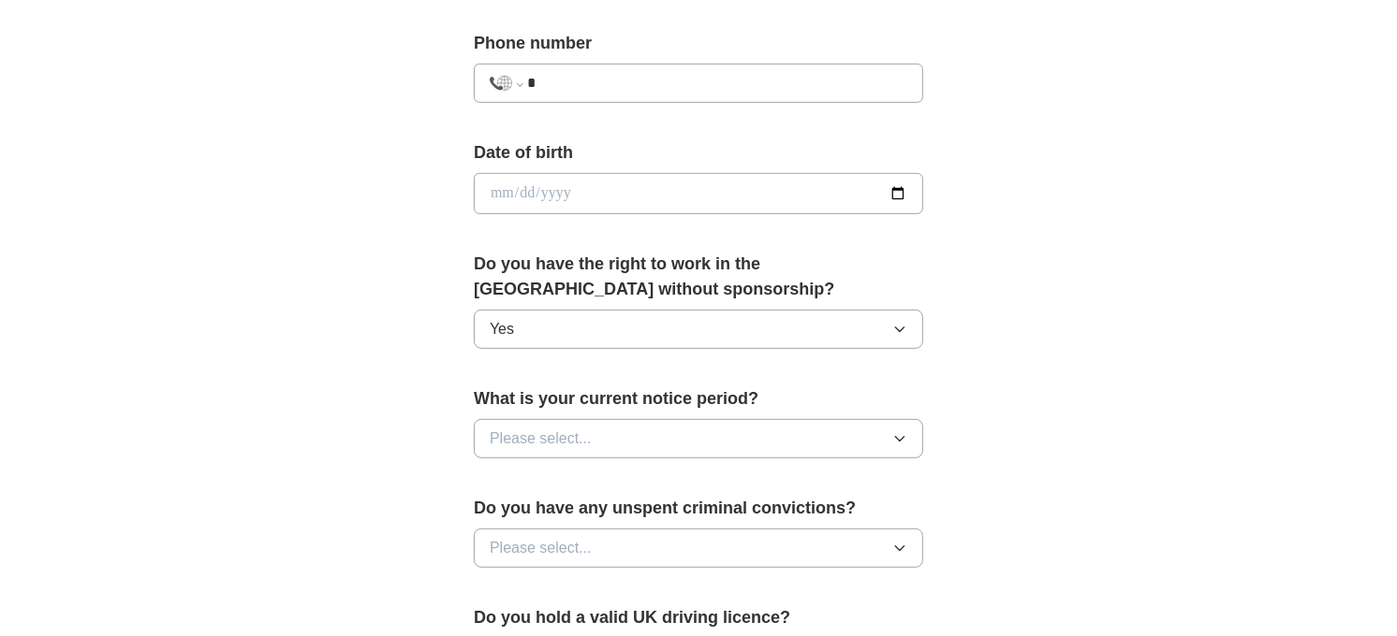
click at [900, 438] on icon "button" at bounding box center [899, 439] width 15 height 15
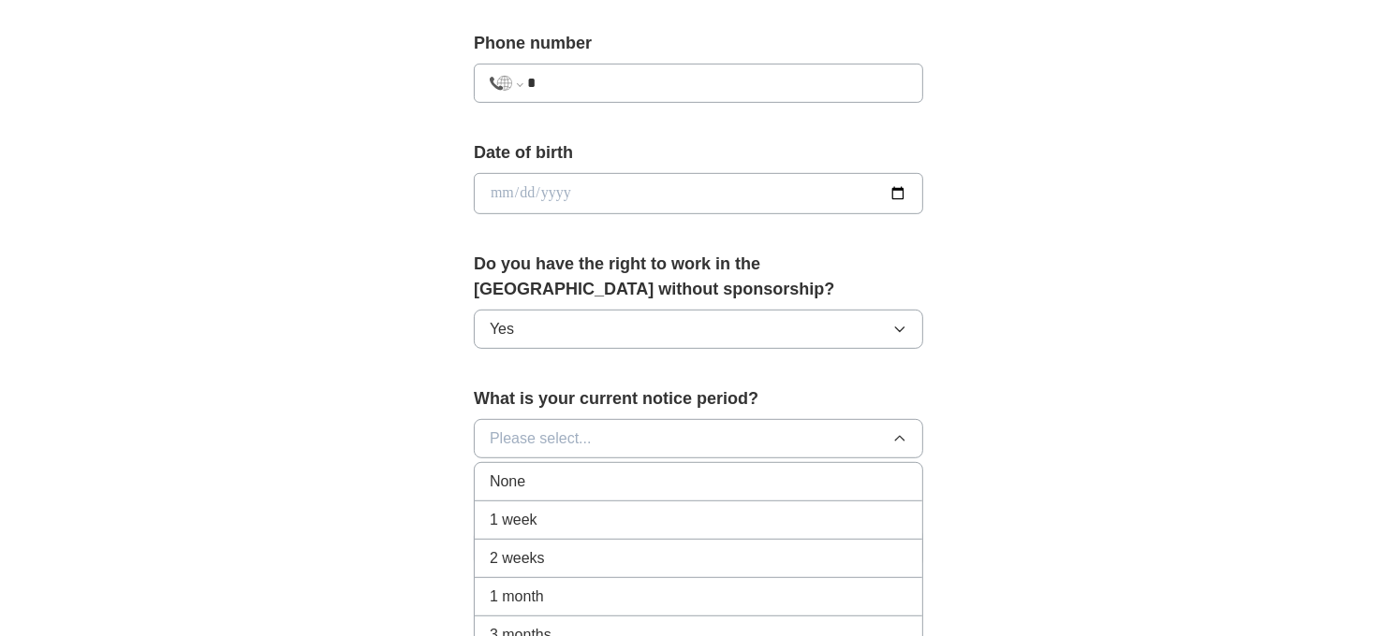
click at [882, 490] on div "None" at bounding box center [698, 482] width 417 height 22
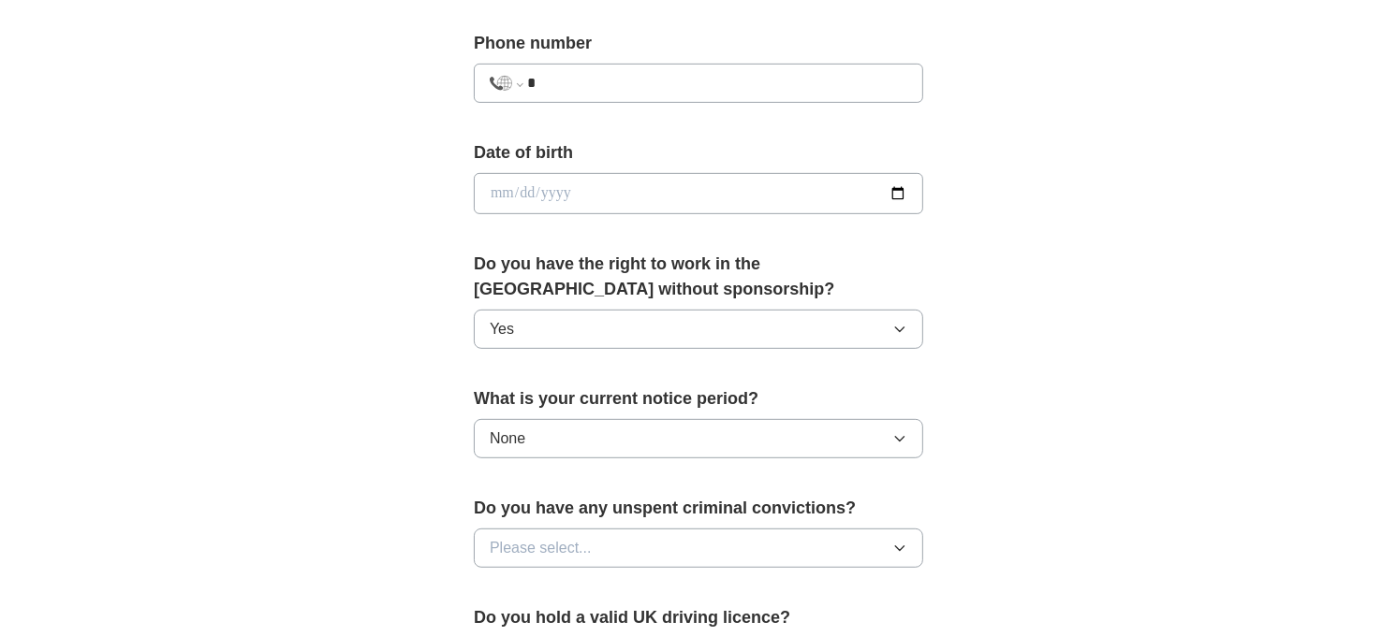
click at [903, 541] on icon "button" at bounding box center [899, 548] width 15 height 15
click at [904, 547] on icon "button" at bounding box center [899, 548] width 15 height 15
click at [875, 632] on div "No" at bounding box center [698, 630] width 417 height 22
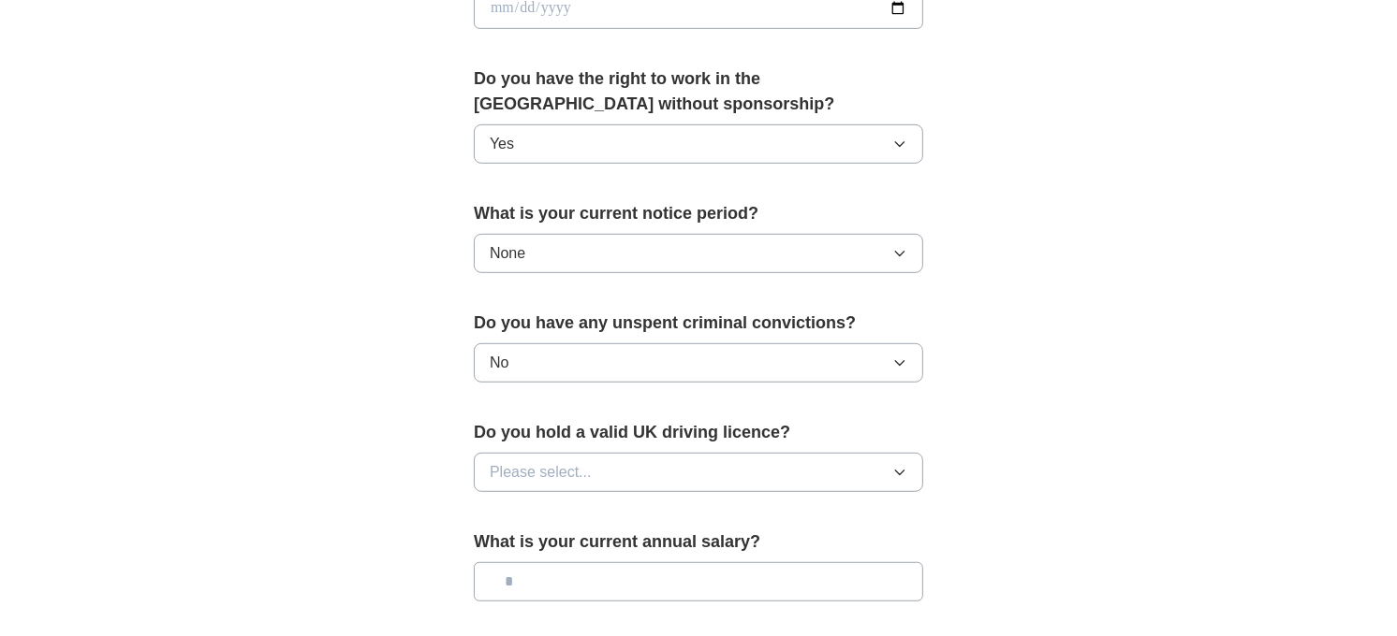
scroll to position [936, 0]
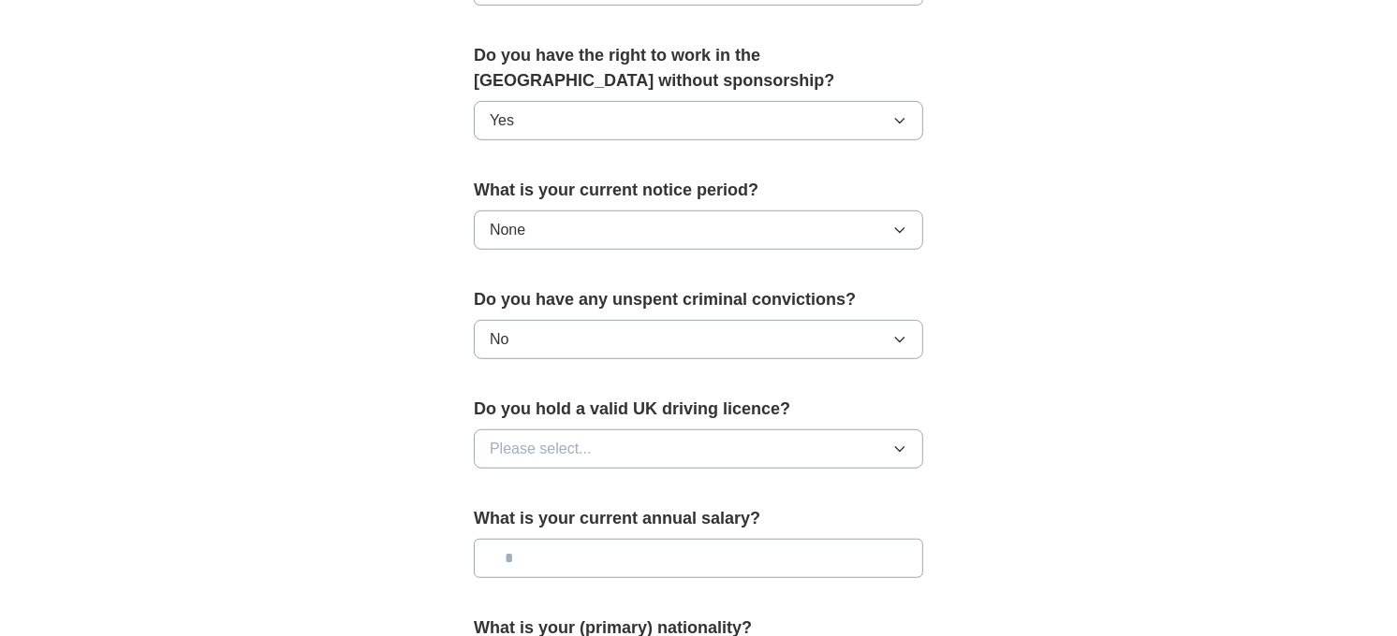
click at [900, 450] on icon "button" at bounding box center [899, 449] width 15 height 15
click at [902, 442] on icon "button" at bounding box center [899, 449] width 15 height 15
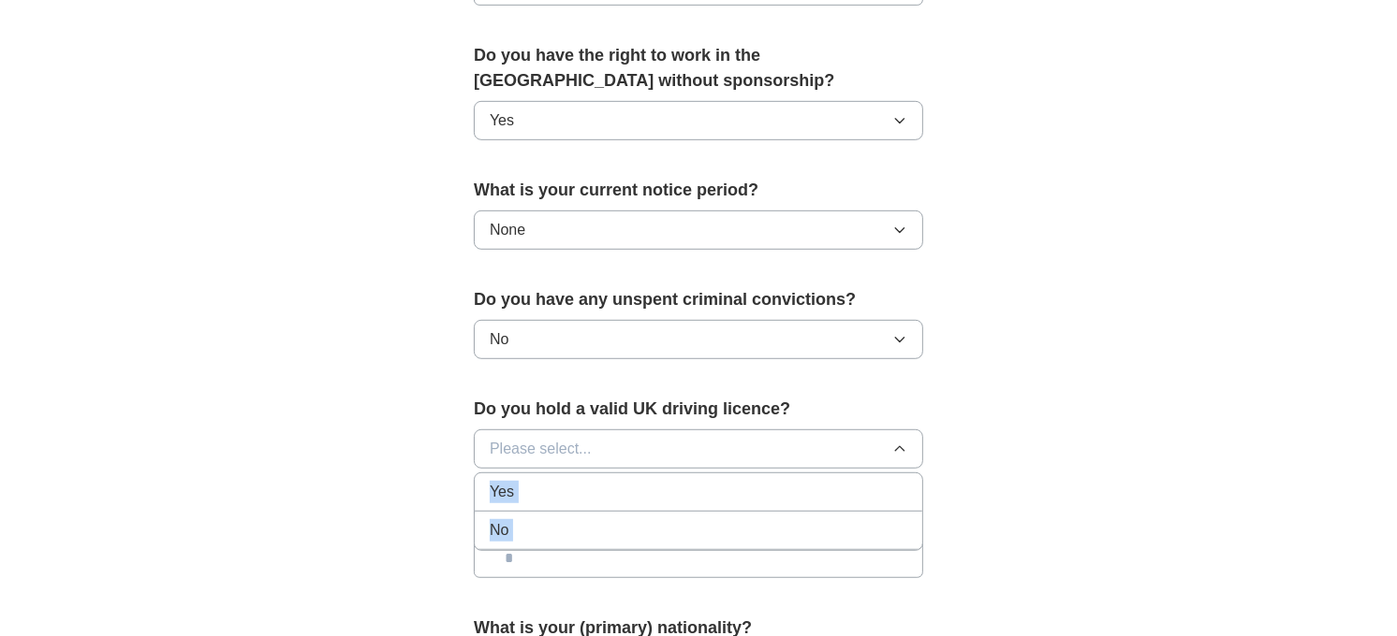
click at [902, 442] on icon "button" at bounding box center [899, 449] width 15 height 15
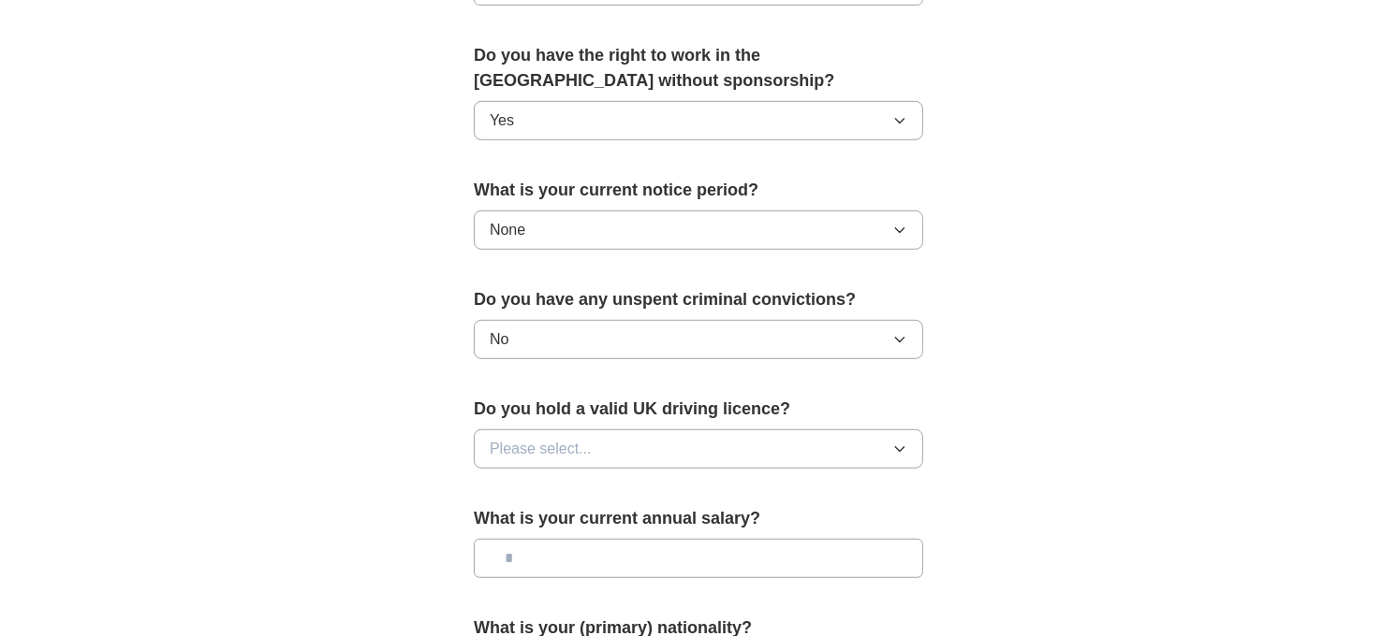
click at [902, 442] on icon "button" at bounding box center [899, 449] width 15 height 15
click at [877, 494] on div "Yes" at bounding box center [698, 492] width 417 height 22
click at [877, 494] on form "**********" at bounding box center [698, 126] width 449 height 1310
click at [903, 565] on input "text" at bounding box center [698, 558] width 449 height 39
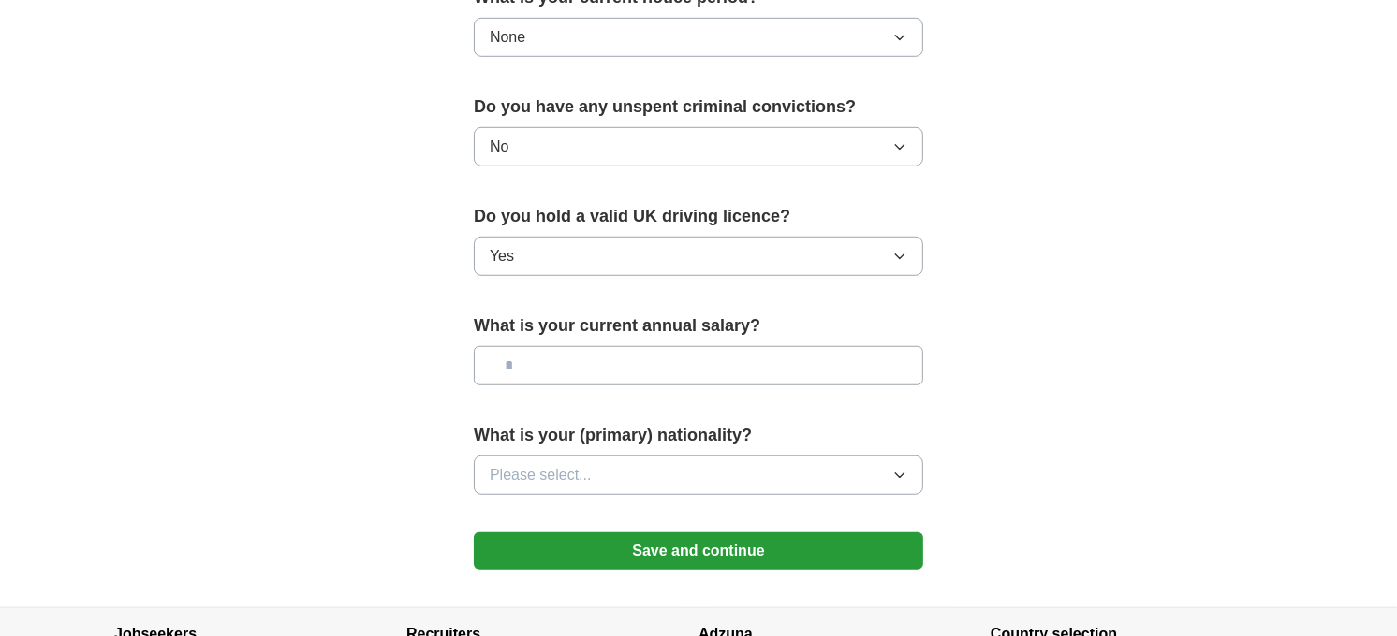
scroll to position [1144, 0]
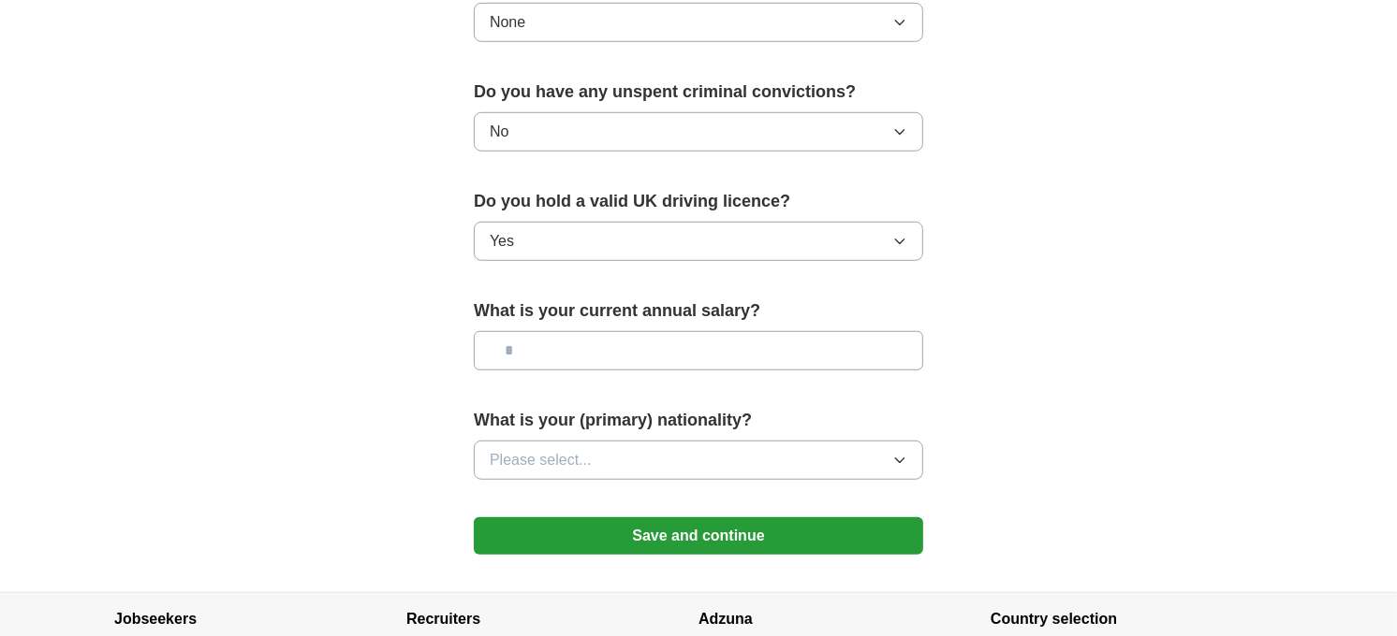
click at [895, 461] on icon "button" at bounding box center [899, 460] width 15 height 15
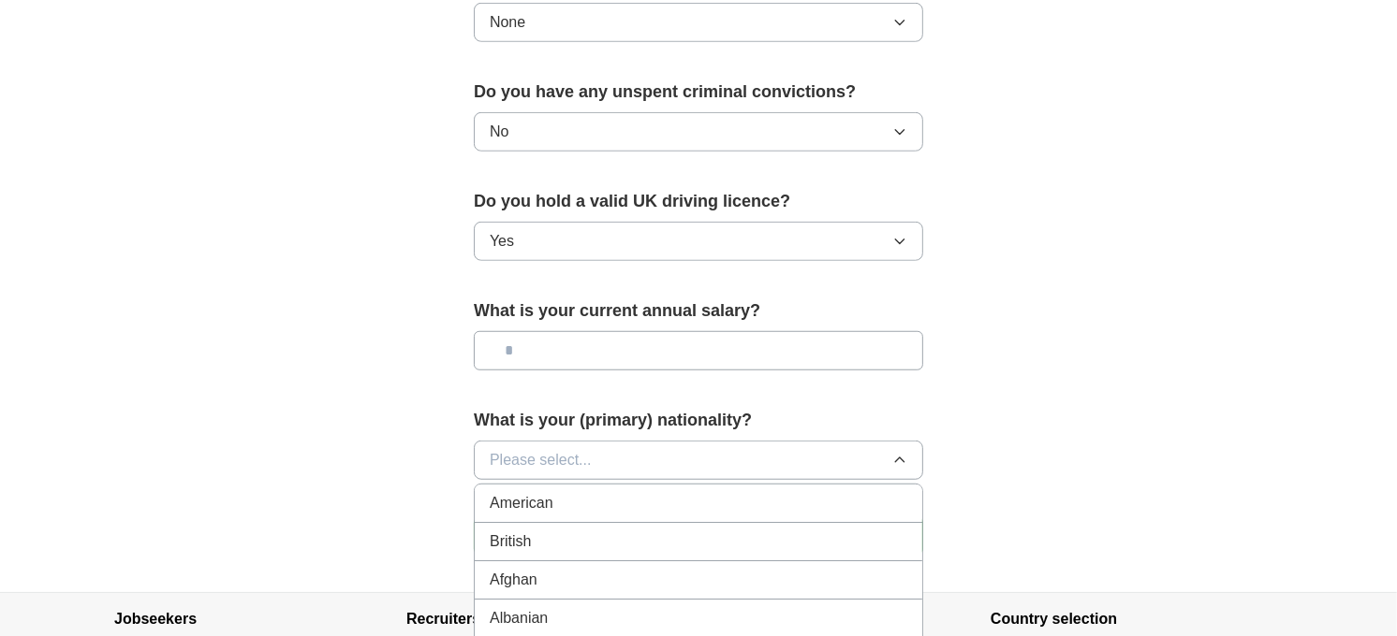
click at [895, 461] on icon "button" at bounding box center [899, 460] width 15 height 15
click at [895, 461] on icon "button" at bounding box center [899, 460] width 8 height 5
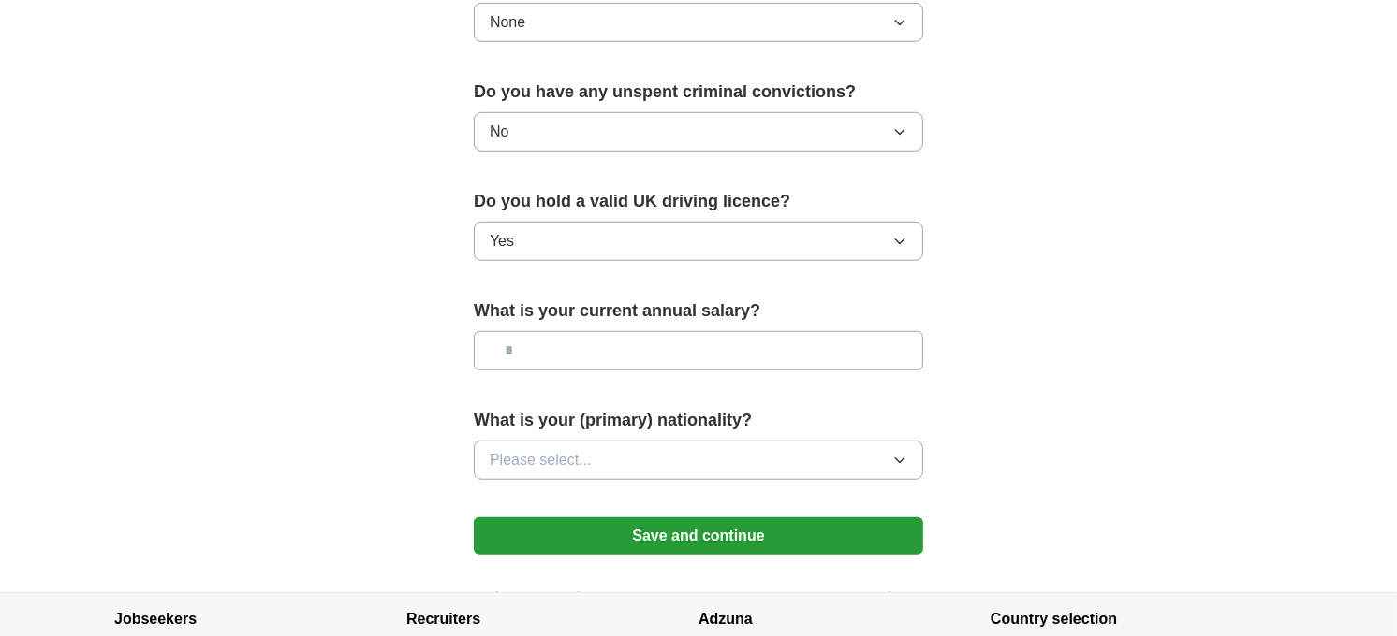
click at [895, 461] on icon "button" at bounding box center [899, 460] width 15 height 15
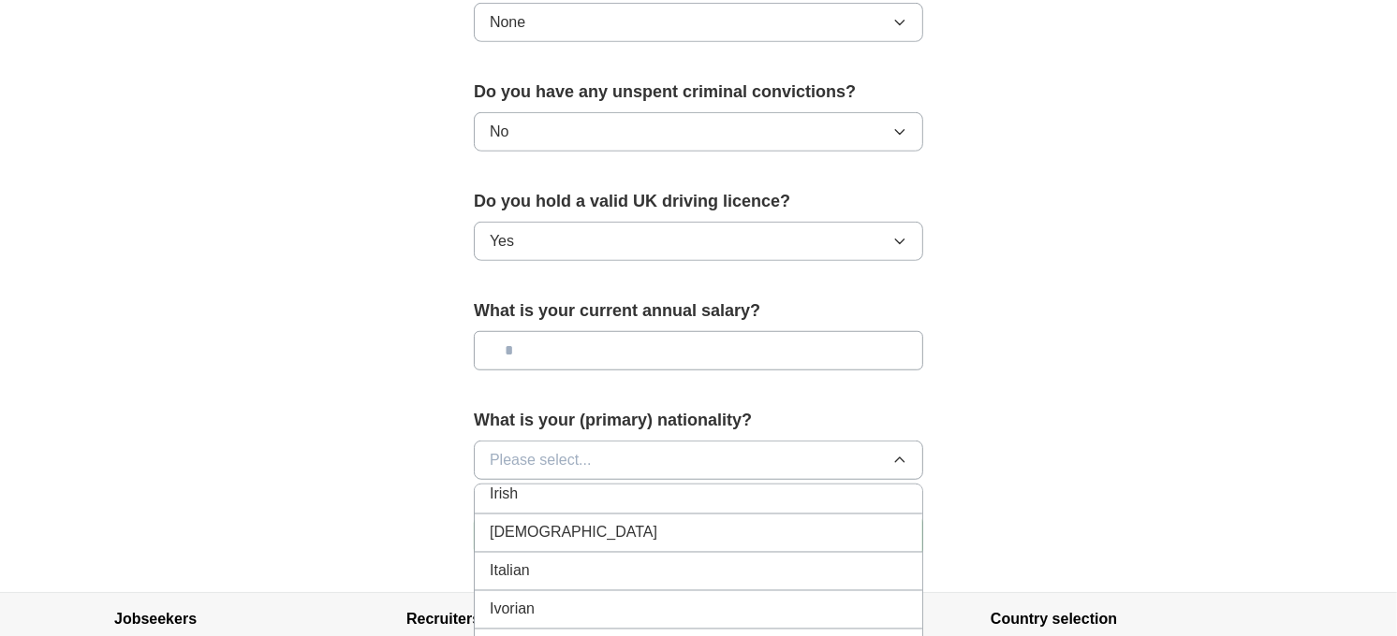
scroll to position [3224, 0]
click at [789, 511] on div "Irish" at bounding box center [698, 503] width 417 height 22
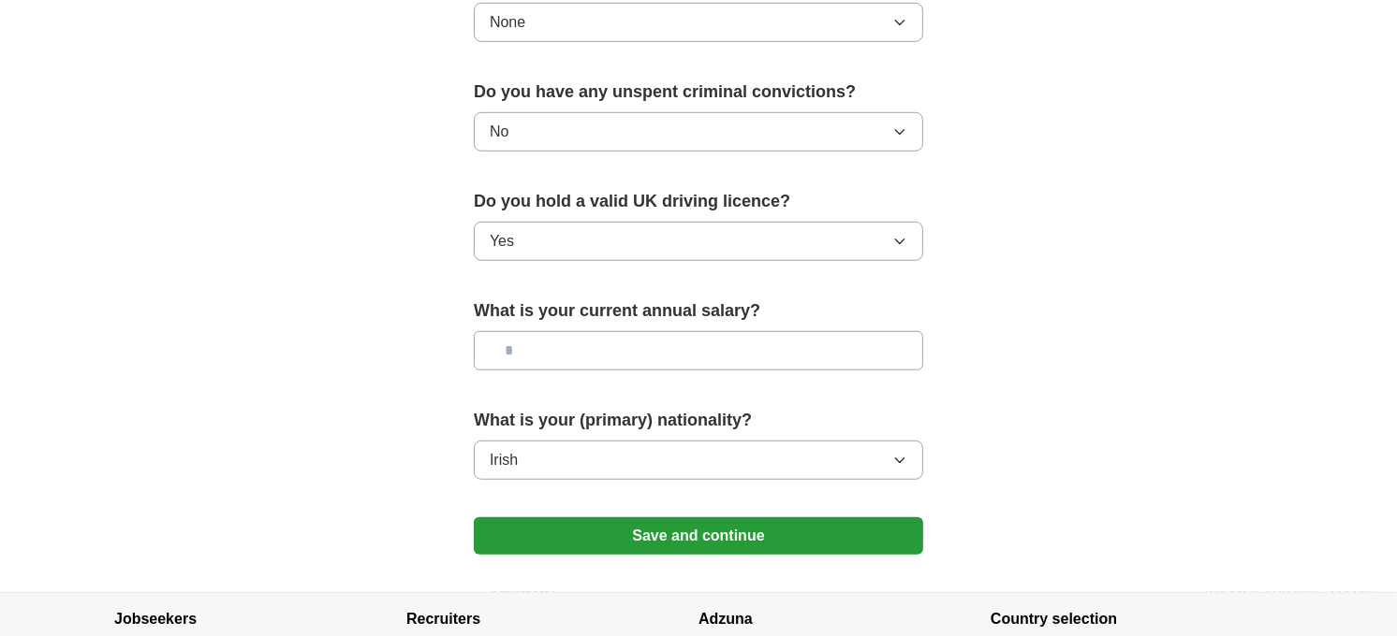
click at [541, 351] on input "text" at bounding box center [698, 350] width 449 height 39
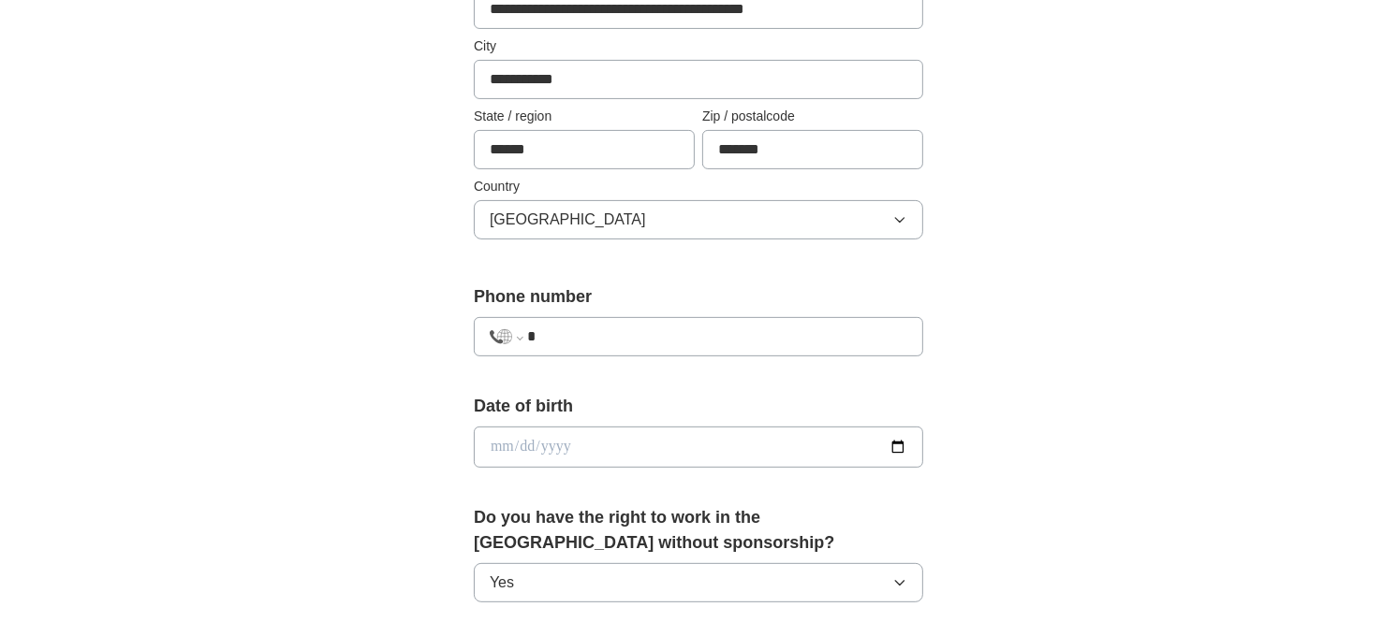
scroll to position [519, 0]
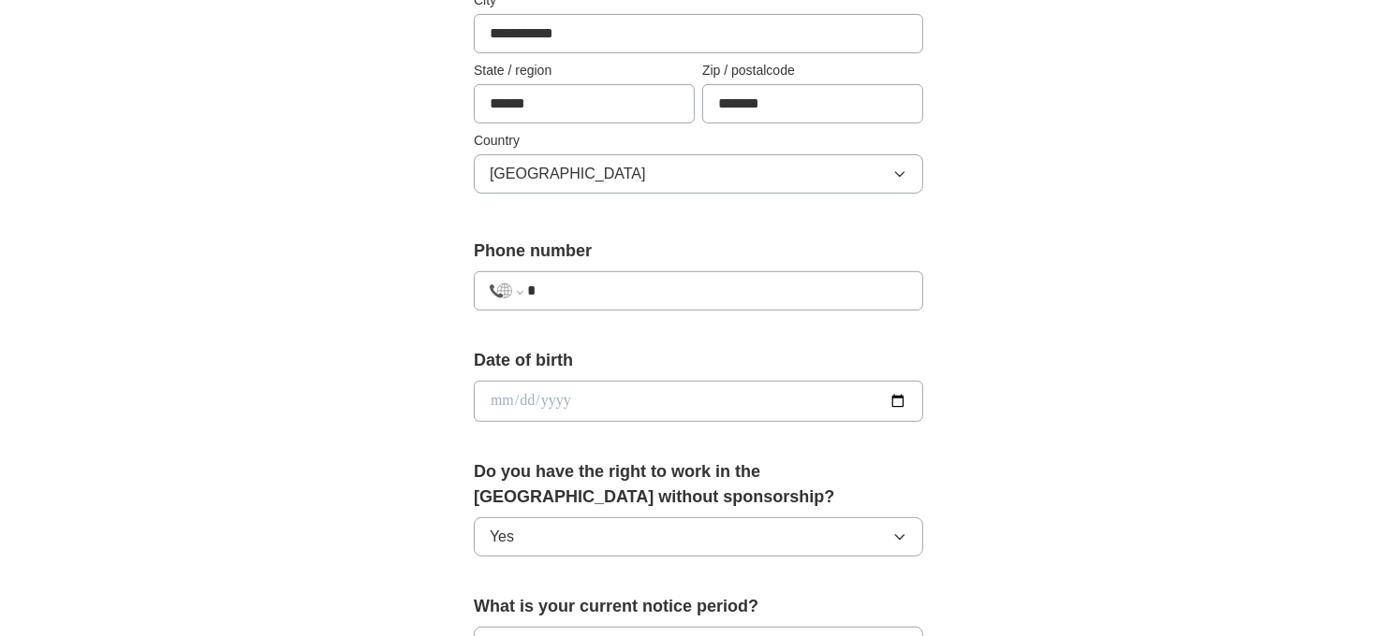
type input "*******"
click at [582, 293] on input "*" at bounding box center [717, 291] width 380 height 22
click at [1058, 398] on div "**********" at bounding box center [698, 377] width 1198 height 1679
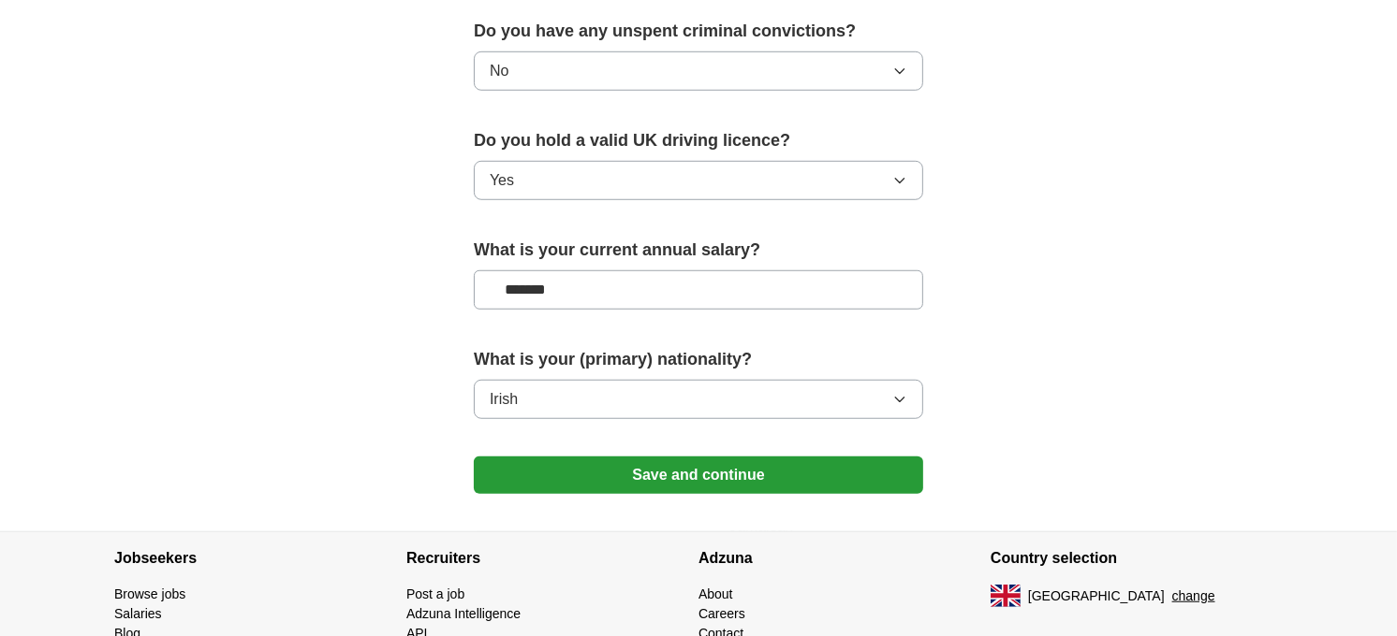
scroll to position [1248, 0]
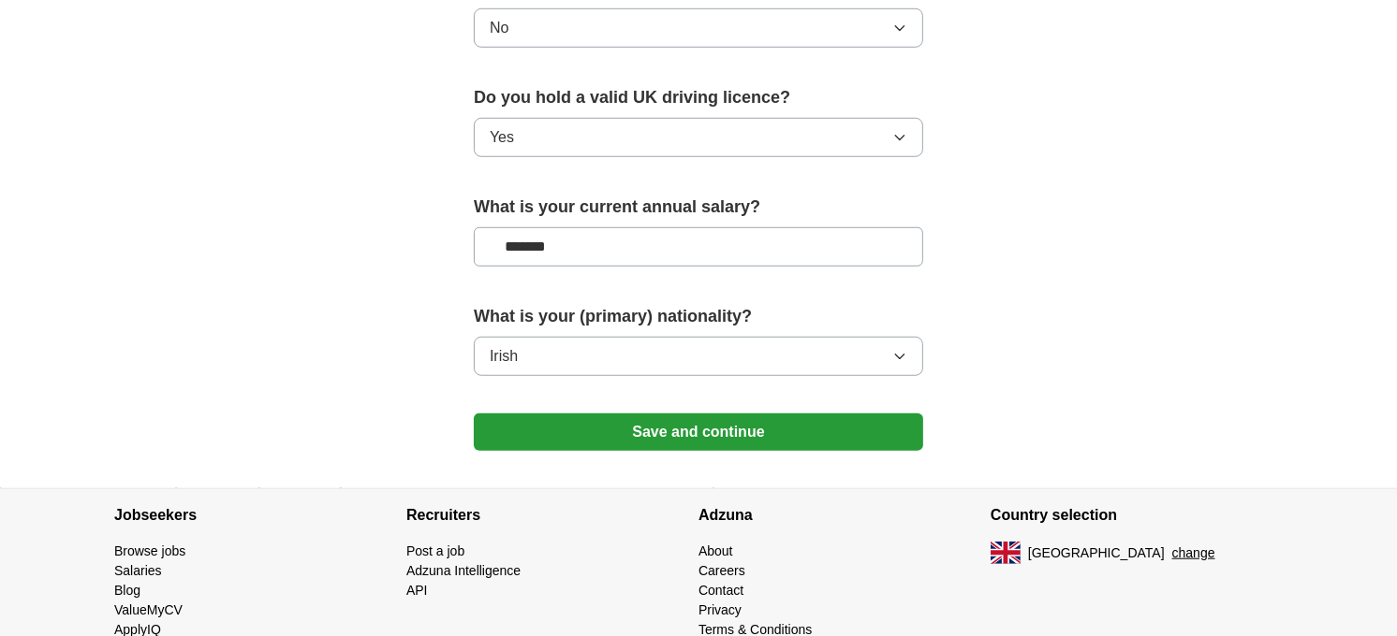
click at [731, 428] on button "Save and continue" at bounding box center [698, 432] width 449 height 37
